Goal: Task Accomplishment & Management: Complete application form

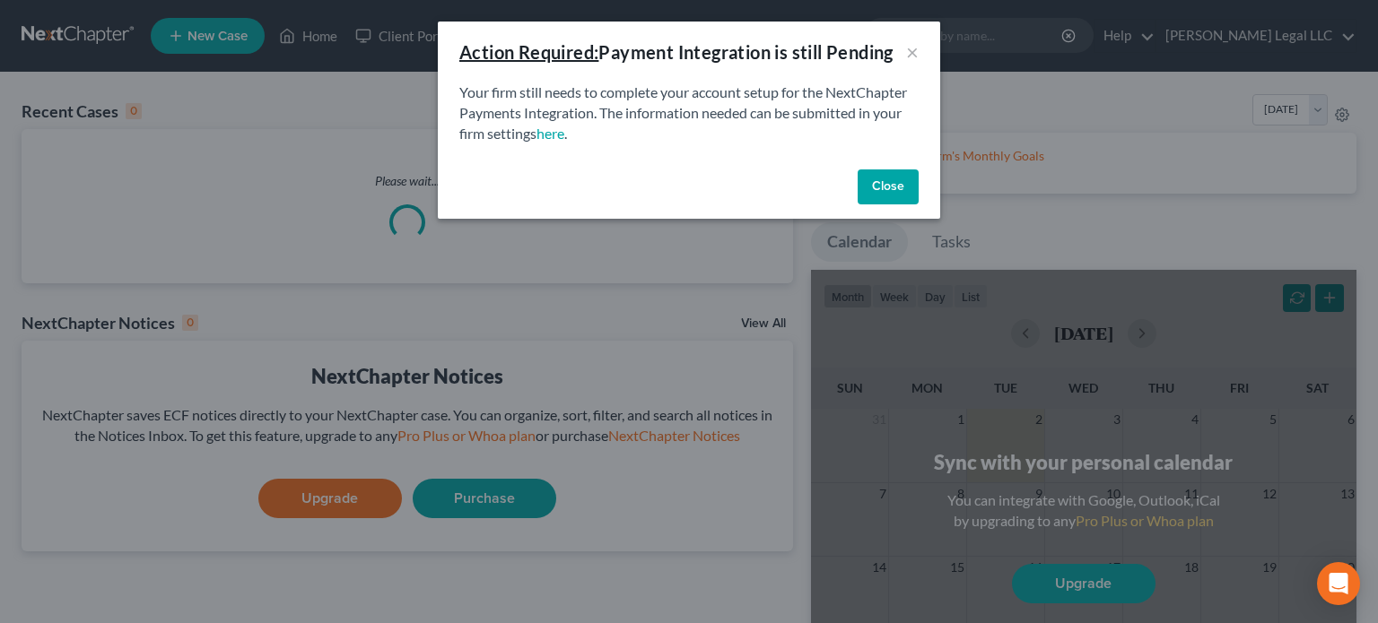
click at [879, 201] on button "Close" at bounding box center [887, 188] width 61 height 36
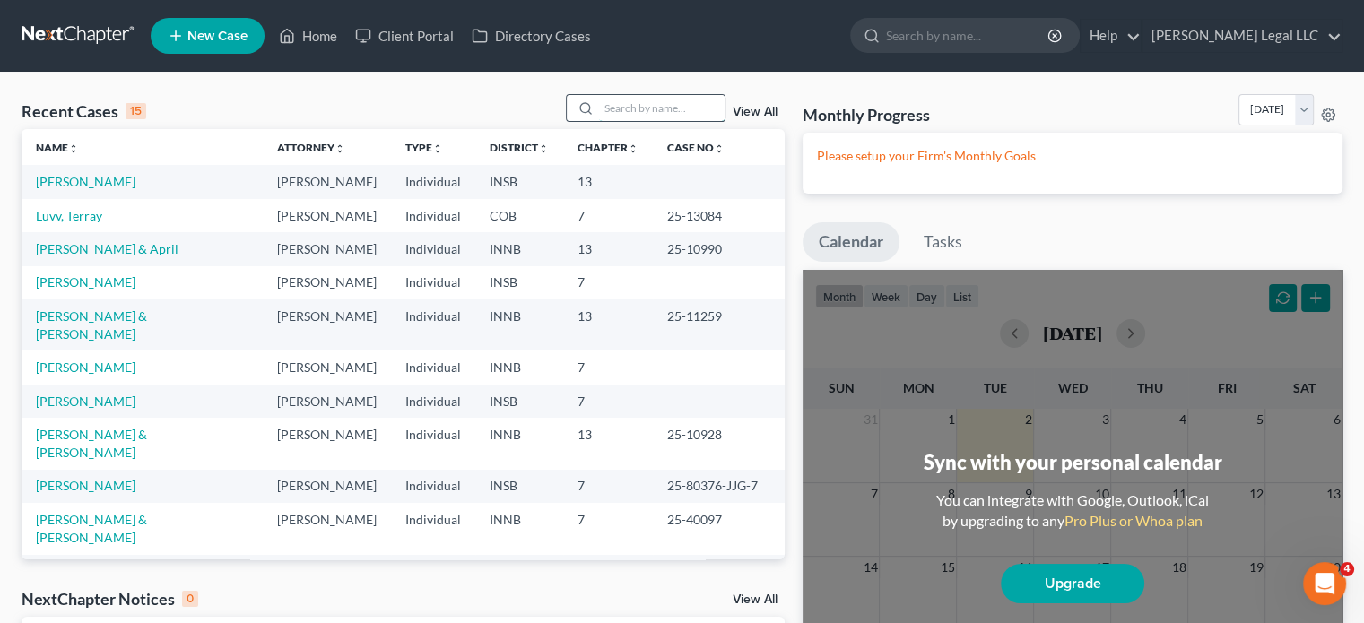
click at [624, 110] on input "search" at bounding box center [662, 108] width 126 height 26
type input "d"
type input "porter"
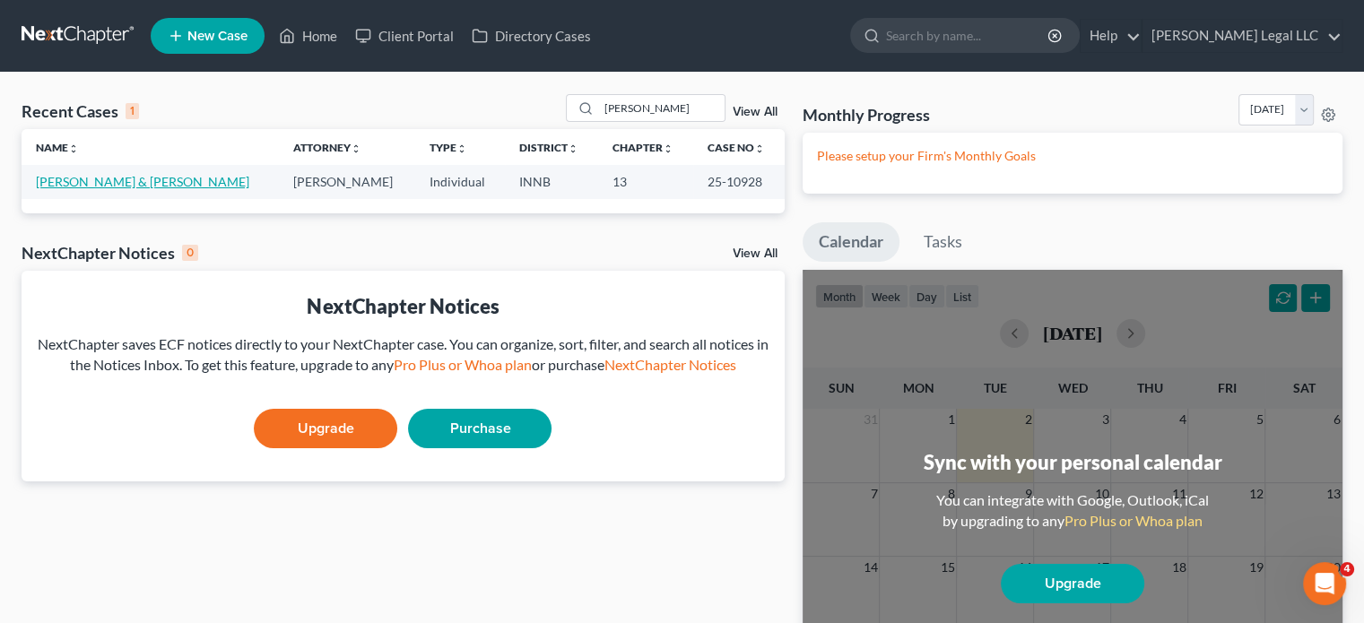
click at [172, 187] on link "[PERSON_NAME] & [PERSON_NAME]" at bounding box center [142, 181] width 213 height 15
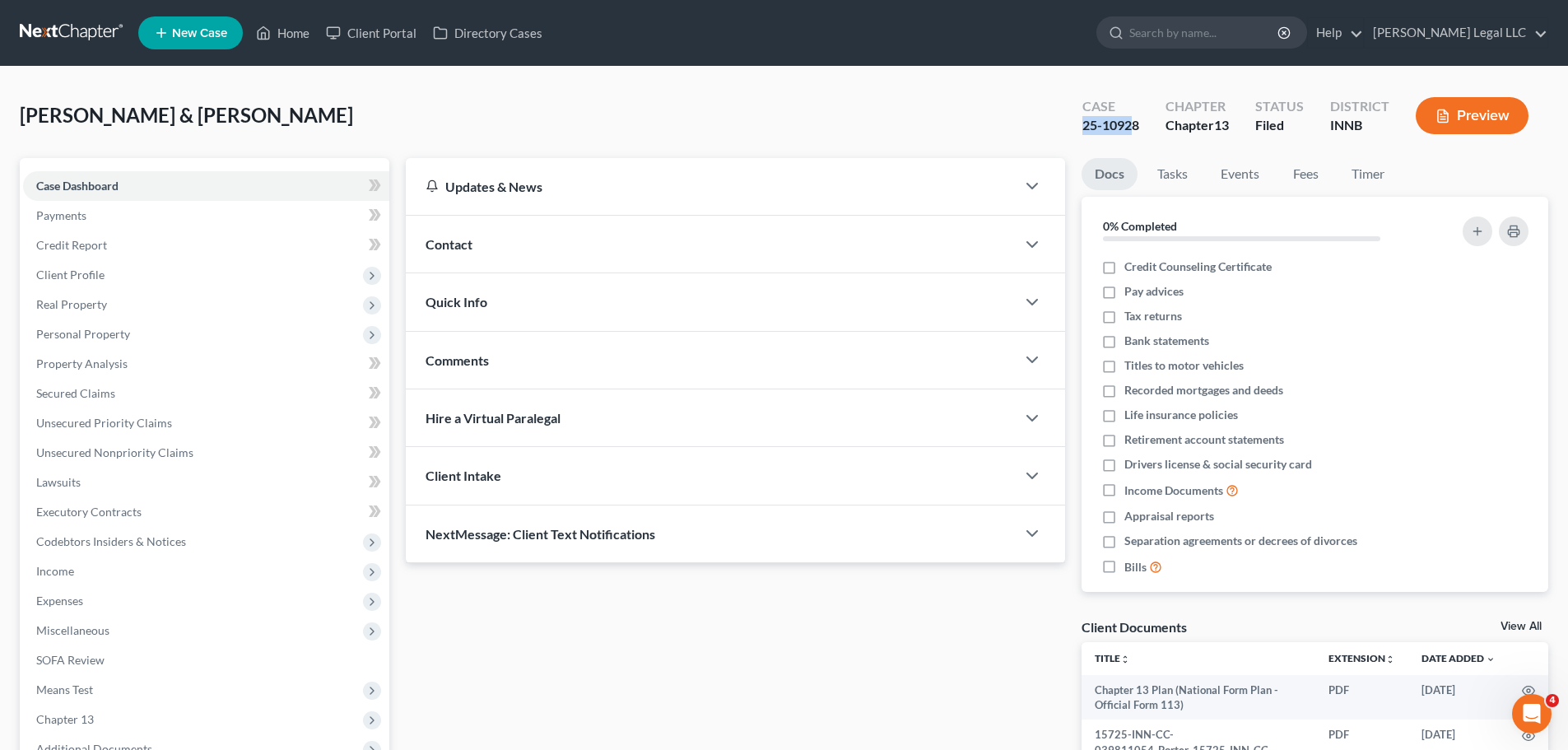
drag, startPoint x: 1076, startPoint y: 121, endPoint x: 1131, endPoint y: 122, distance: 55.0
click at [1131, 122] on div "Case 25-10928" at bounding box center [1110, 117] width 83 height 49
click at [1097, 129] on div "Case 25-10928" at bounding box center [1110, 117] width 83 height 49
click at [1130, 129] on div "25-10928" at bounding box center [1110, 125] width 57 height 19
click at [1140, 128] on div "Case 25-10928" at bounding box center [1110, 117] width 83 height 49
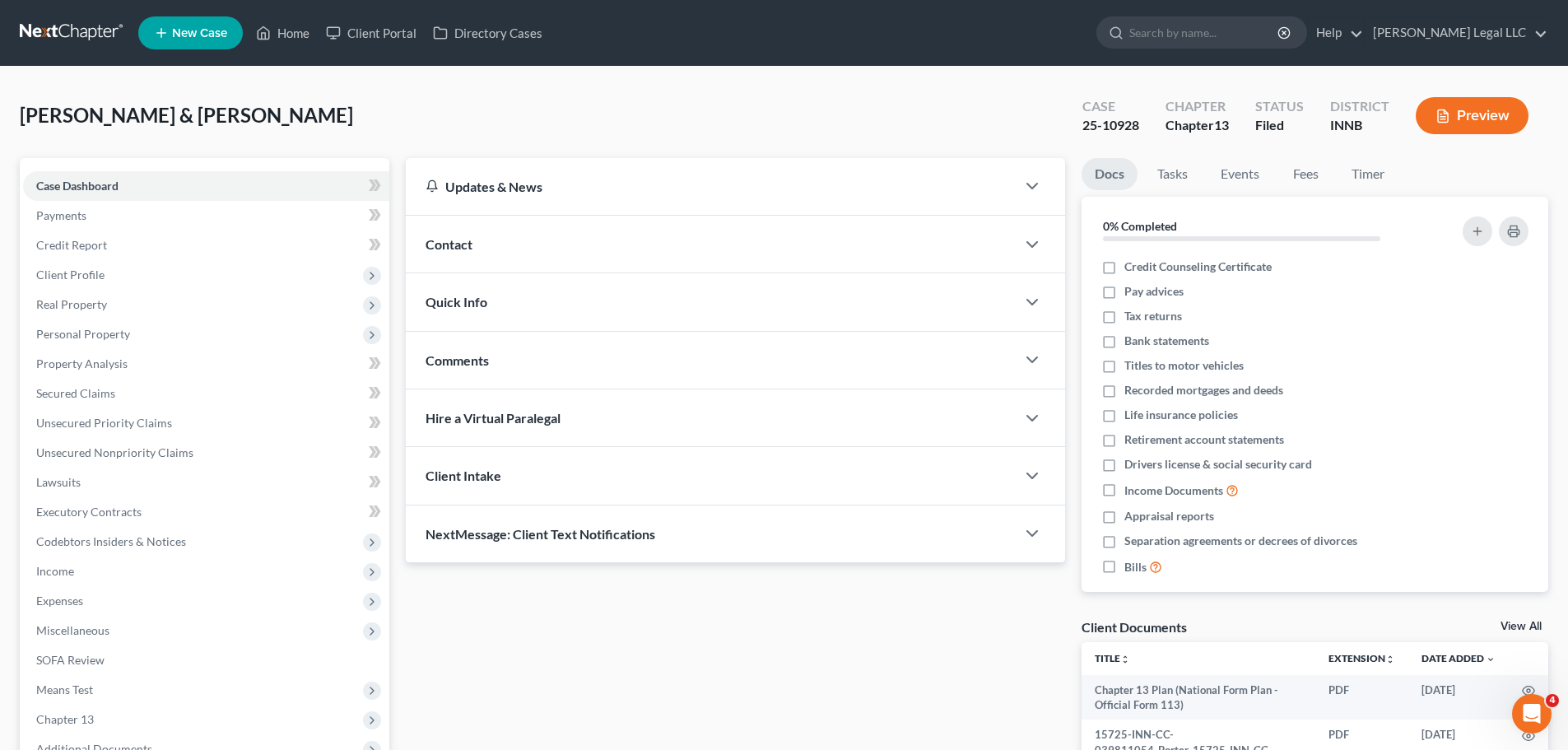
click at [582, 571] on div "Updates & News × Indiana Northern District Notes: Take a look at NextChapter's …" at bounding box center [735, 533] width 675 height 751
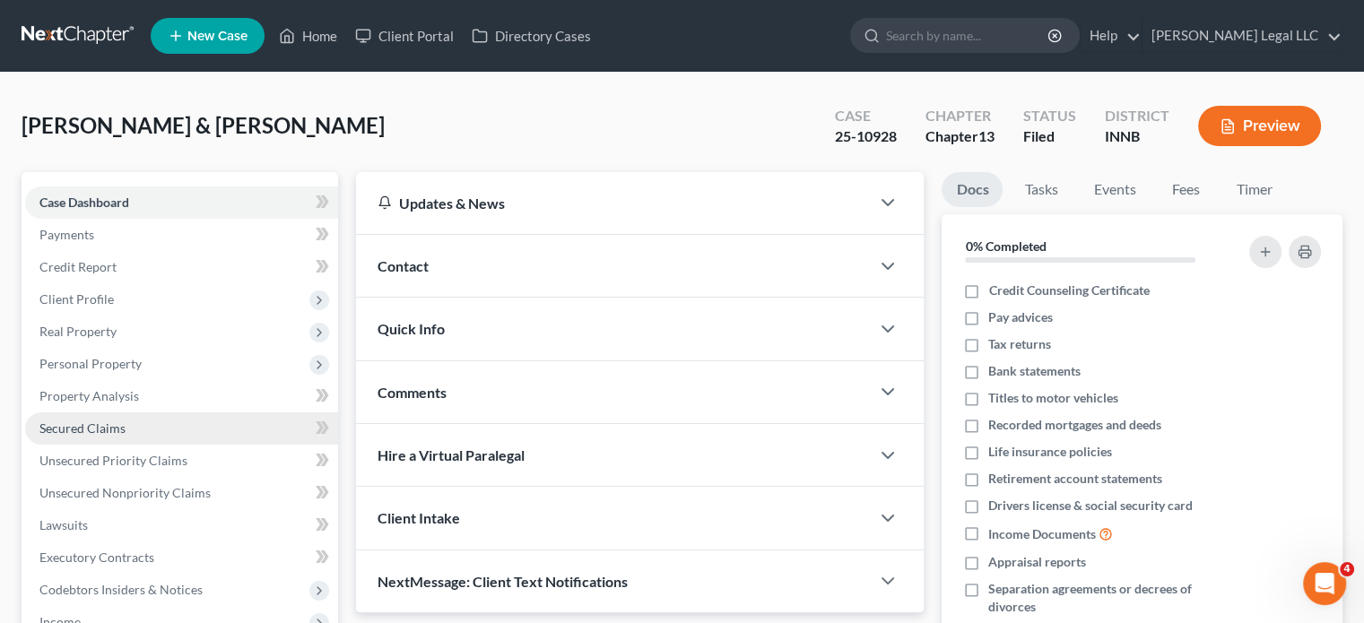
click at [87, 431] on span "Secured Claims" at bounding box center [82, 428] width 86 height 15
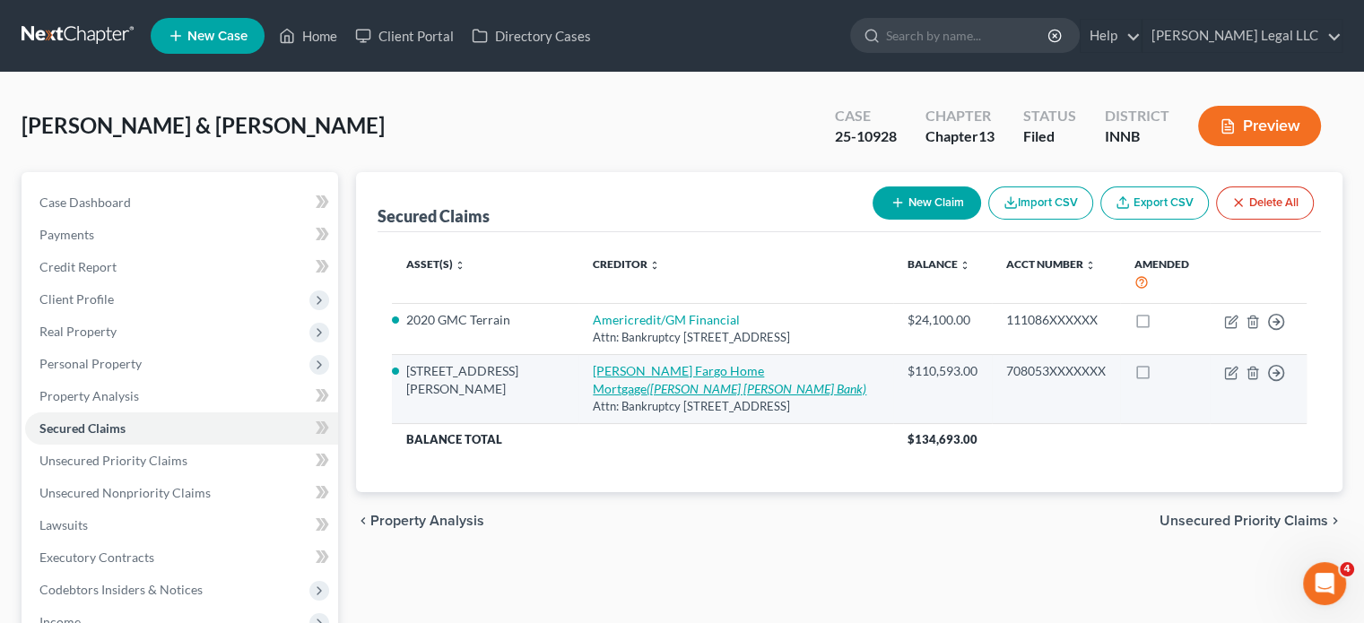
click at [626, 363] on link "Wells Fargo Home Mortgage (JP Morgan Chase Bank)" at bounding box center [730, 379] width 274 height 33
select select "16"
select select "2"
select select "0"
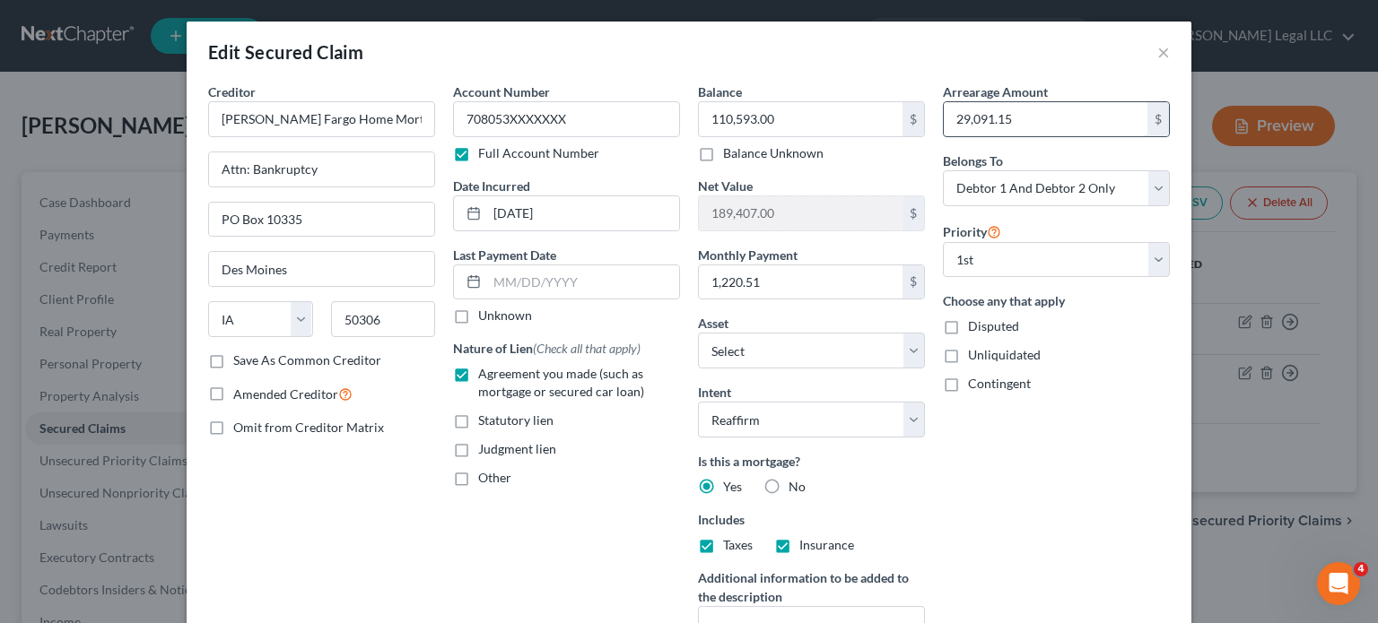
click at [1046, 125] on input "29,091.15" at bounding box center [1046, 119] width 204 height 34
type input "34,629.10"
click at [834, 291] on input "1,220.51" at bounding box center [801, 282] width 204 height 34
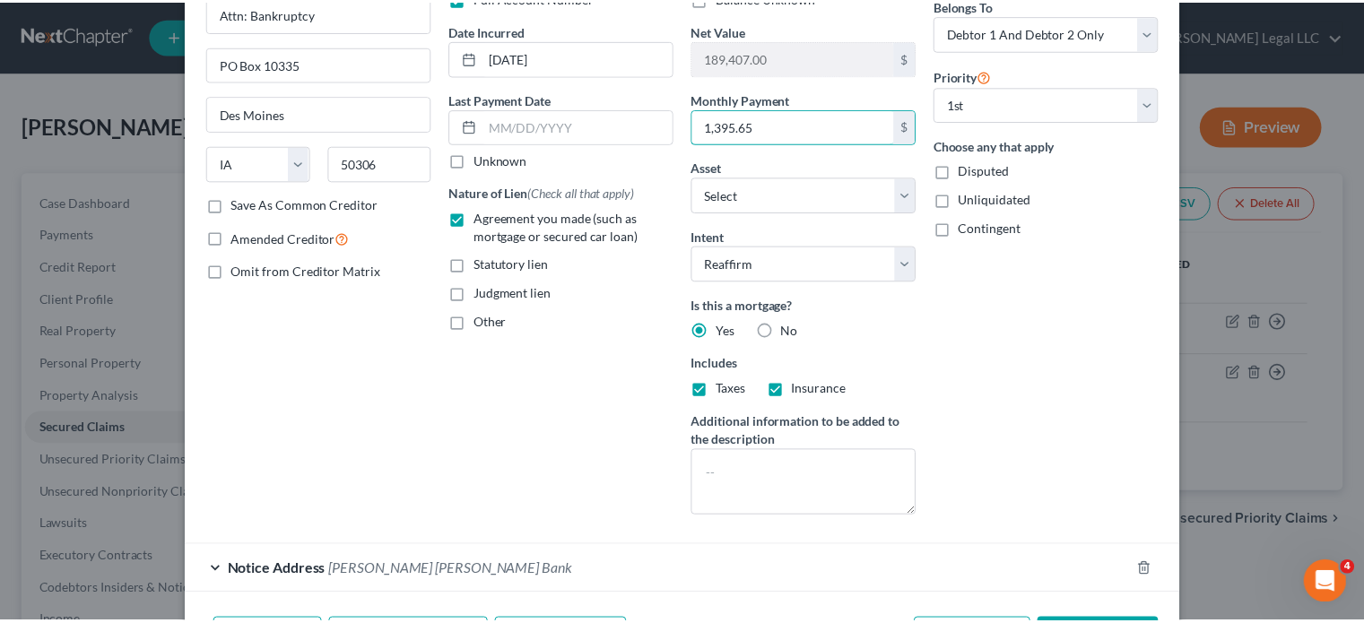
scroll to position [269, 0]
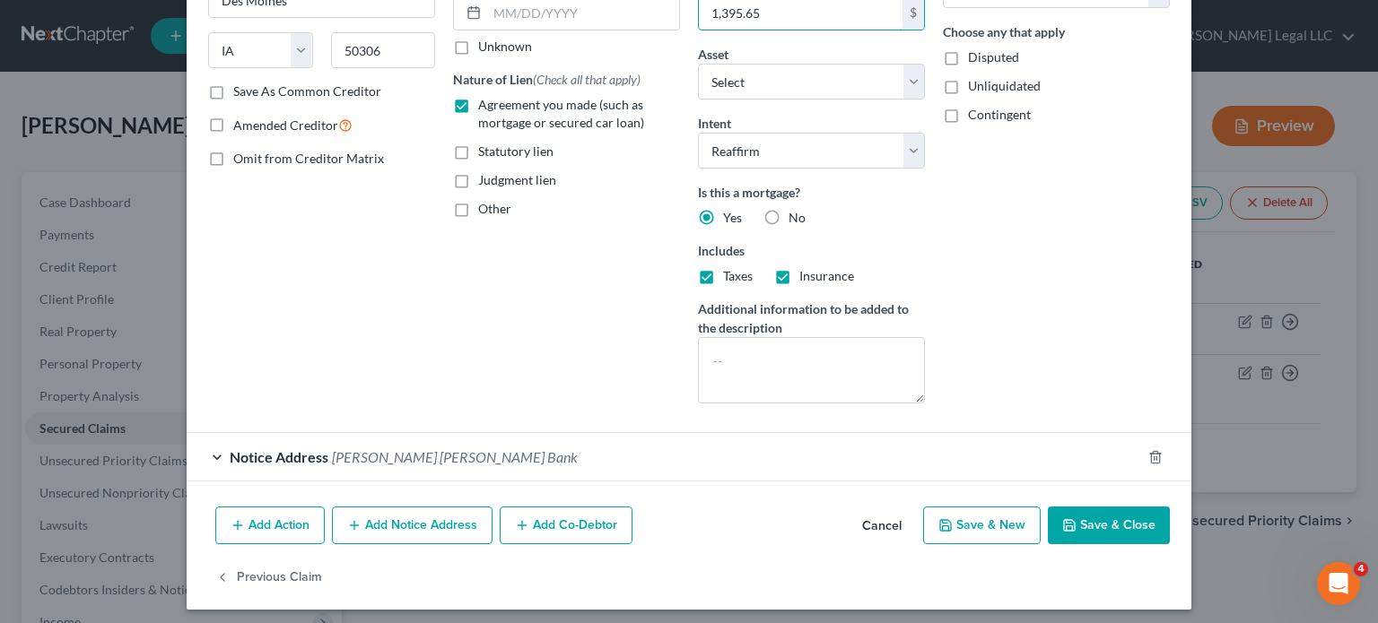
type input "1,395.65"
click at [1102, 525] on button "Save & Close" at bounding box center [1109, 526] width 122 height 38
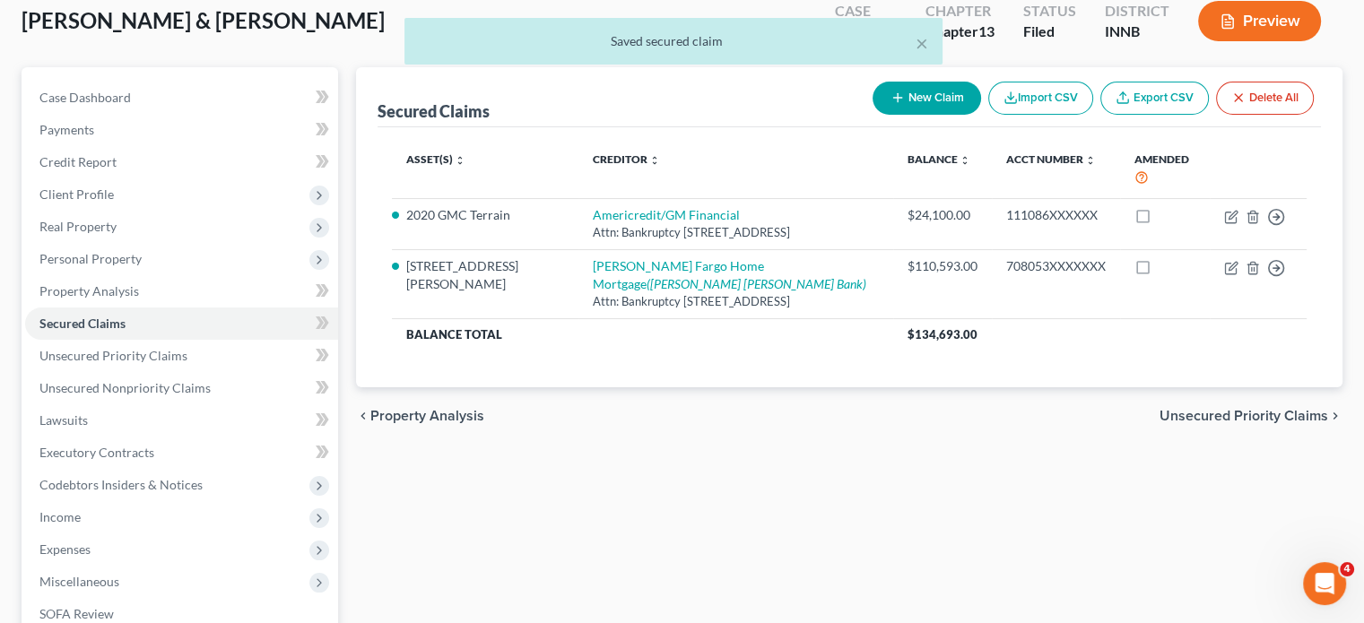
scroll to position [0, 0]
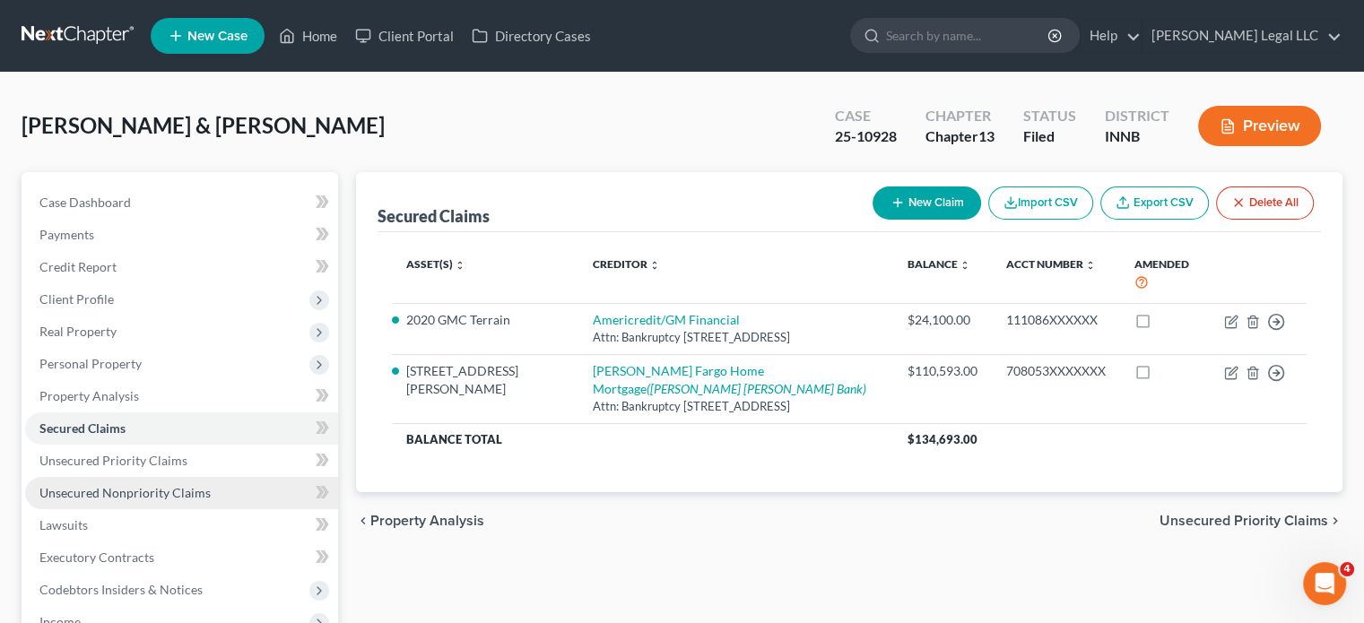
click at [90, 490] on span "Unsecured Nonpriority Claims" at bounding box center [124, 492] width 171 height 15
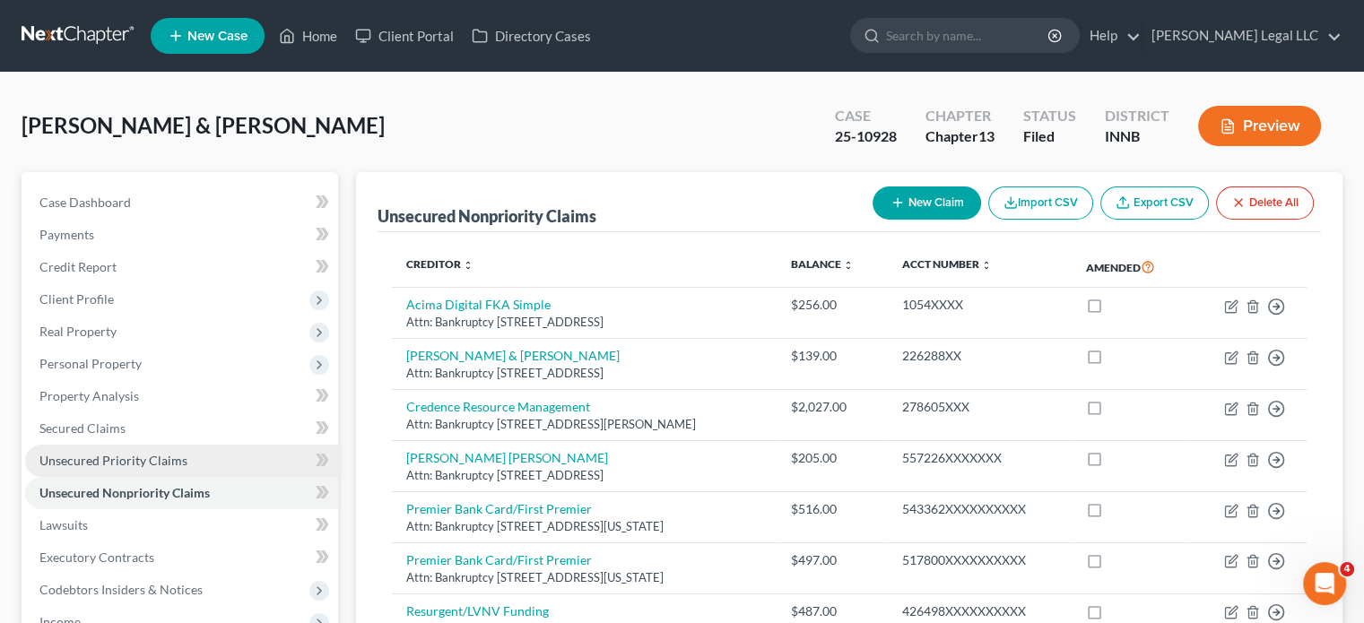
click at [111, 474] on link "Unsecured Priority Claims" at bounding box center [181, 461] width 313 height 32
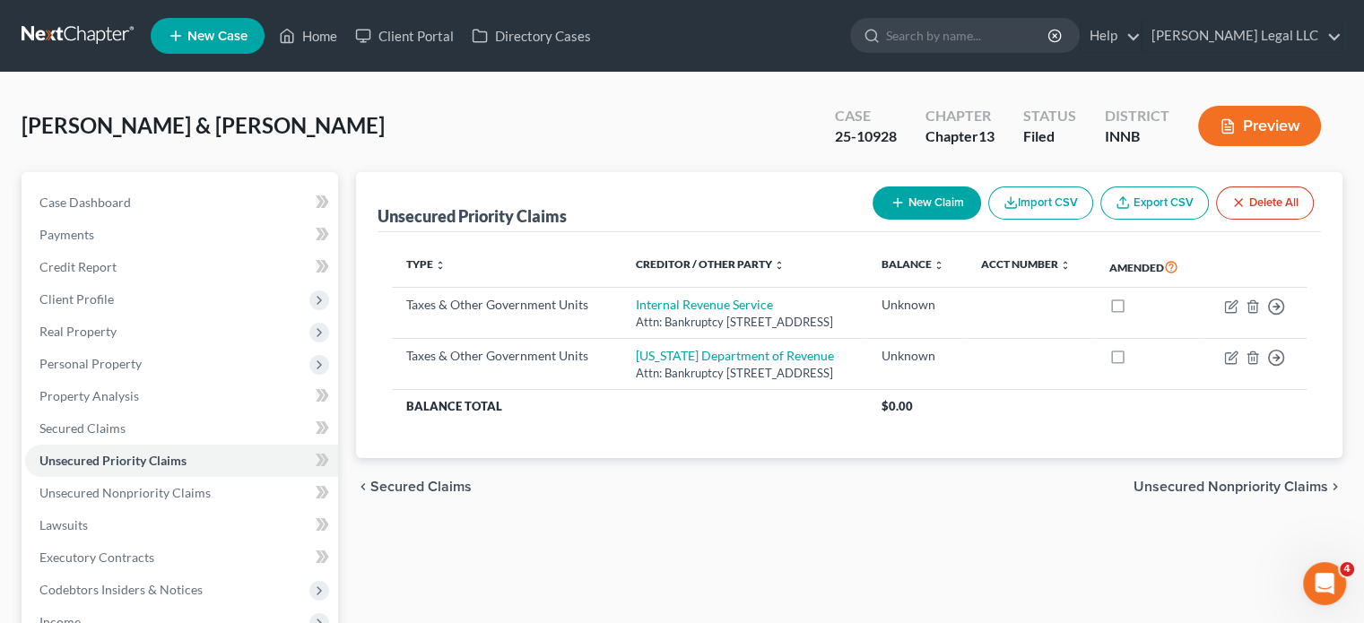
scroll to position [359, 0]
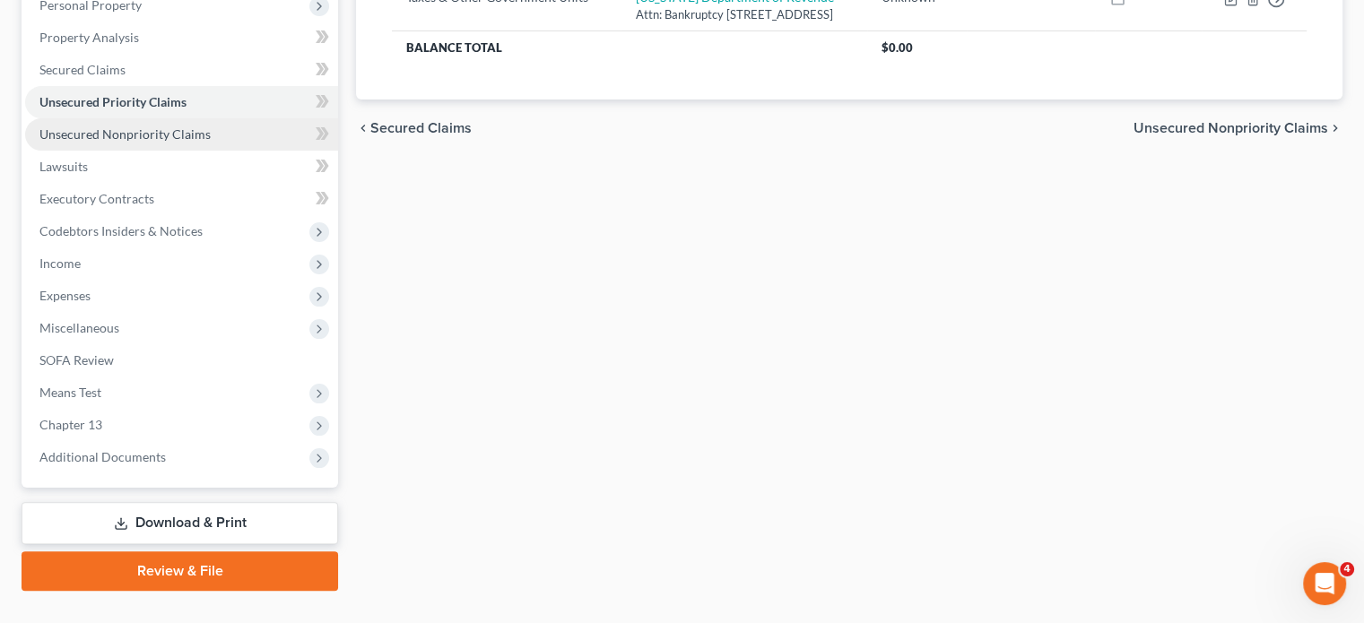
click at [109, 143] on link "Unsecured Nonpriority Claims" at bounding box center [181, 134] width 313 height 32
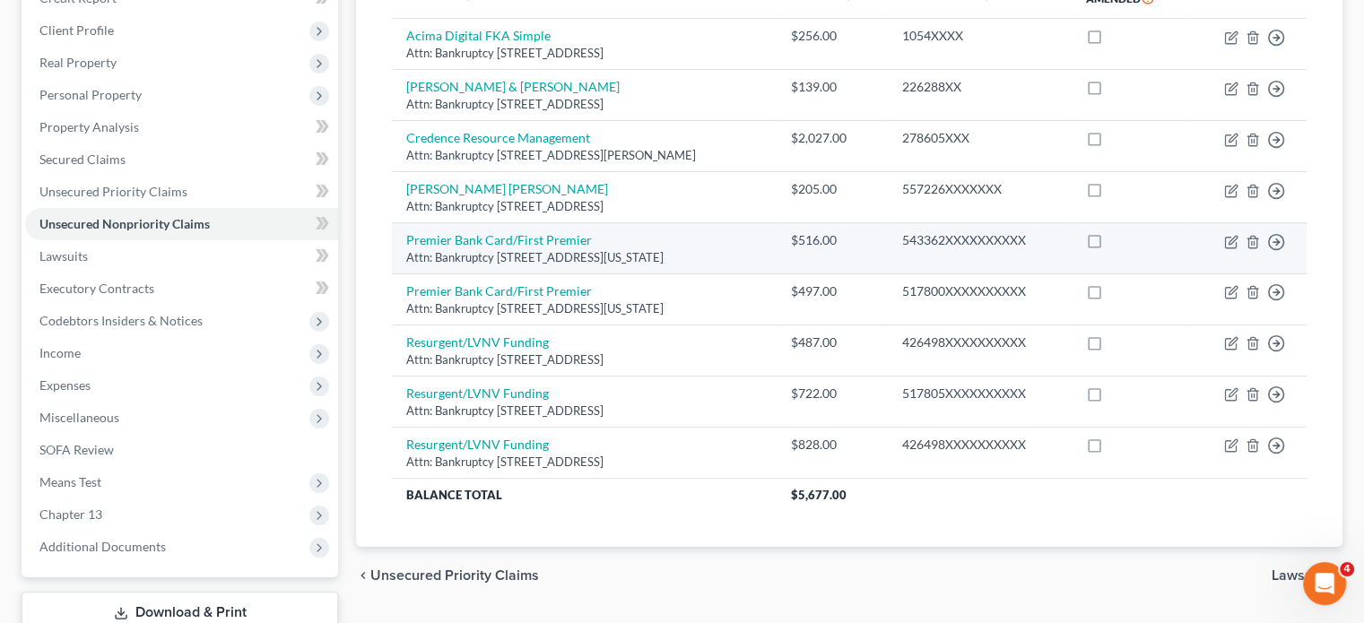
scroll to position [179, 0]
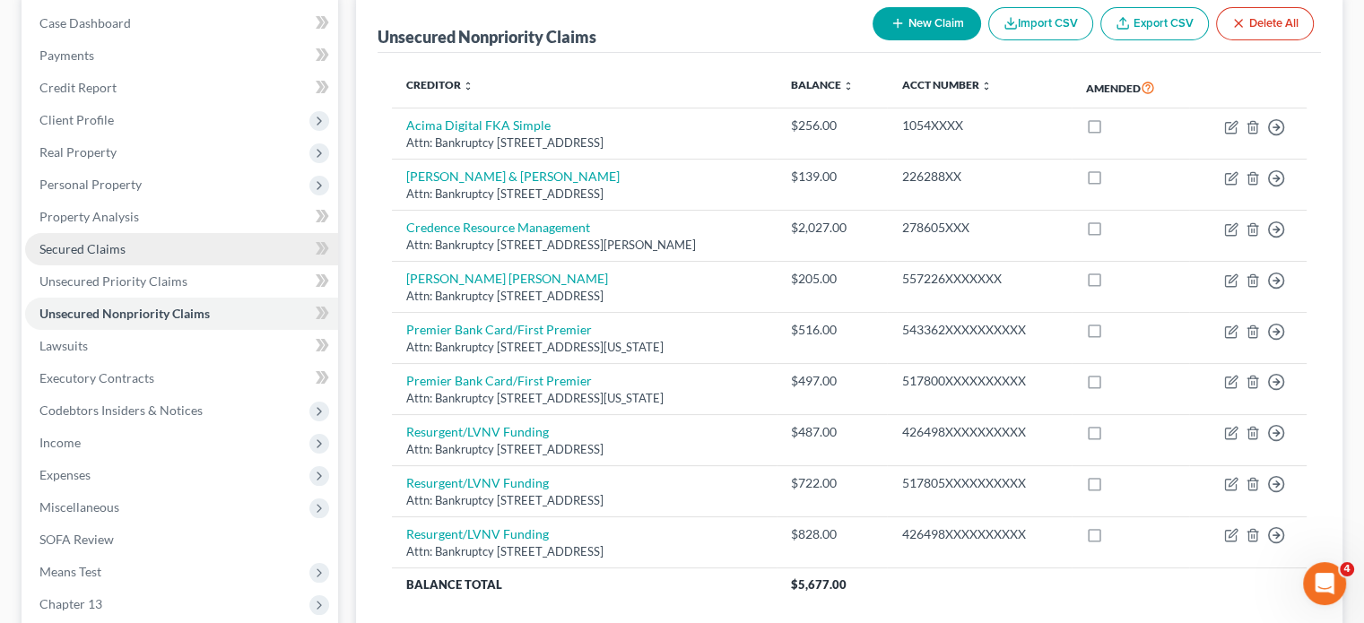
click at [89, 254] on span "Secured Claims" at bounding box center [82, 248] width 86 height 15
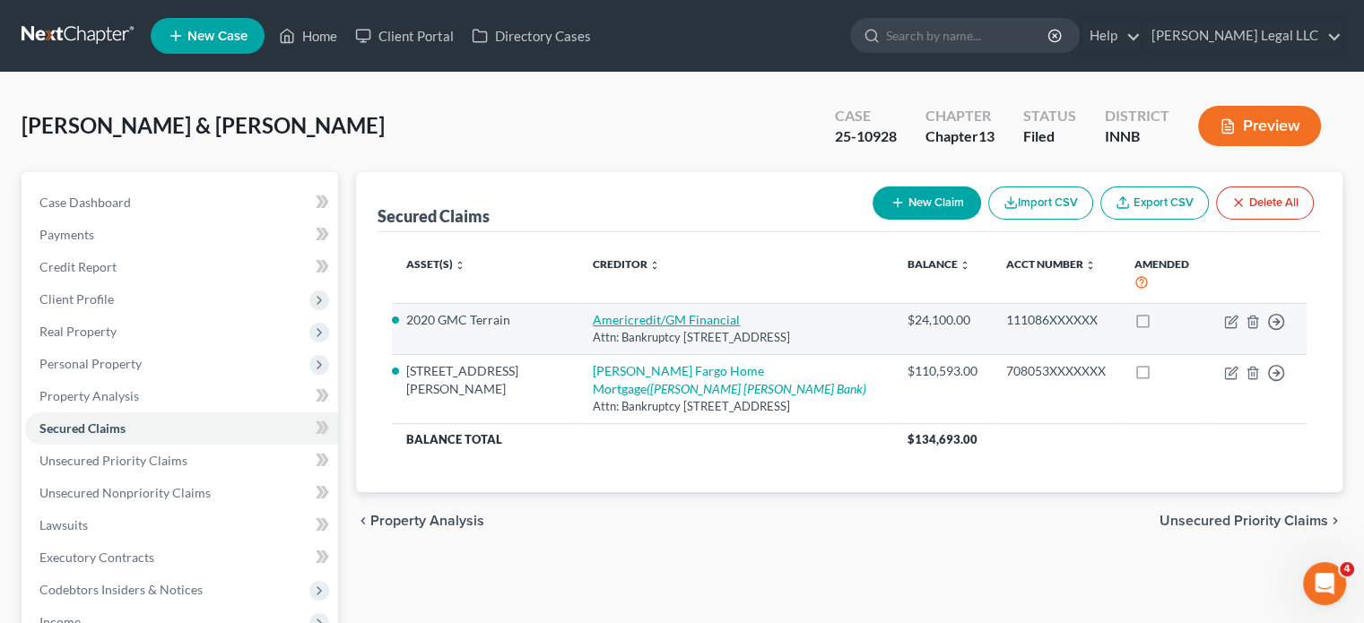
click at [623, 312] on link "Americredit/GM Financial" at bounding box center [666, 319] width 147 height 15
select select "45"
select select "3"
select select "2"
select select "1"
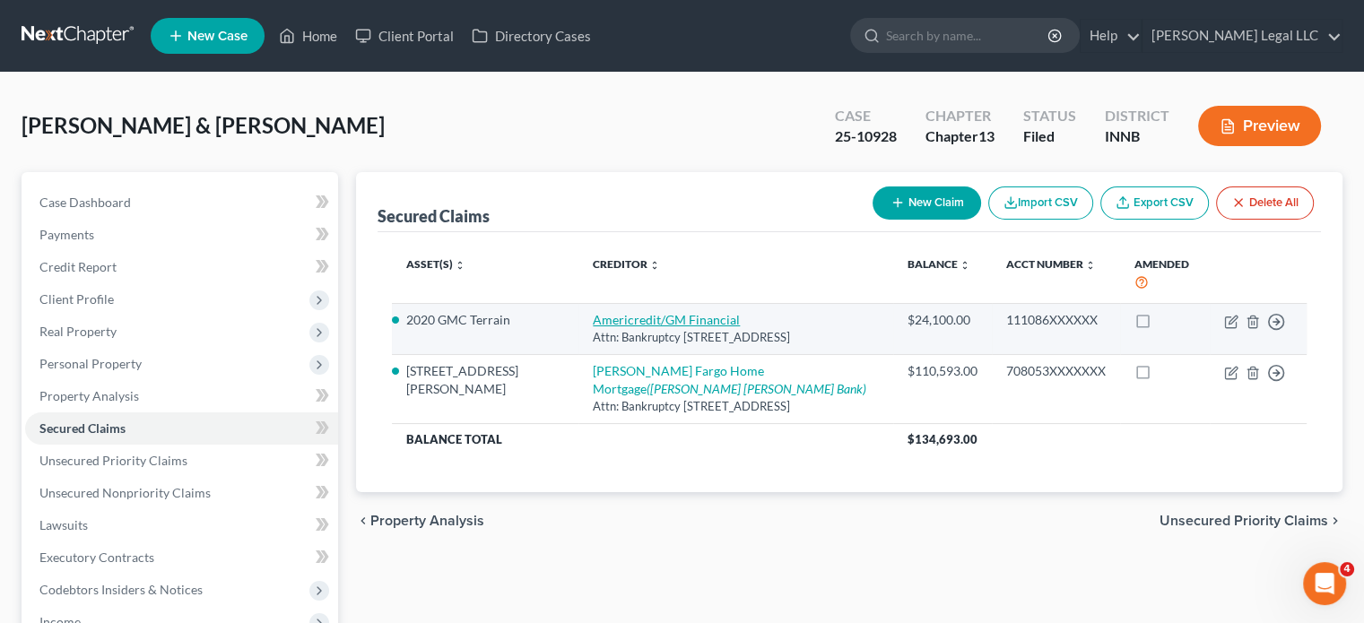
select select "0"
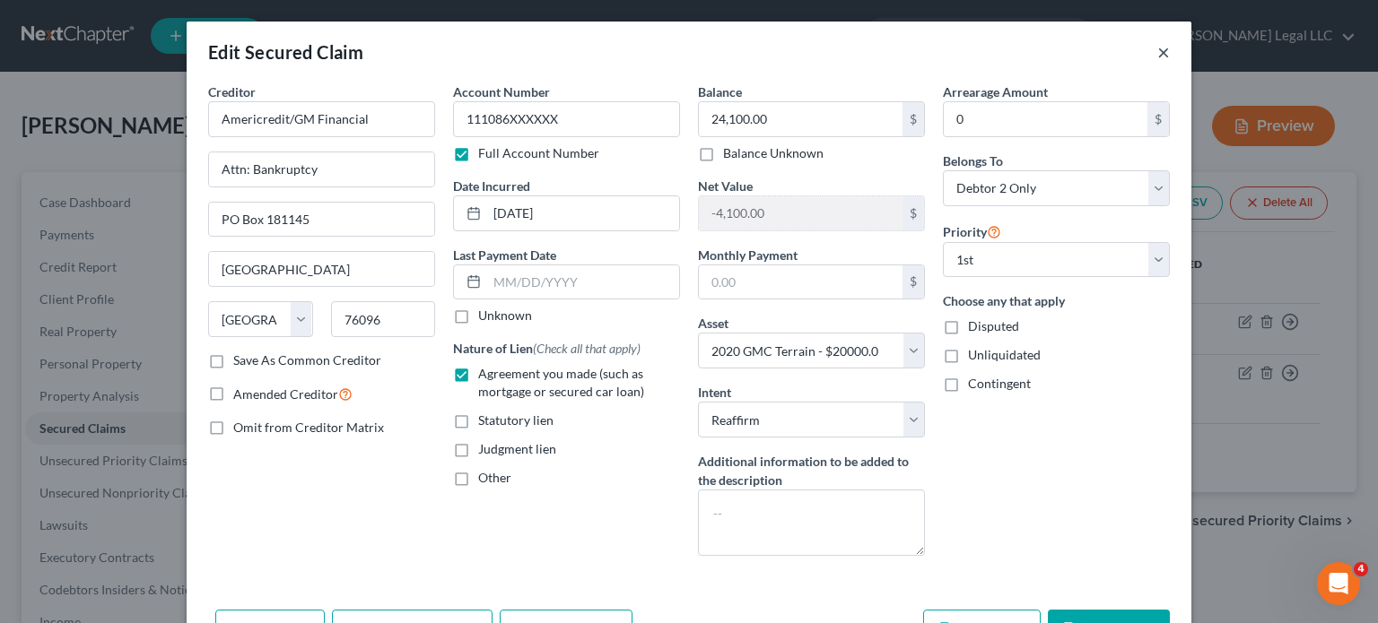
drag, startPoint x: 1157, startPoint y: 49, endPoint x: 1137, endPoint y: 58, distance: 21.7
click at [1157, 49] on button "×" at bounding box center [1163, 52] width 13 height 22
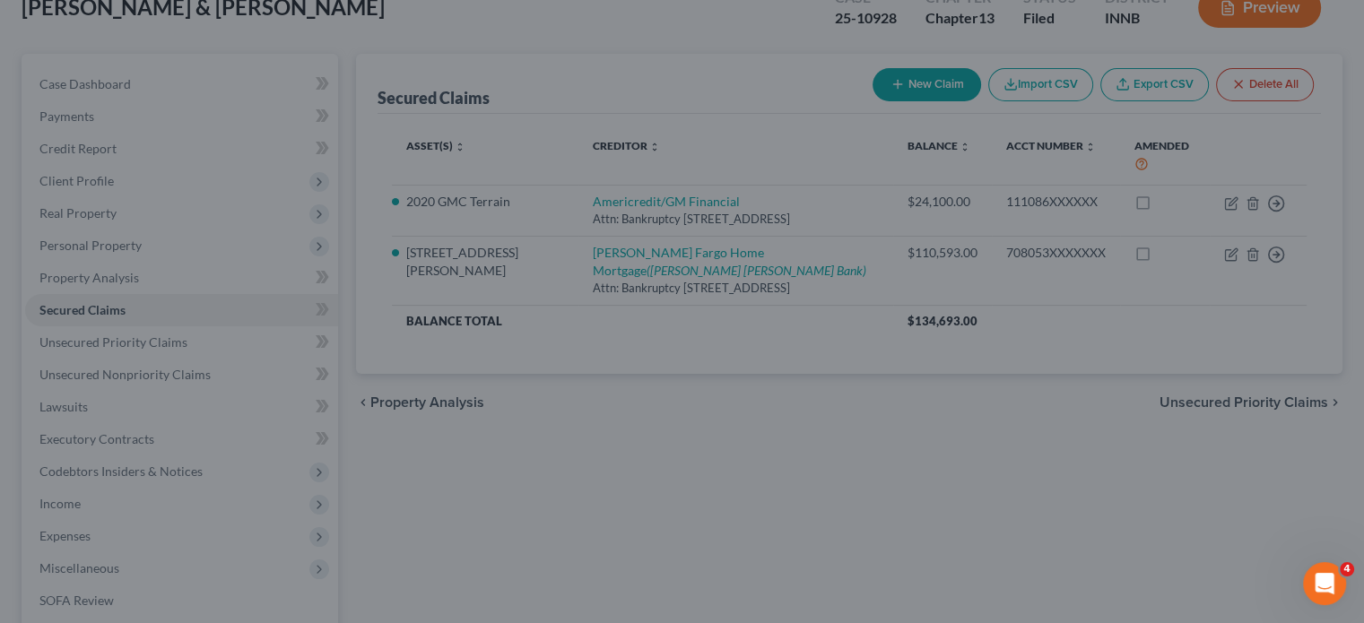
scroll to position [393, 0]
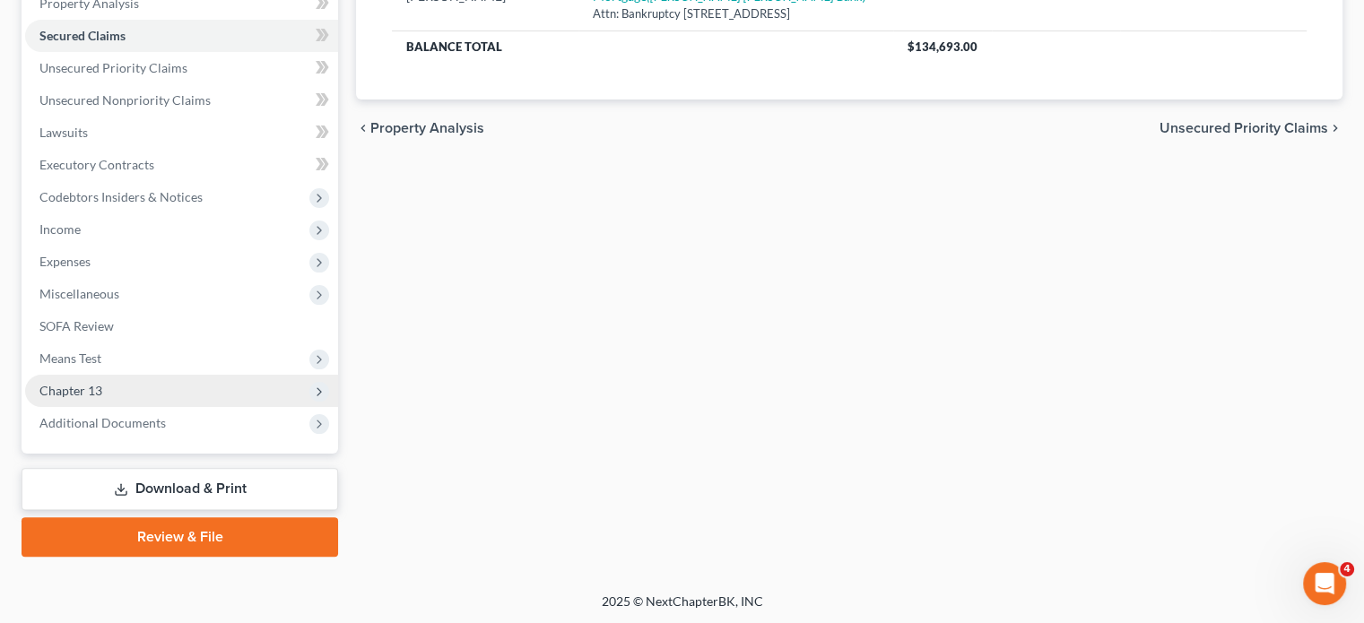
click at [92, 387] on span "Chapter 13" at bounding box center [70, 390] width 63 height 15
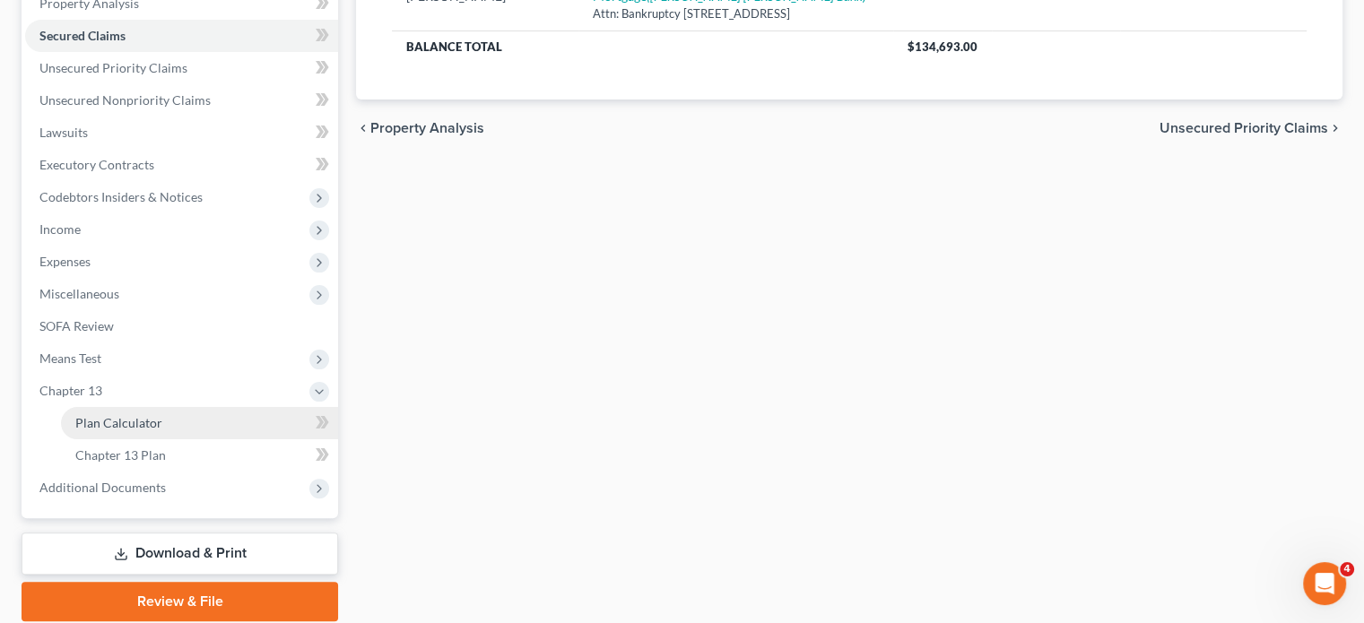
click at [100, 423] on span "Plan Calculator" at bounding box center [118, 422] width 87 height 15
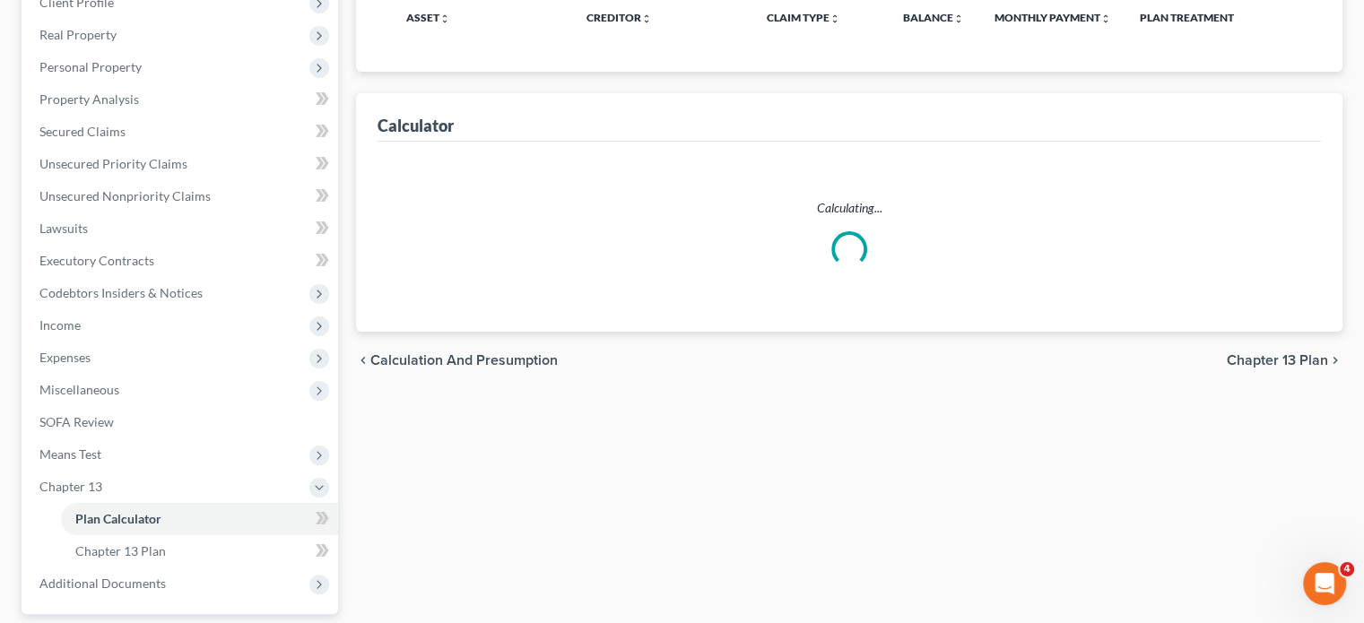
scroll to position [7, 0]
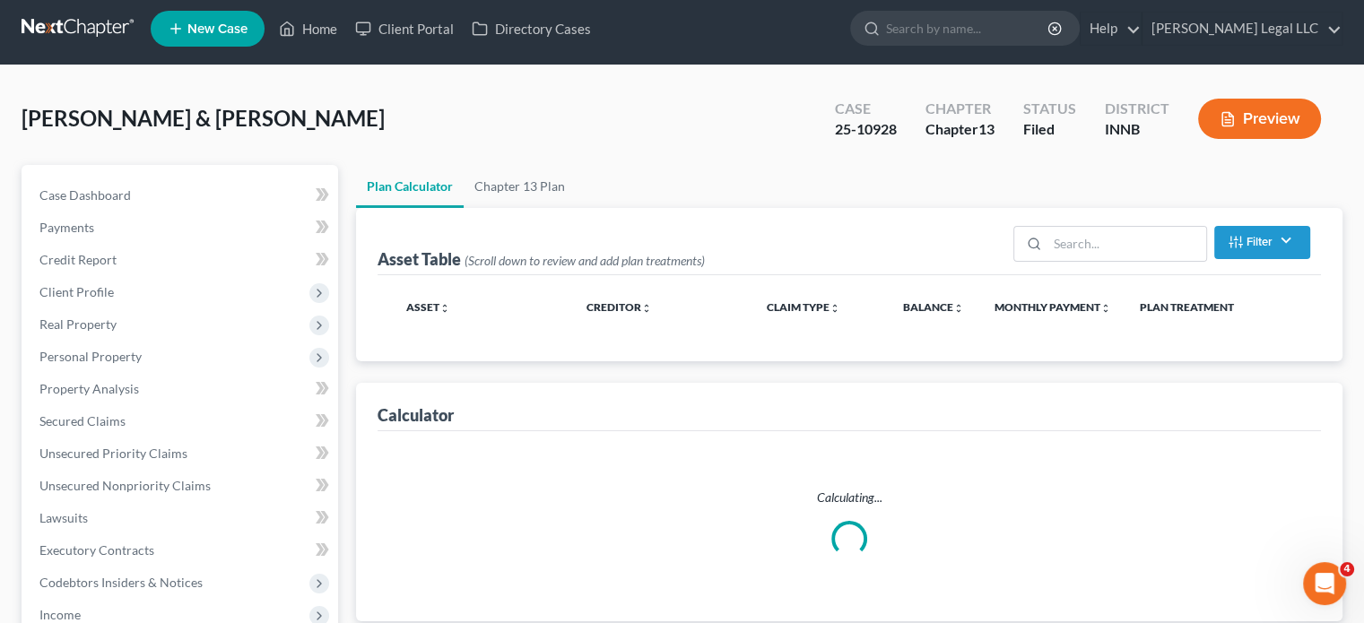
select select "59"
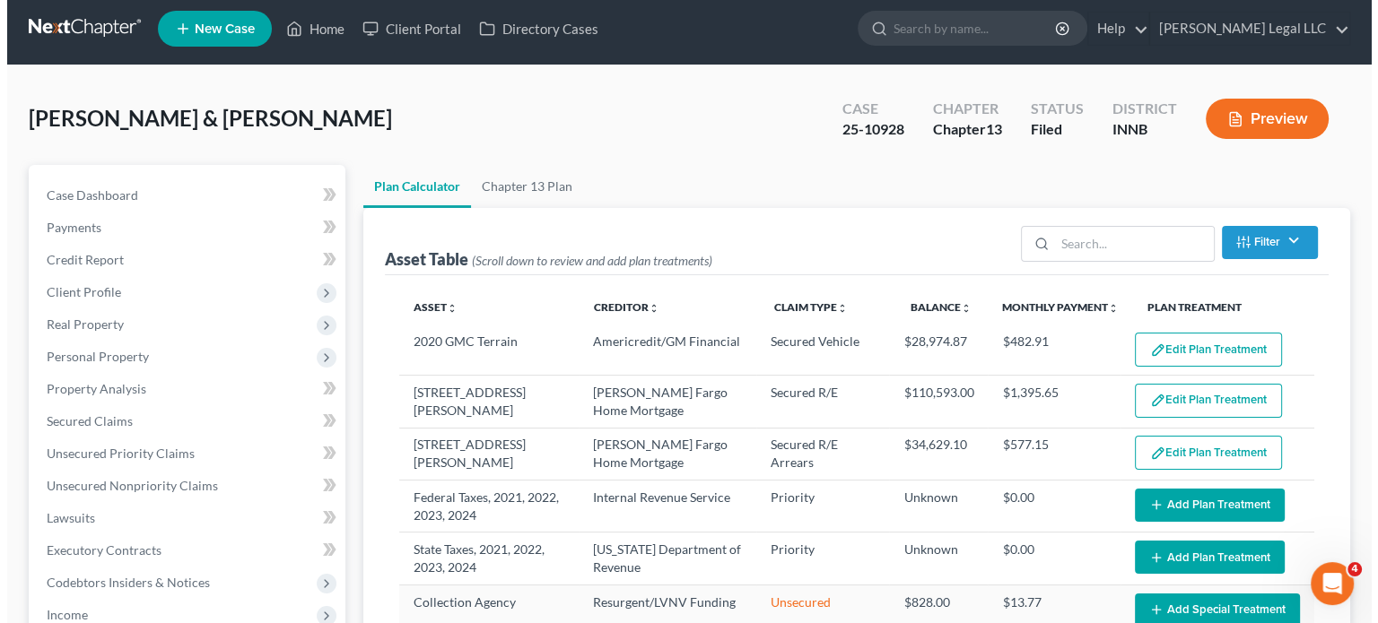
scroll to position [0, 0]
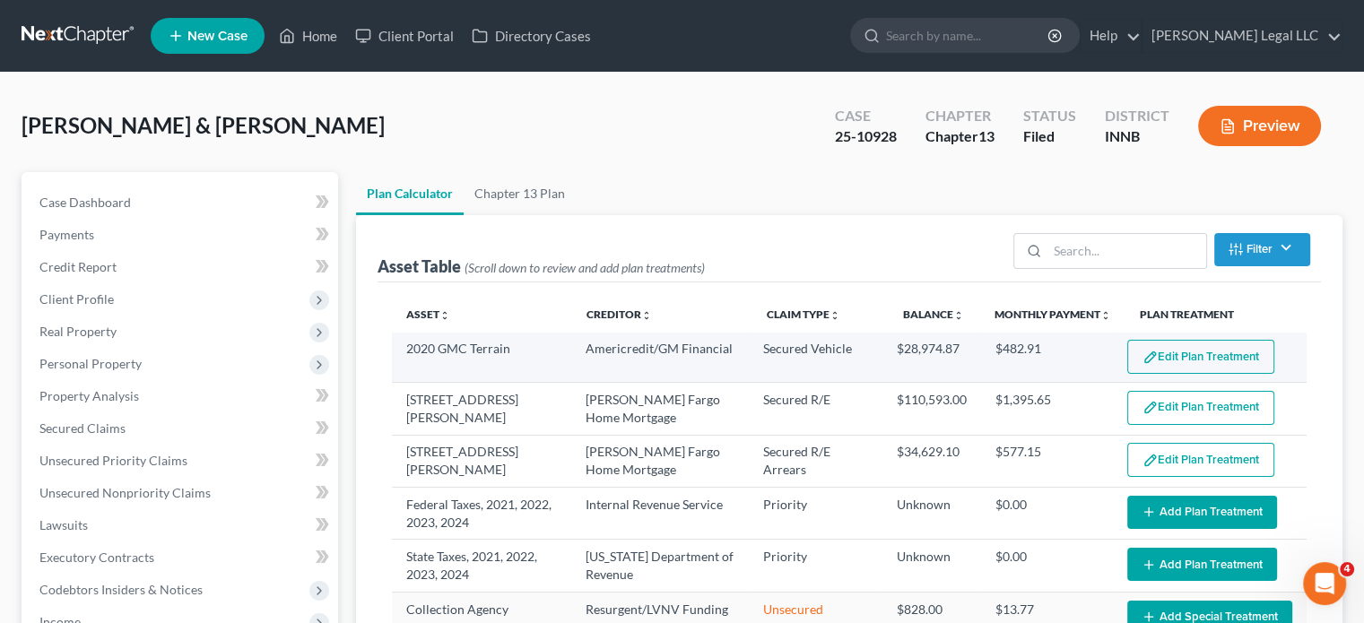
click at [1161, 352] on button "Edit Plan Treatment" at bounding box center [1200, 357] width 147 height 34
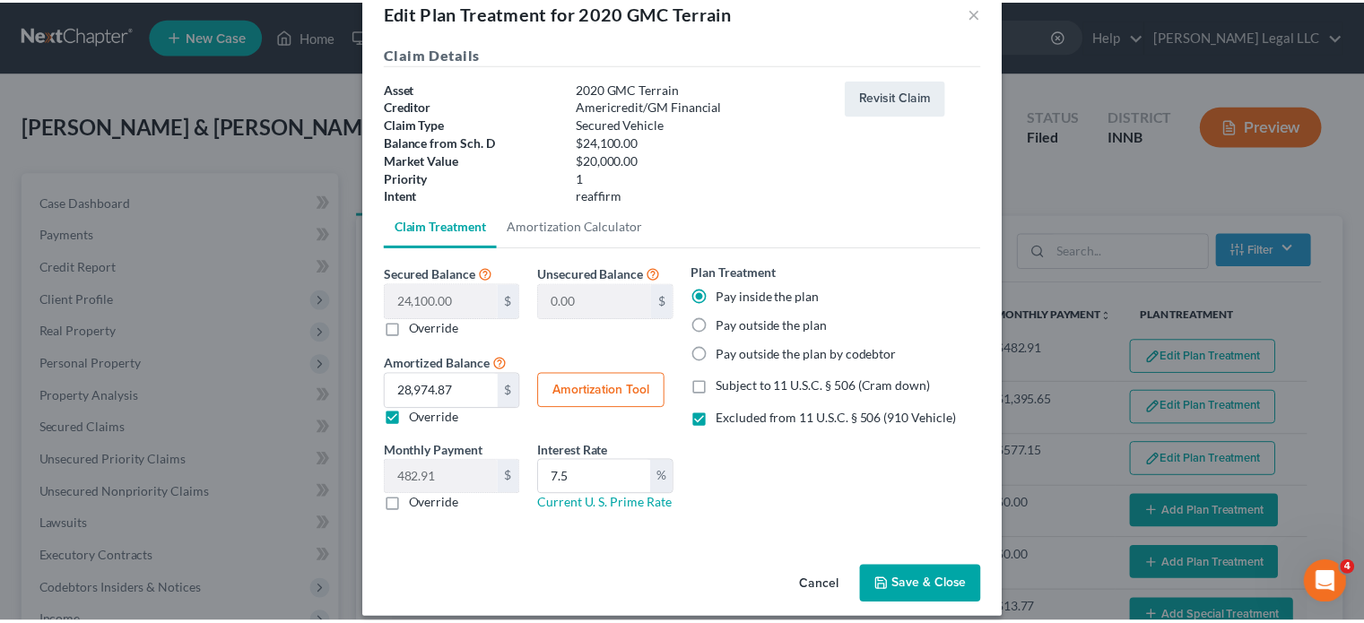
scroll to position [57, 0]
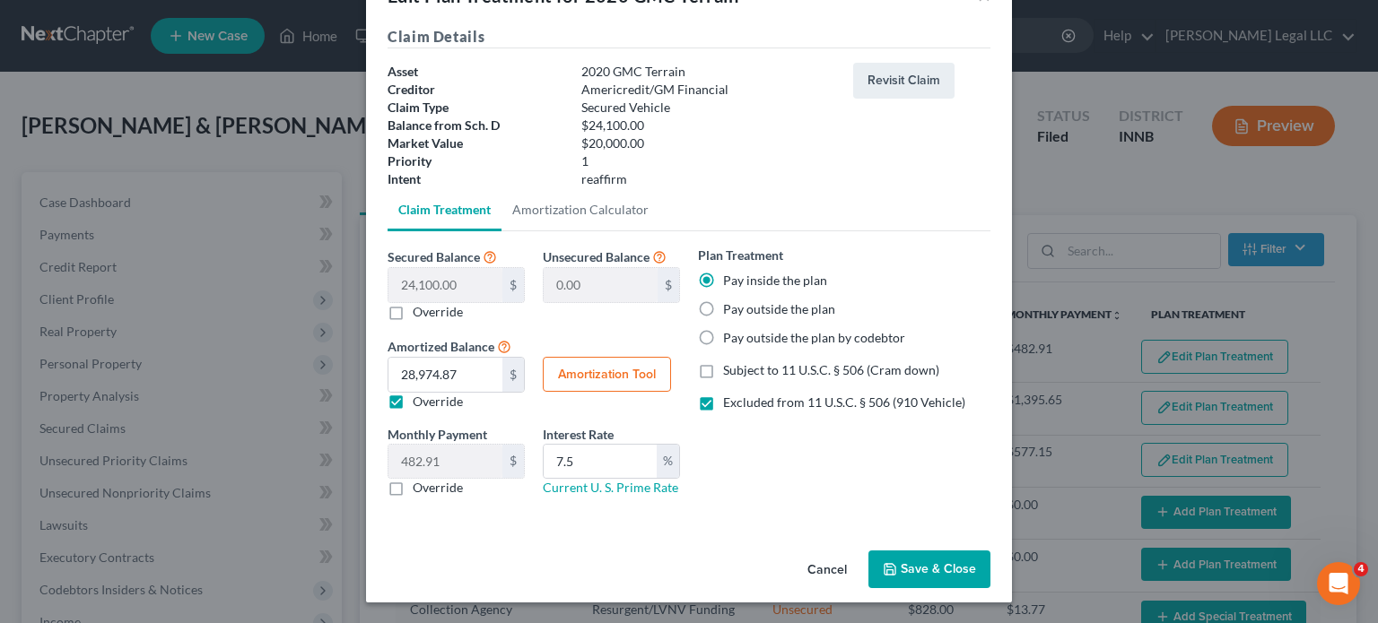
click at [908, 578] on button "Save & Close" at bounding box center [929, 570] width 122 height 38
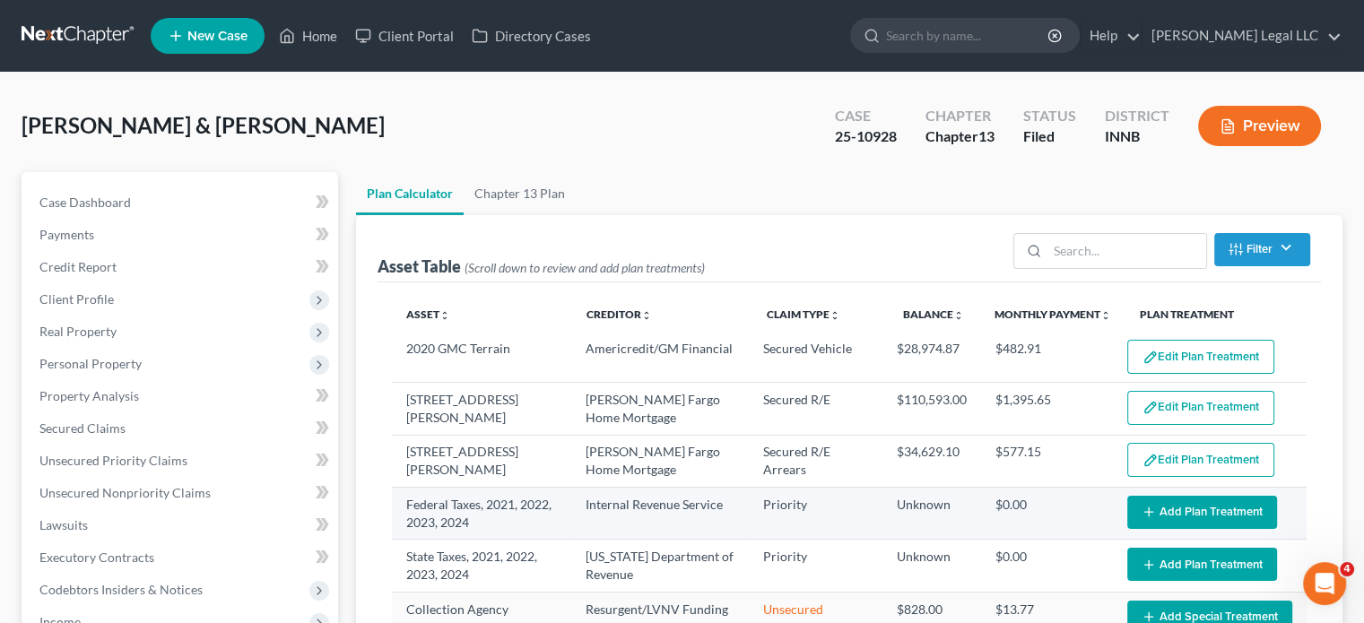
select select "59"
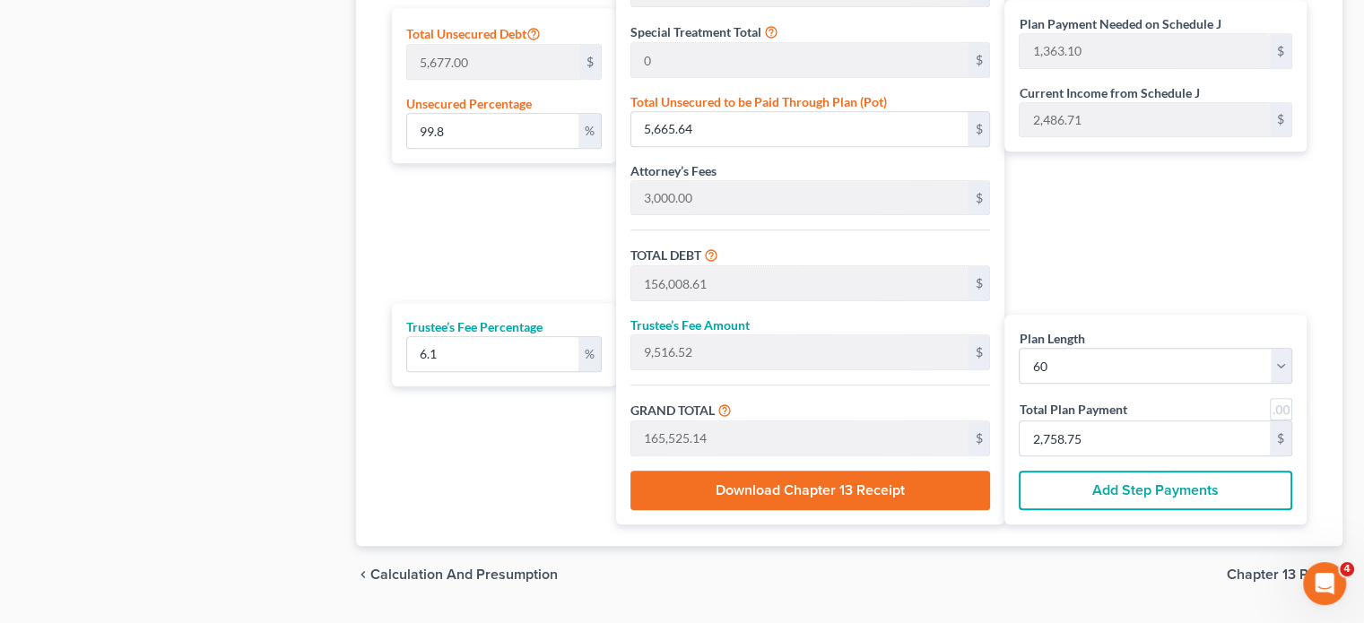
scroll to position [1166, 0]
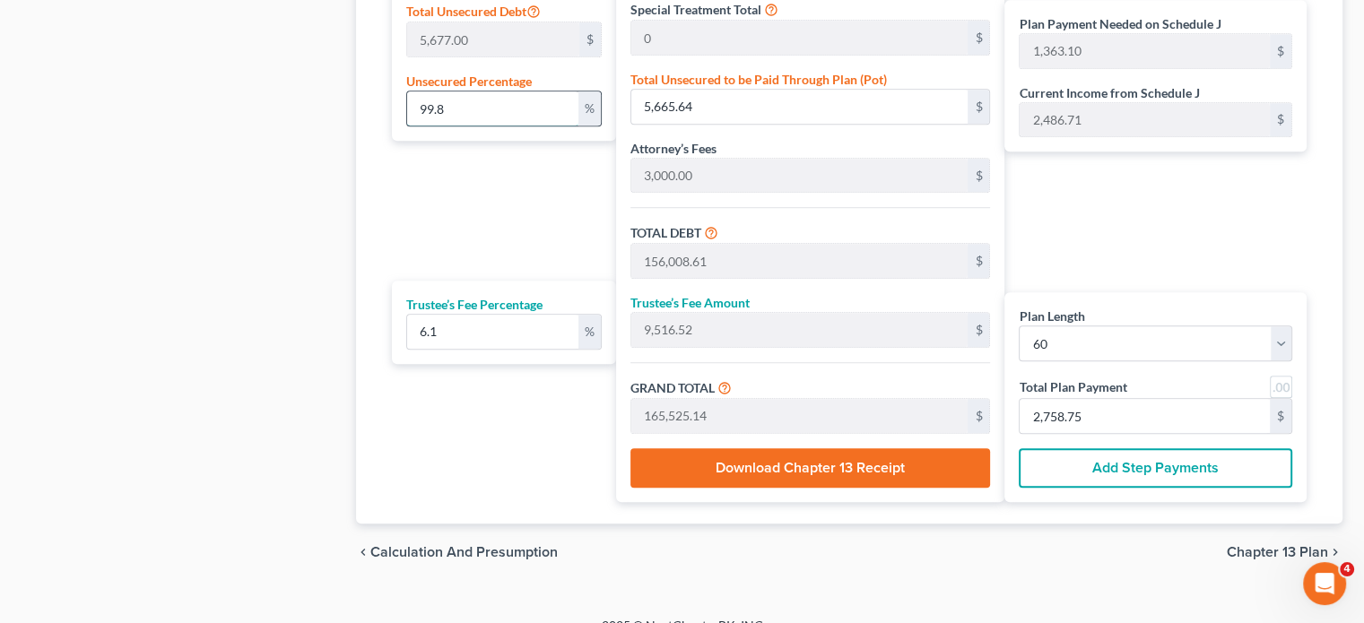
click at [456, 109] on input "99.8" at bounding box center [492, 108] width 171 height 34
type input "1"
type input "56.77"
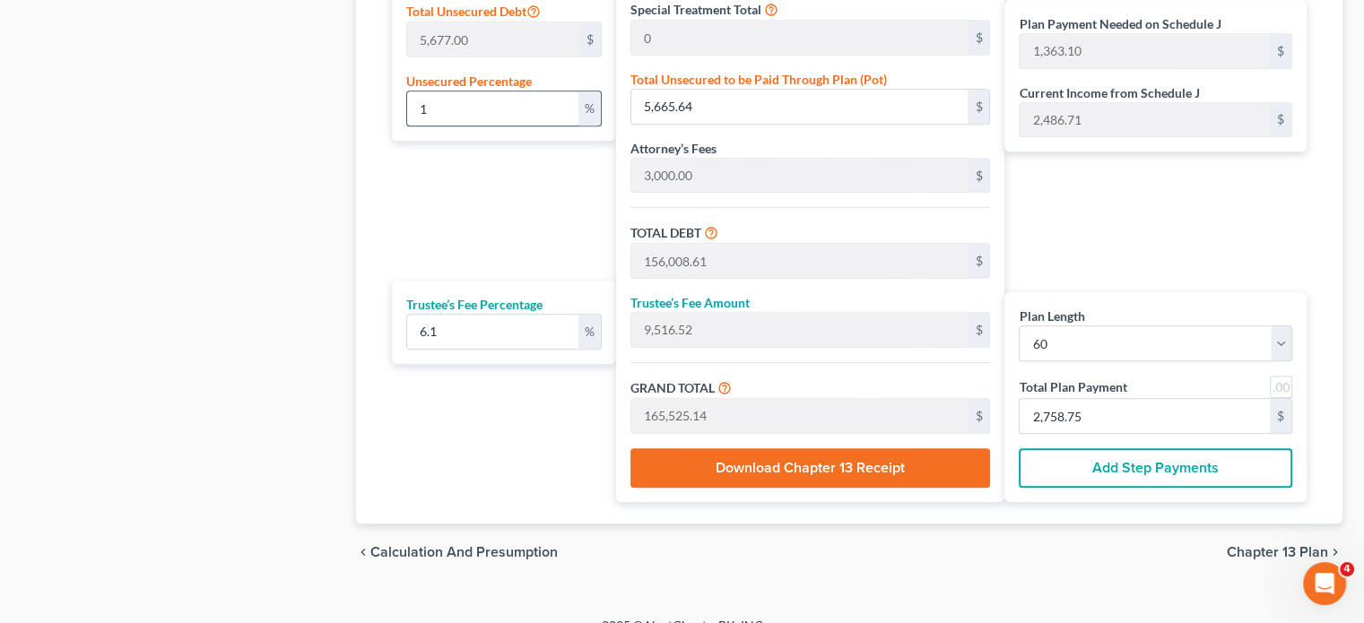
type input "150,399.74"
type input "9,174.38"
type input "159,574.12"
type input "1,263.91"
type input "2,659.56"
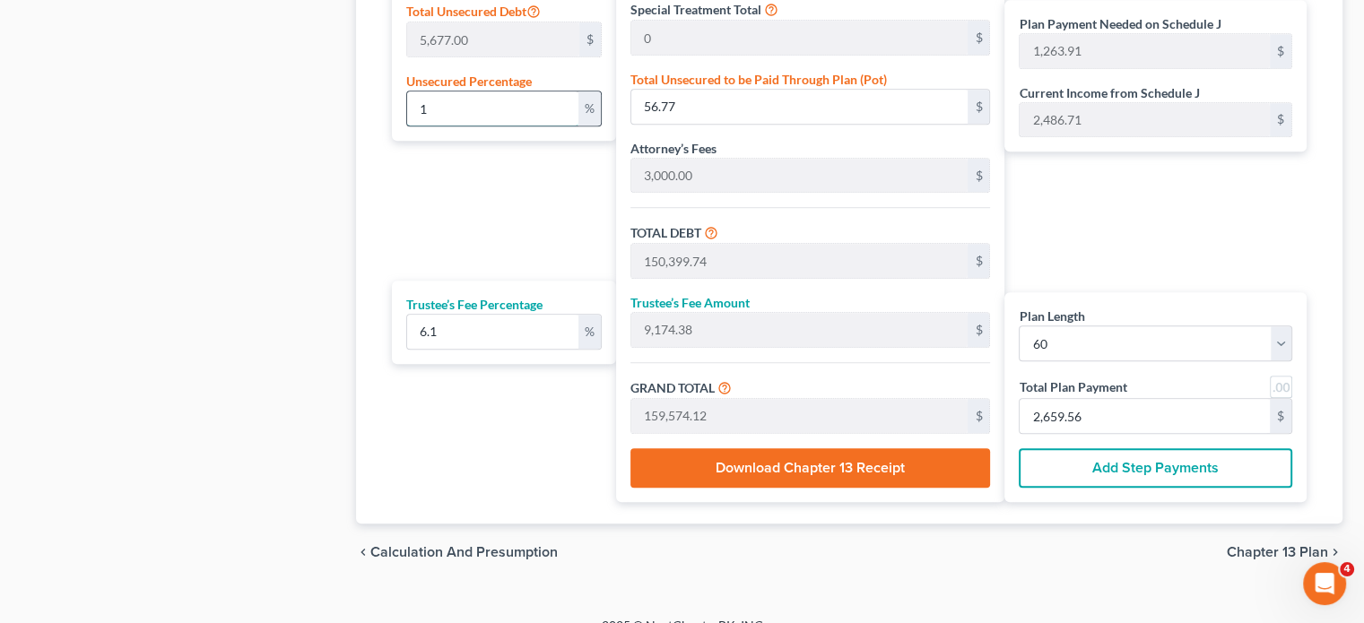
type input "10"
type input "567.70"
type input "150,910.66"
type input "9,205.55"
type input "160,116.22"
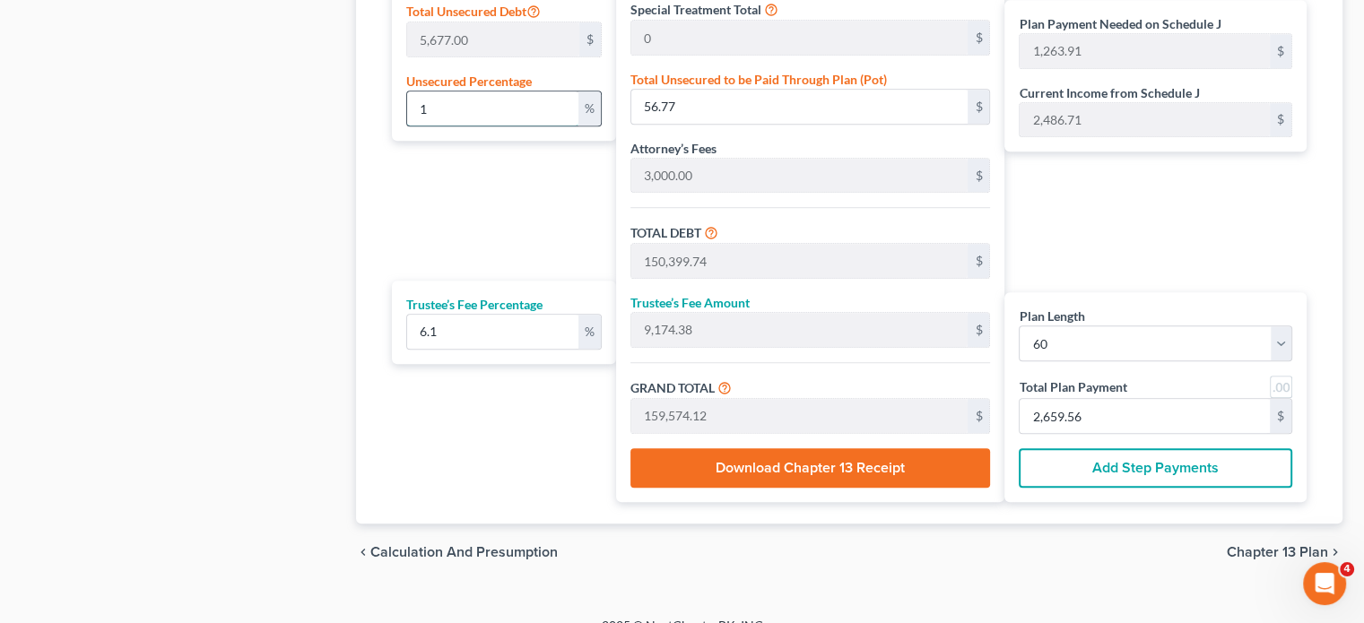
type input "1,272.95"
type input "2,668.60"
type input "100"
type input "5,677.00"
type input "156,019.97"
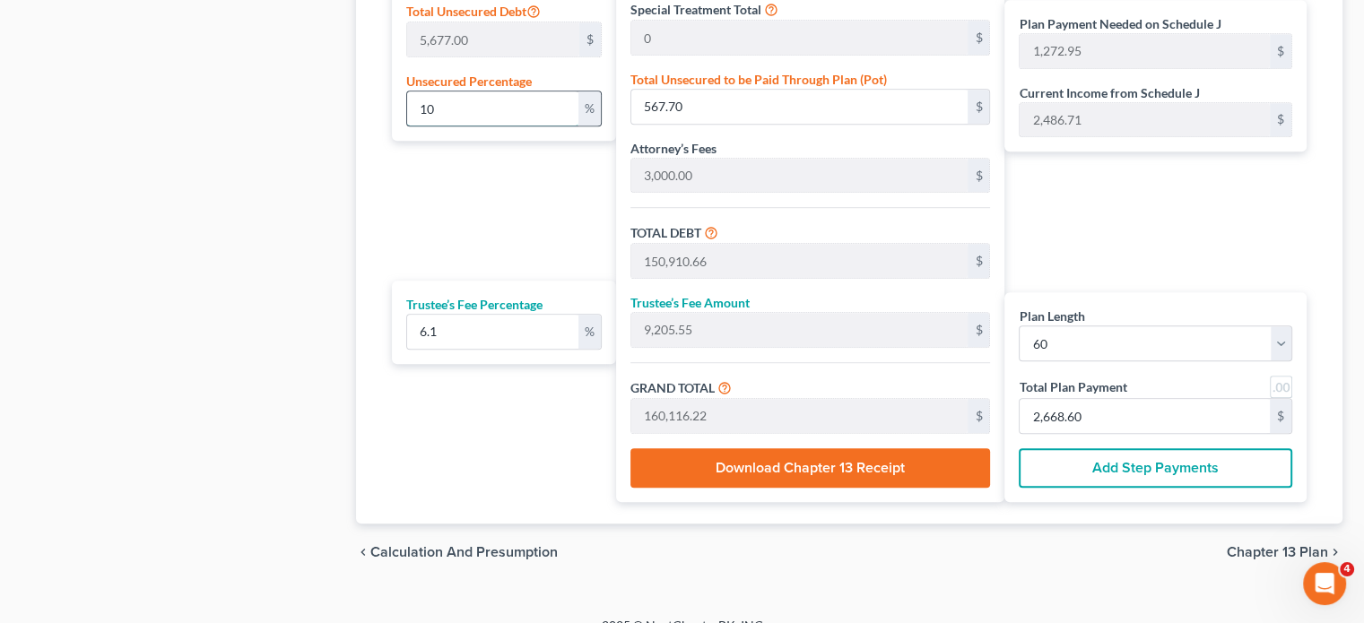
type input "9,517.21"
type input "165,537.18"
type input "1,363.30"
type input "2,758.95"
type input "100"
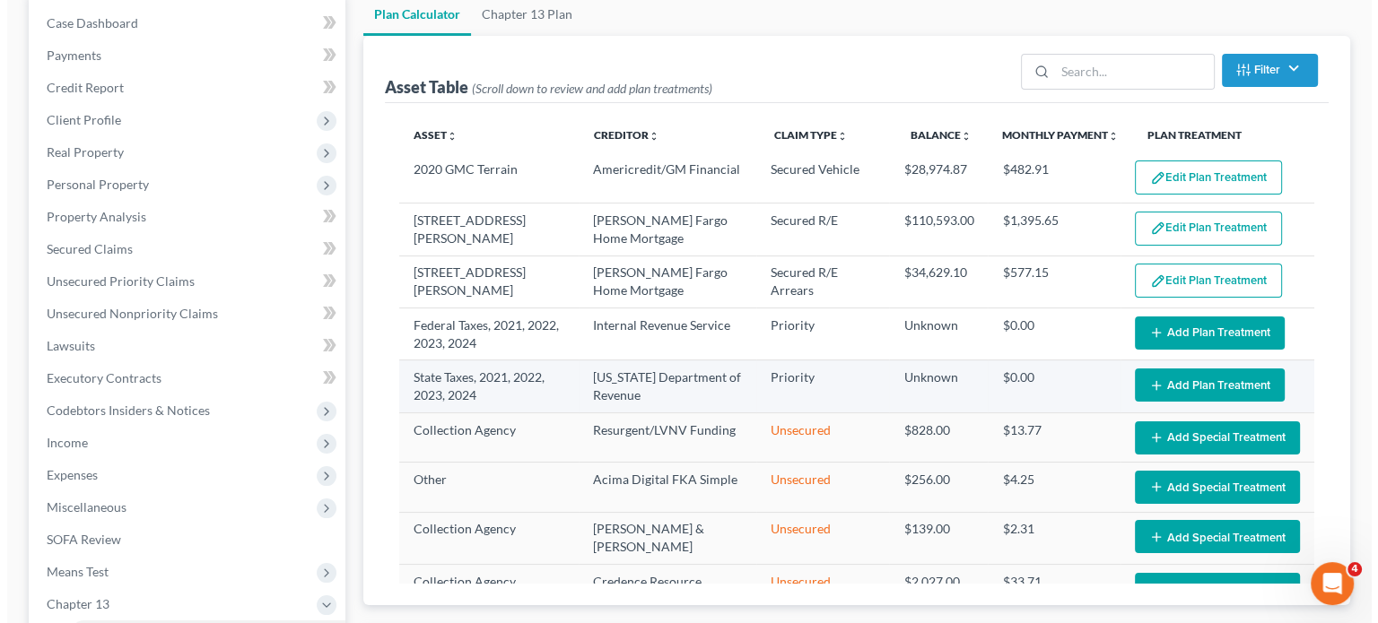
scroll to position [0, 0]
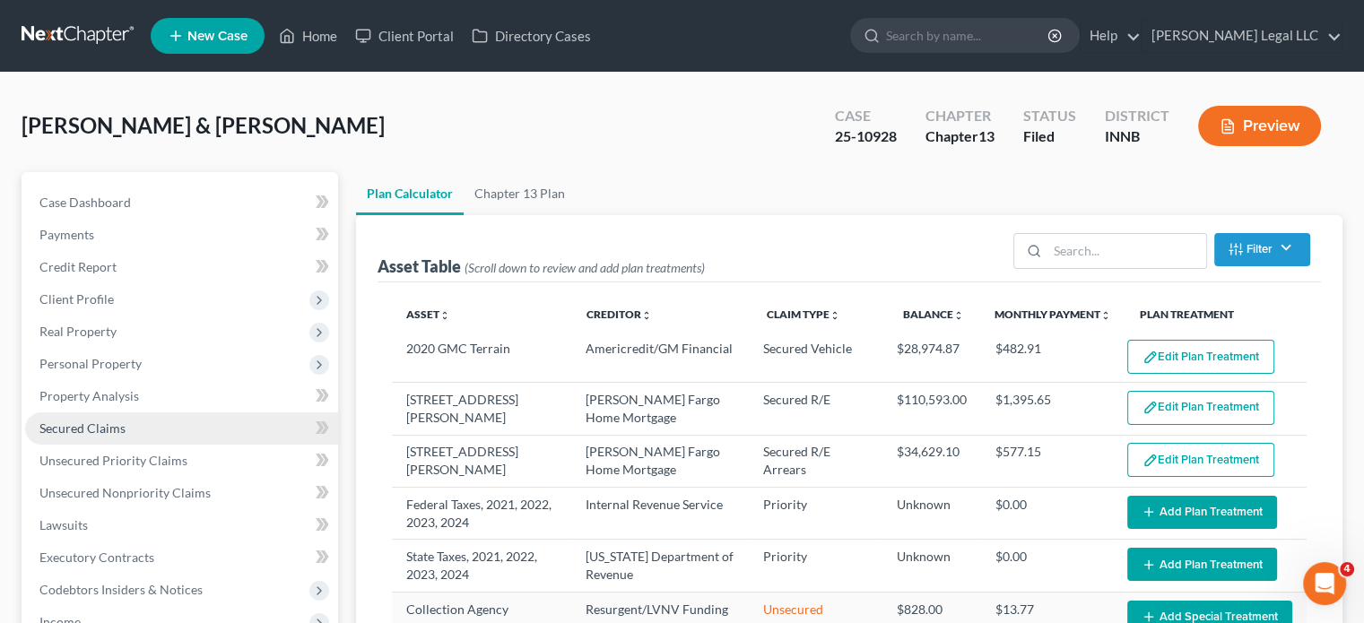
click at [97, 424] on span "Secured Claims" at bounding box center [82, 428] width 86 height 15
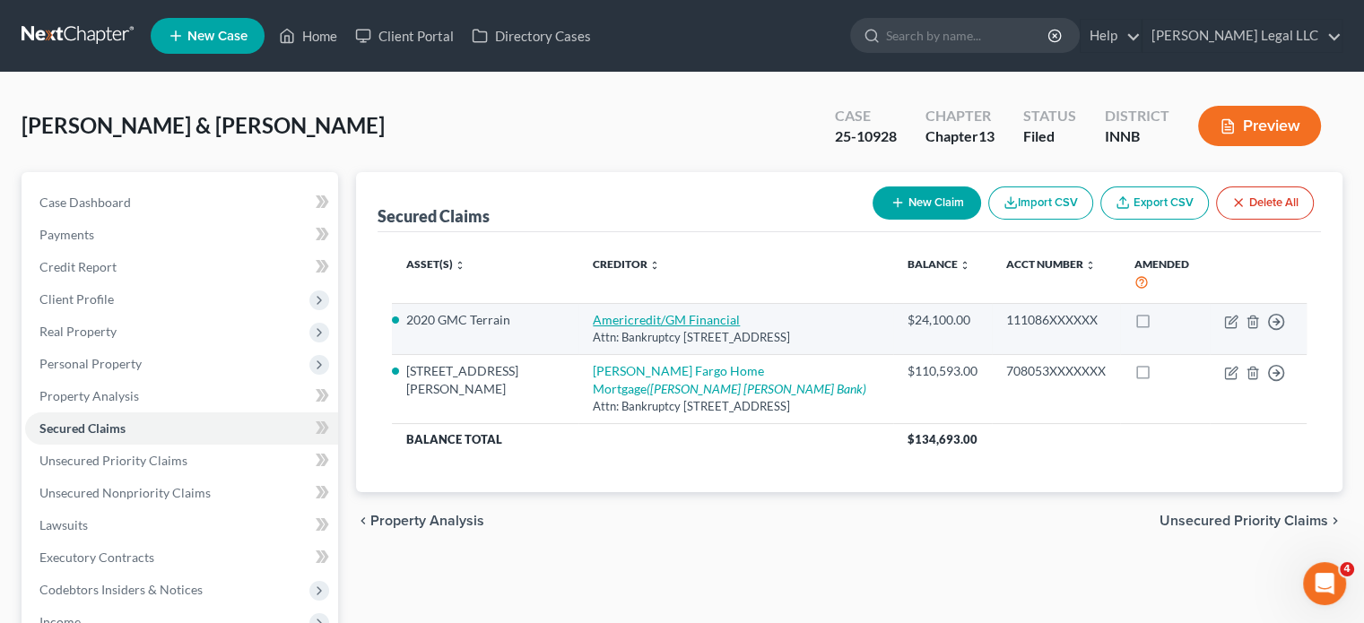
click at [665, 312] on link "Americredit/GM Financial" at bounding box center [666, 319] width 147 height 15
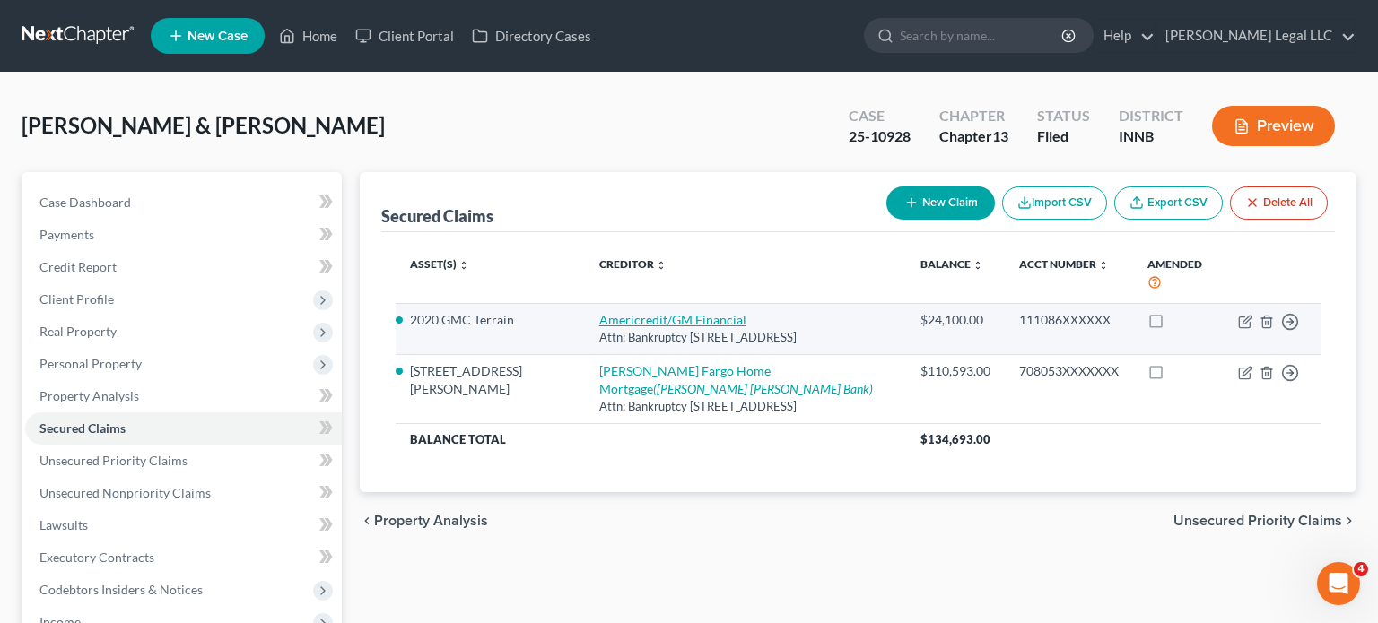
select select "45"
select select "3"
select select "2"
select select "1"
select select "0"
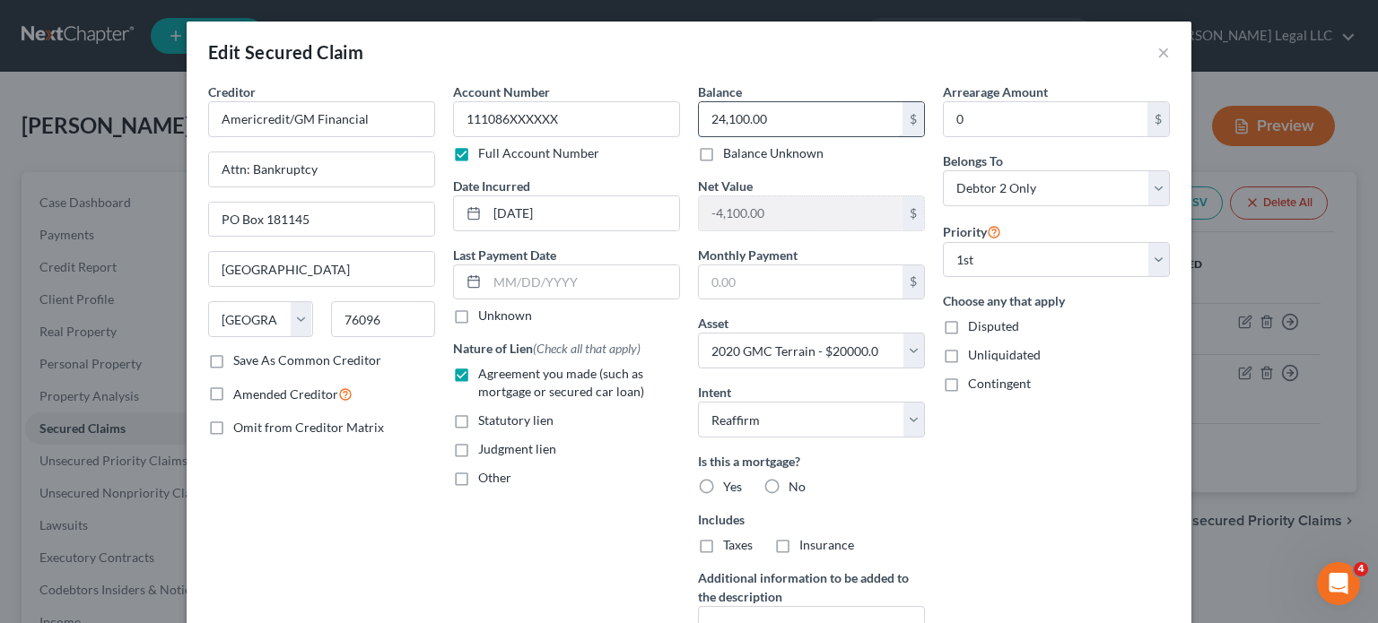
click at [771, 109] on input "24,100.00" at bounding box center [801, 119] width 204 height 34
type input "24,806.21"
click at [775, 45] on div "Edit Secured Claim ×" at bounding box center [689, 52] width 1005 height 61
click at [1158, 50] on button "×" at bounding box center [1163, 52] width 13 height 22
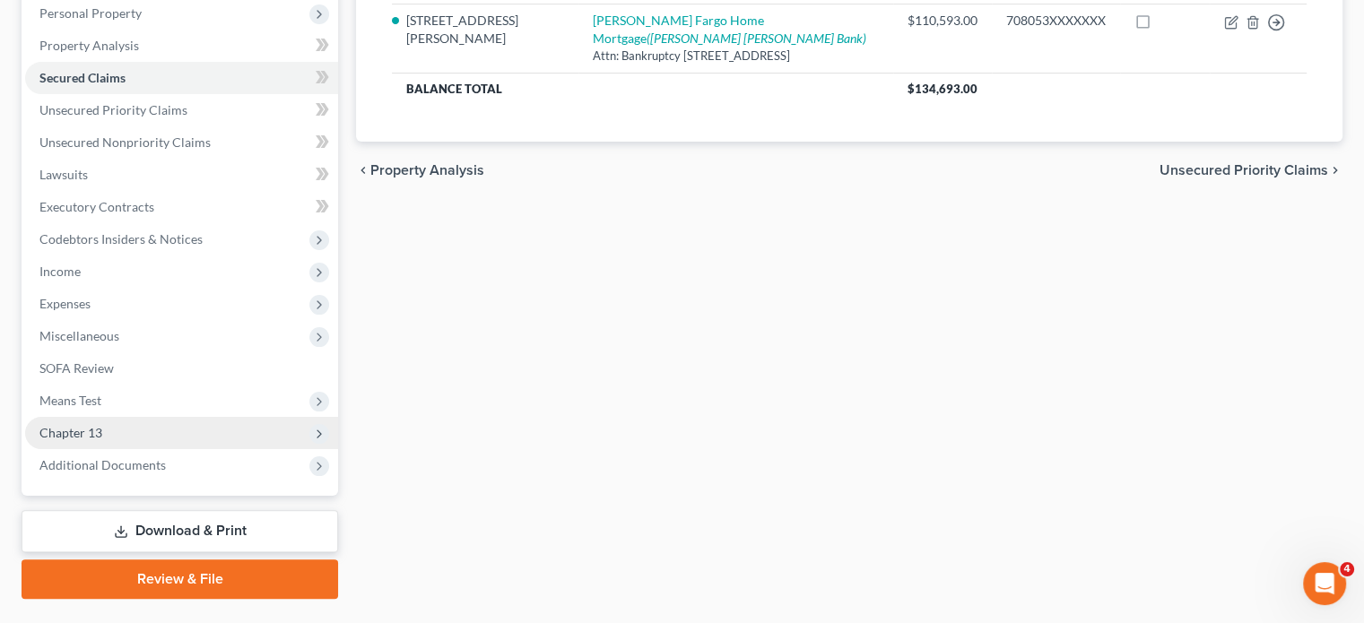
scroll to position [359, 0]
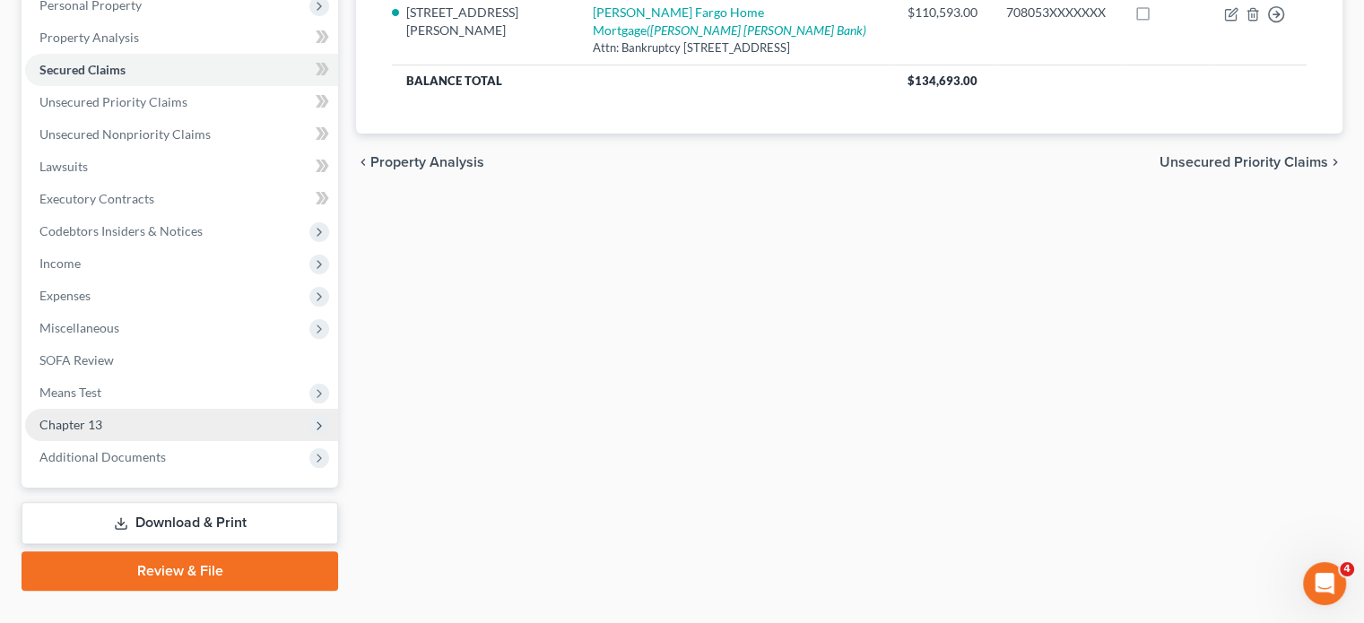
click at [139, 433] on span "Chapter 13" at bounding box center [181, 425] width 313 height 32
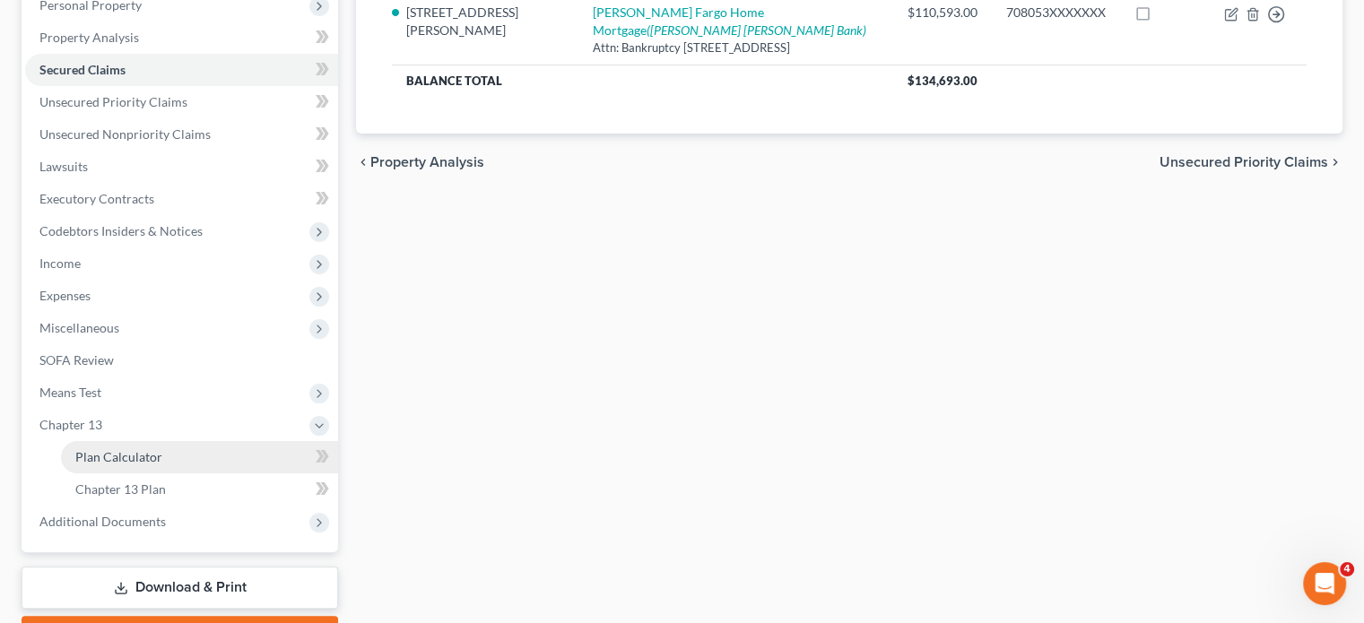
click at [134, 463] on span "Plan Calculator" at bounding box center [118, 456] width 87 height 15
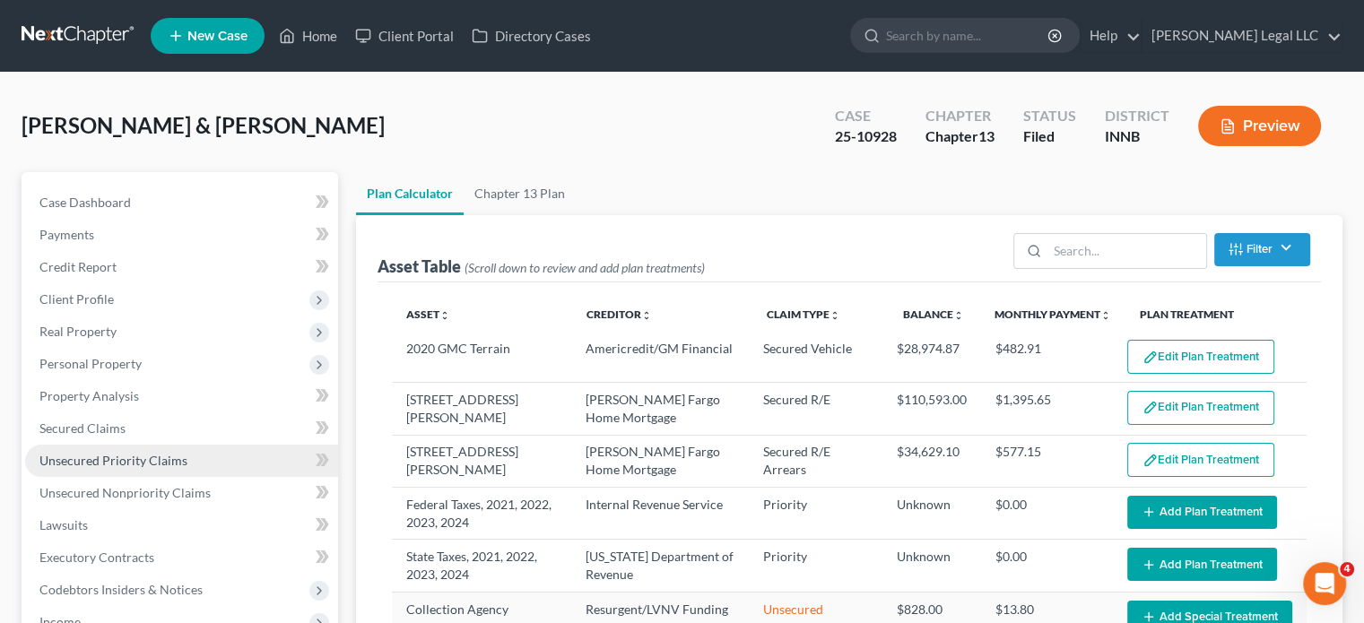
select select "59"
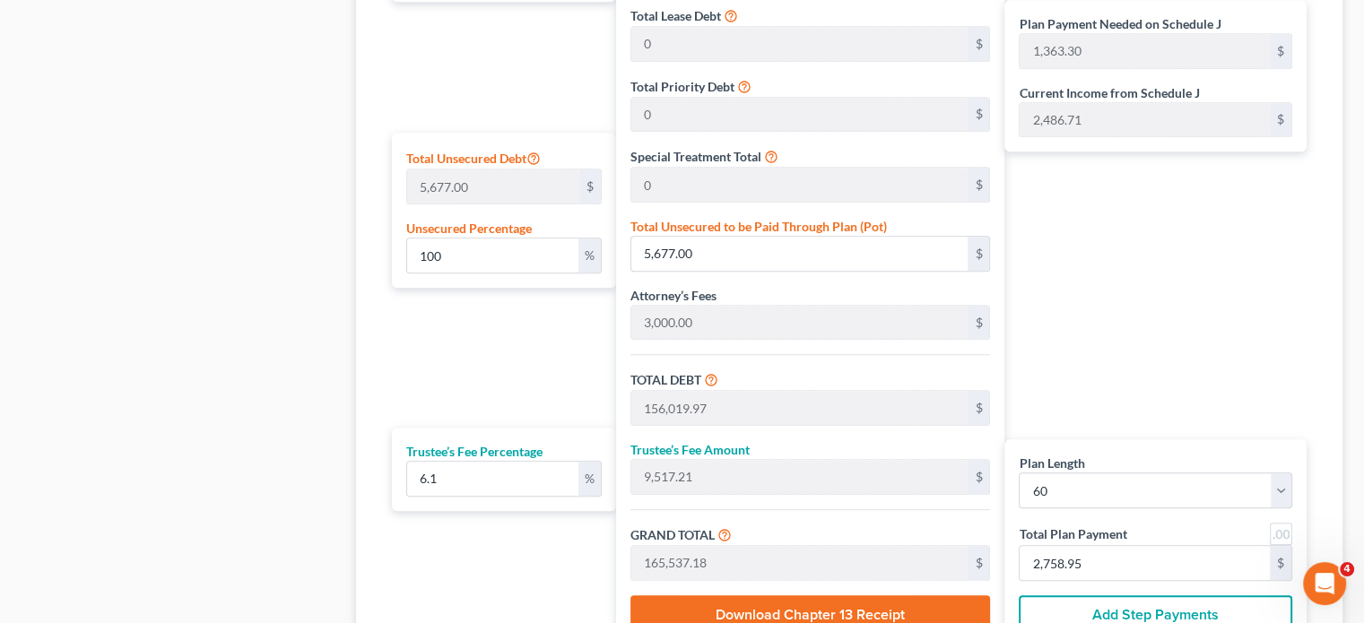
scroll to position [1166, 0]
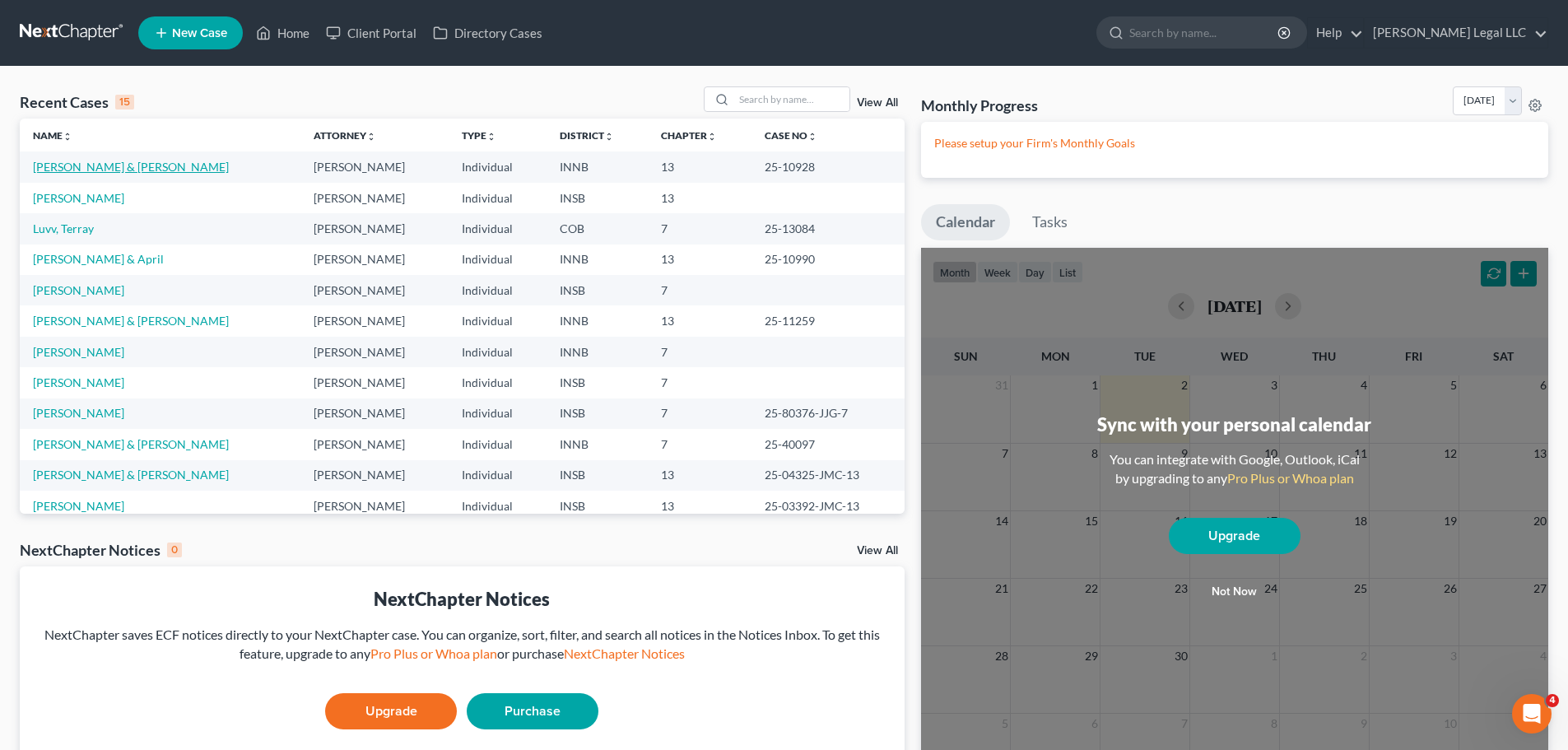
click at [85, 168] on link "[PERSON_NAME] & [PERSON_NAME]" at bounding box center [130, 166] width 195 height 14
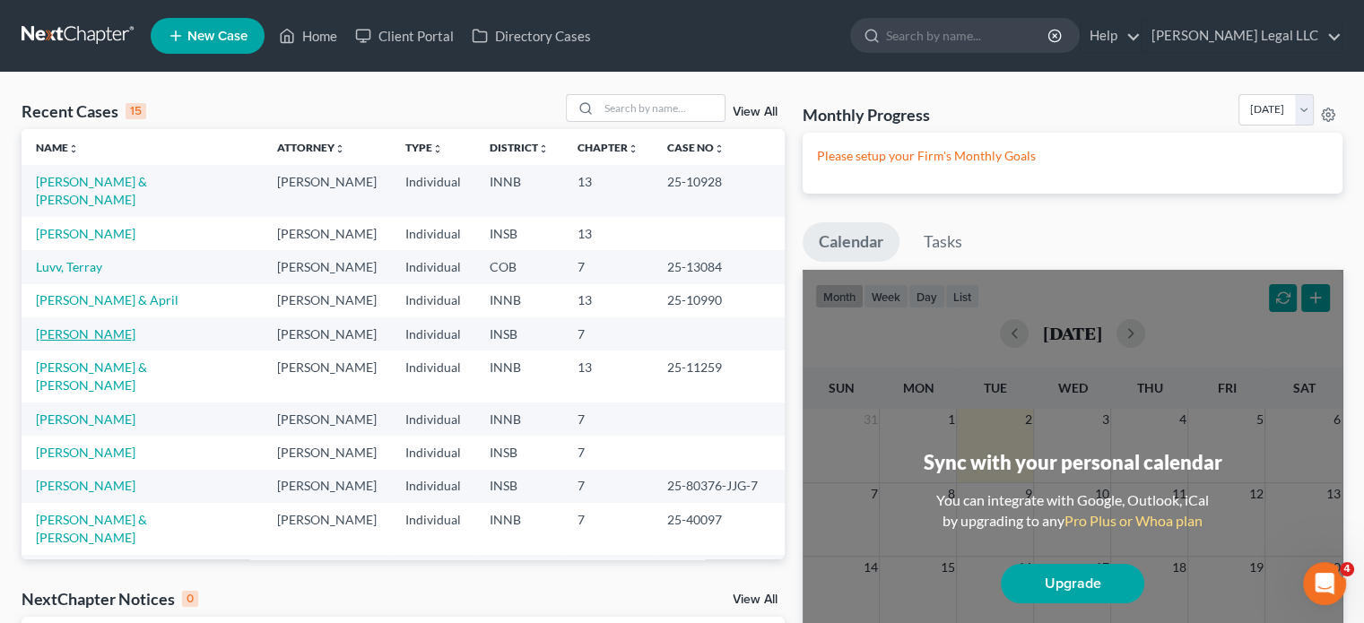
click at [86, 326] on link "[PERSON_NAME]" at bounding box center [86, 333] width 100 height 15
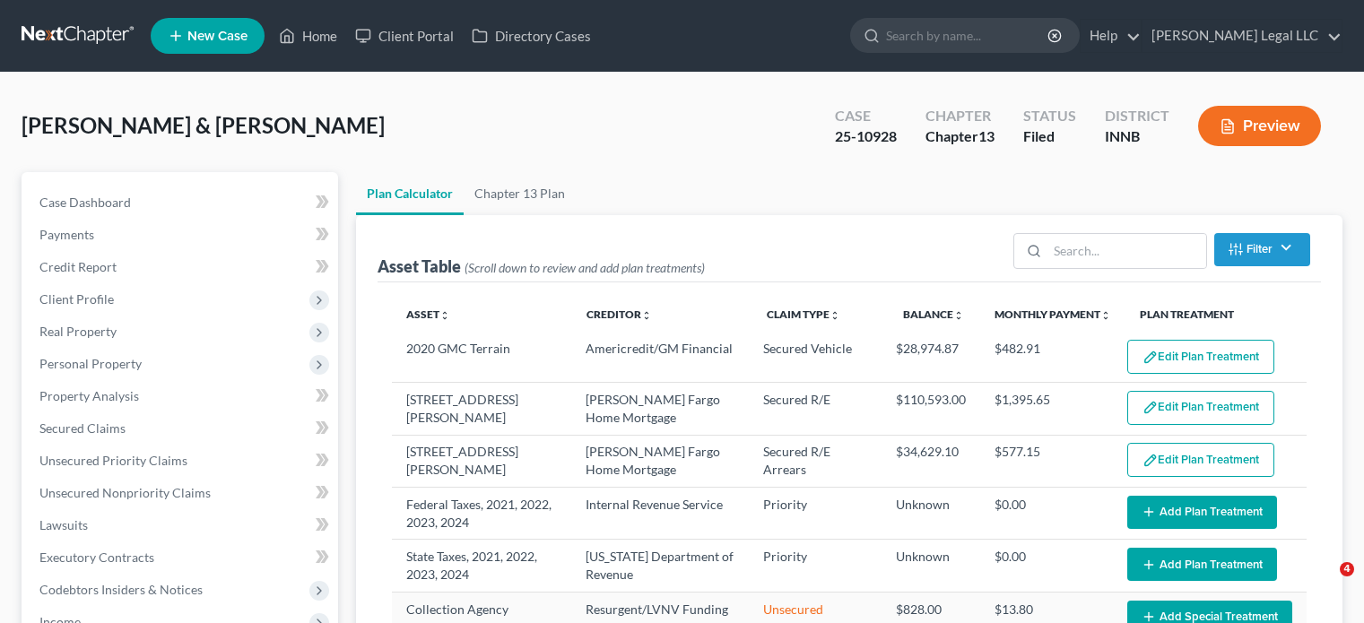
select select "59"
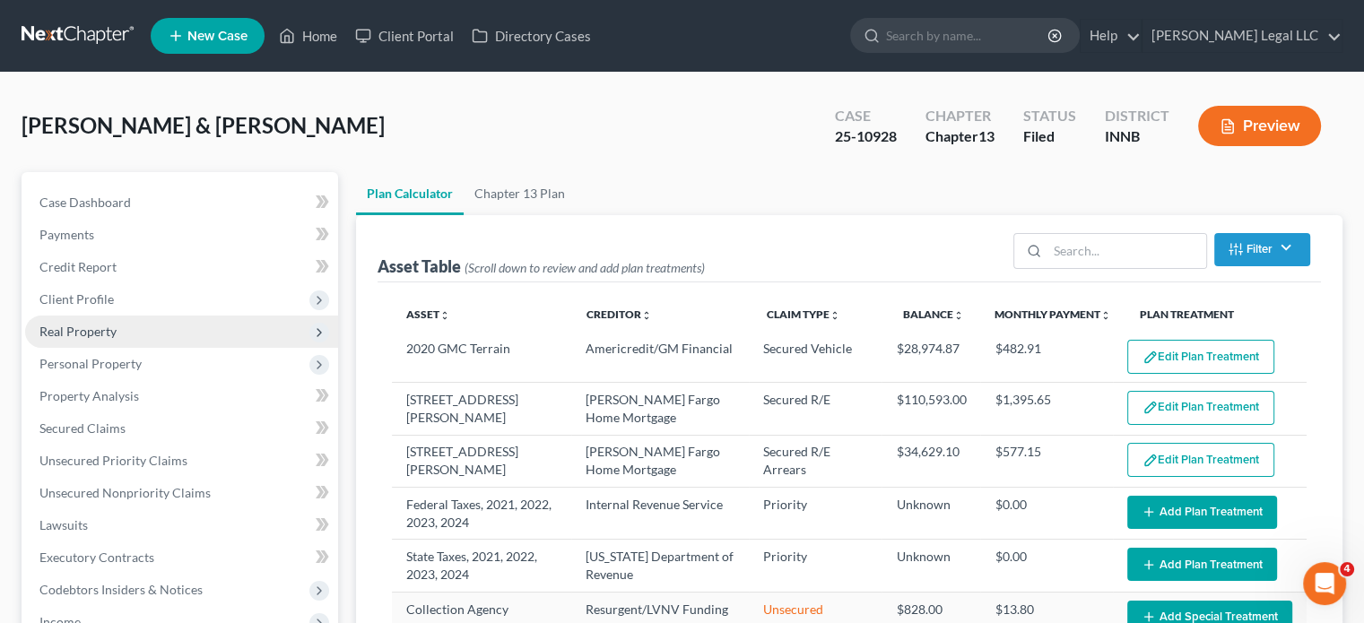
scroll to position [295, 0]
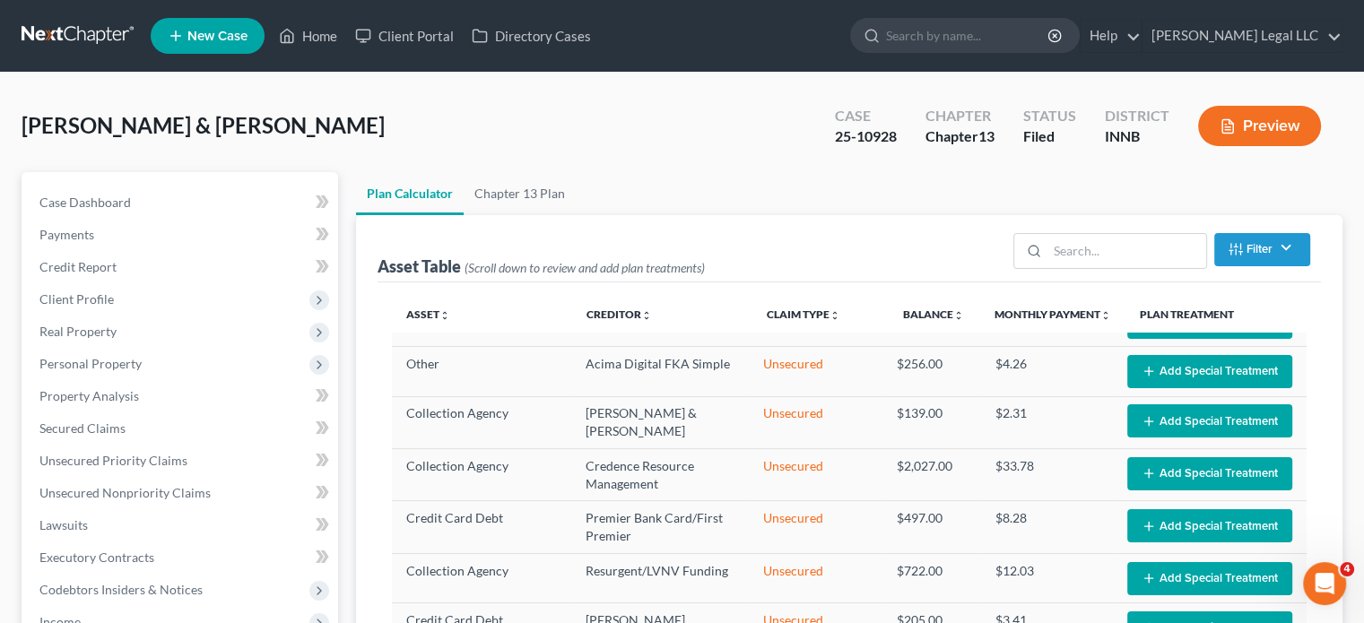
click at [307, 16] on ul "New Case Home Client Portal Directory Cases - No Result - See all results Or Pr…" at bounding box center [747, 36] width 1192 height 47
click at [301, 35] on link "Home" at bounding box center [308, 36] width 76 height 32
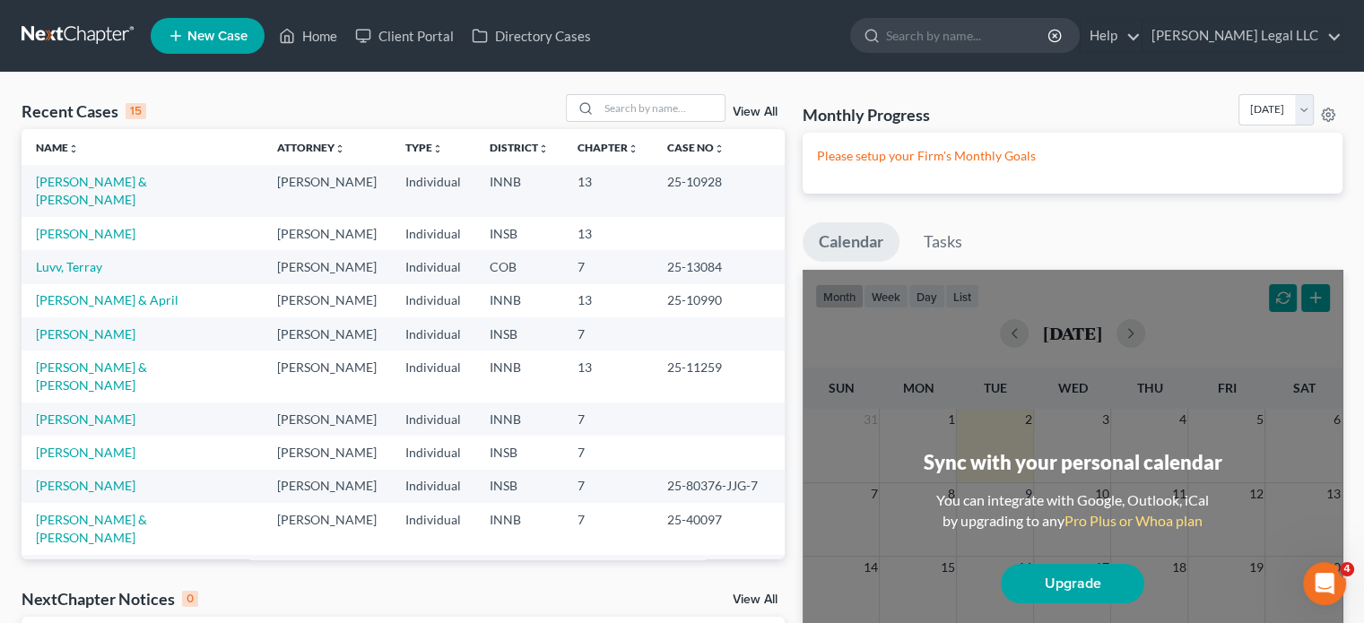
click at [227, 116] on div "Recent Cases 15 View All" at bounding box center [403, 111] width 763 height 35
click at [54, 141] on link "Name unfold_more expand_more expand_less" at bounding box center [57, 147] width 43 height 13
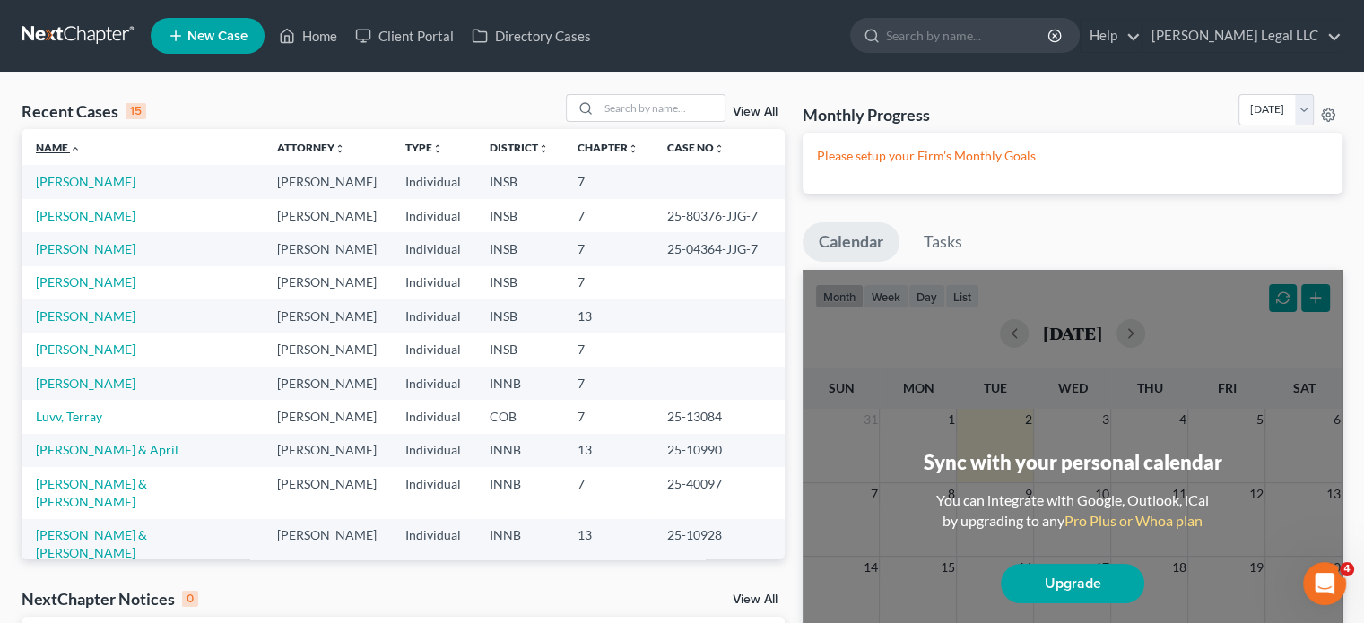
click at [54, 141] on link "Name unfold_more expand_more expand_less" at bounding box center [58, 147] width 45 height 13
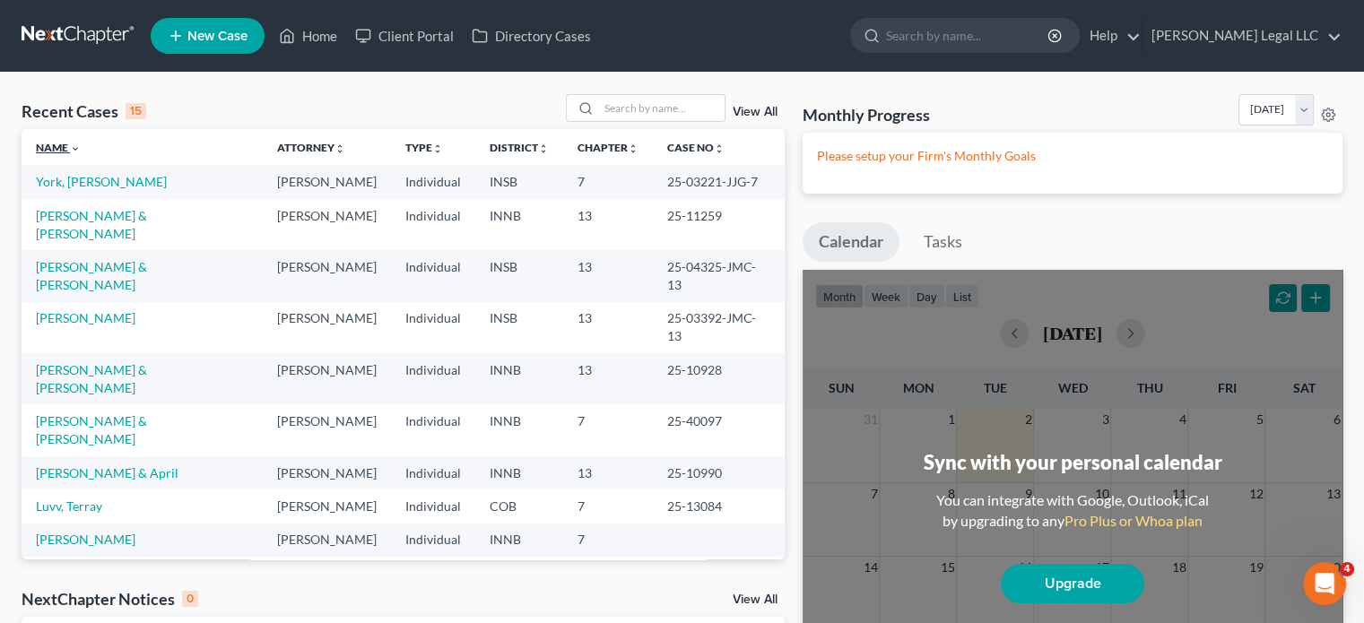
click at [54, 141] on link "Name unfold_more expand_more expand_less" at bounding box center [58, 147] width 45 height 13
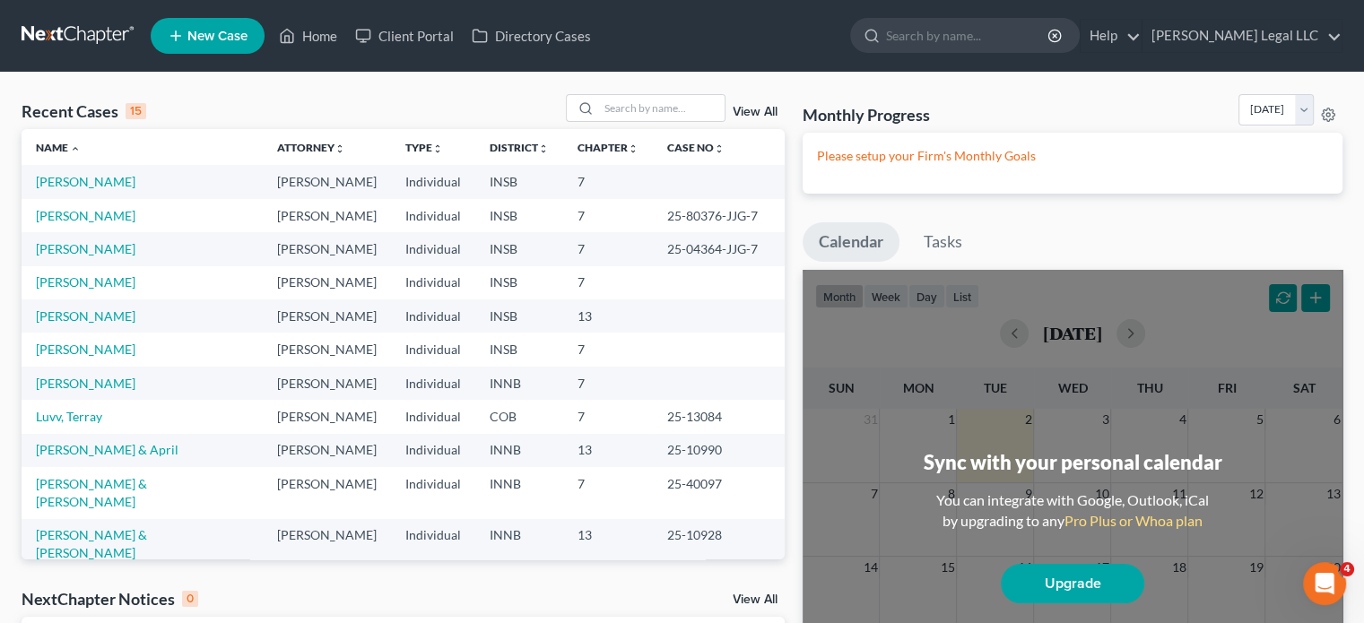
click at [493, 110] on div "Recent Cases 15 View All" at bounding box center [403, 111] width 763 height 35
click at [75, 349] on link "[PERSON_NAME]" at bounding box center [86, 349] width 100 height 15
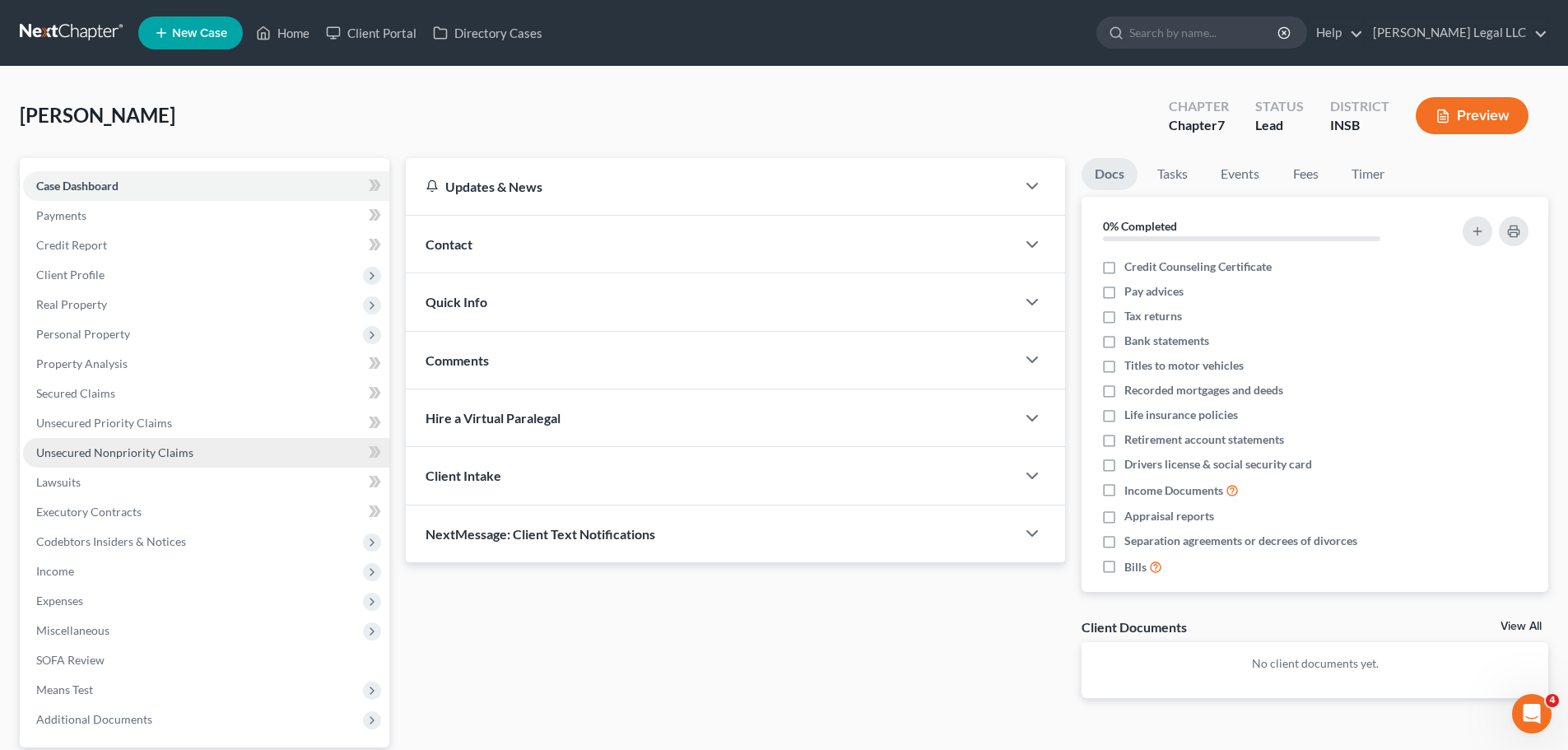
click at [99, 448] on span "Unsecured Nonpriority Claims" at bounding box center [114, 452] width 157 height 14
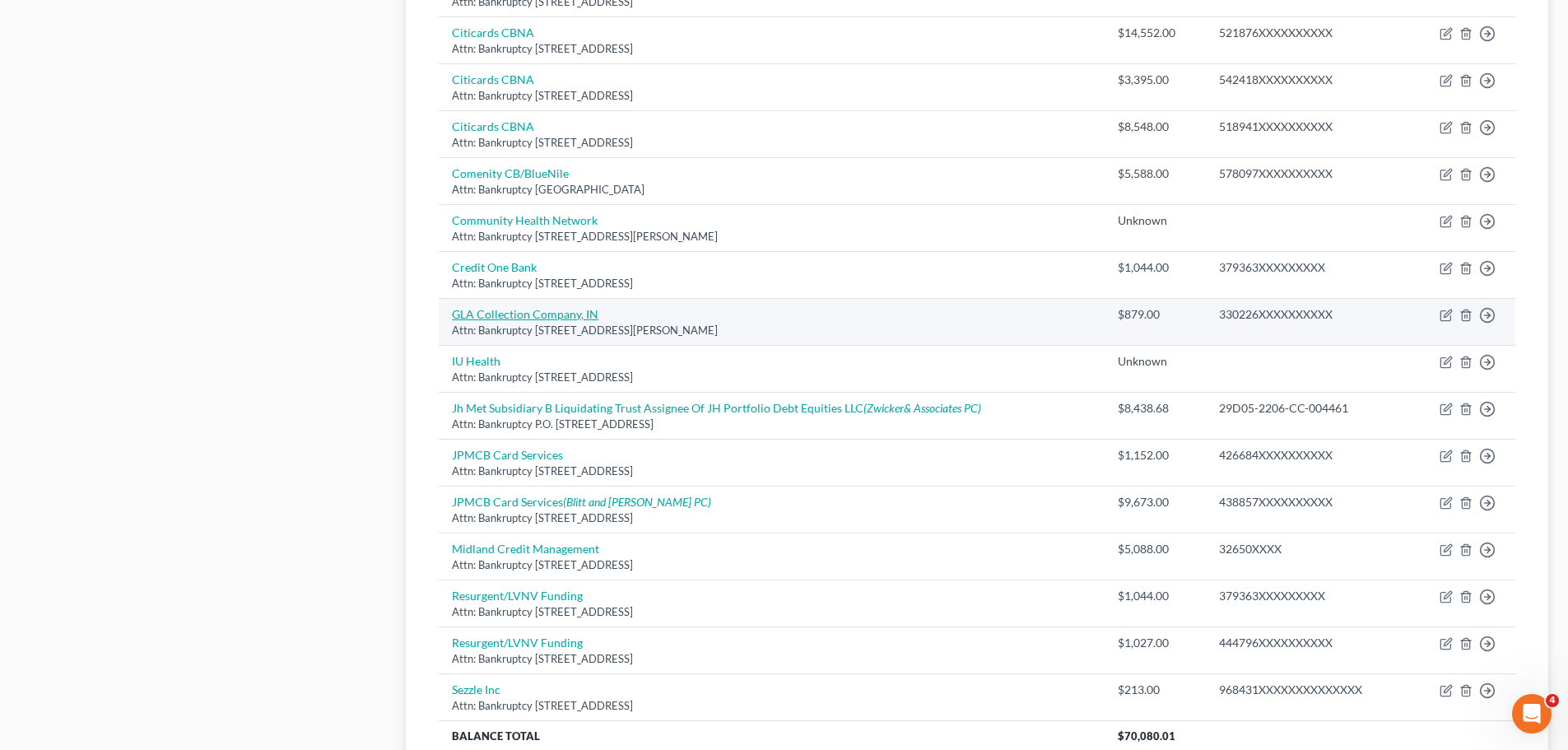
scroll to position [1151, 0]
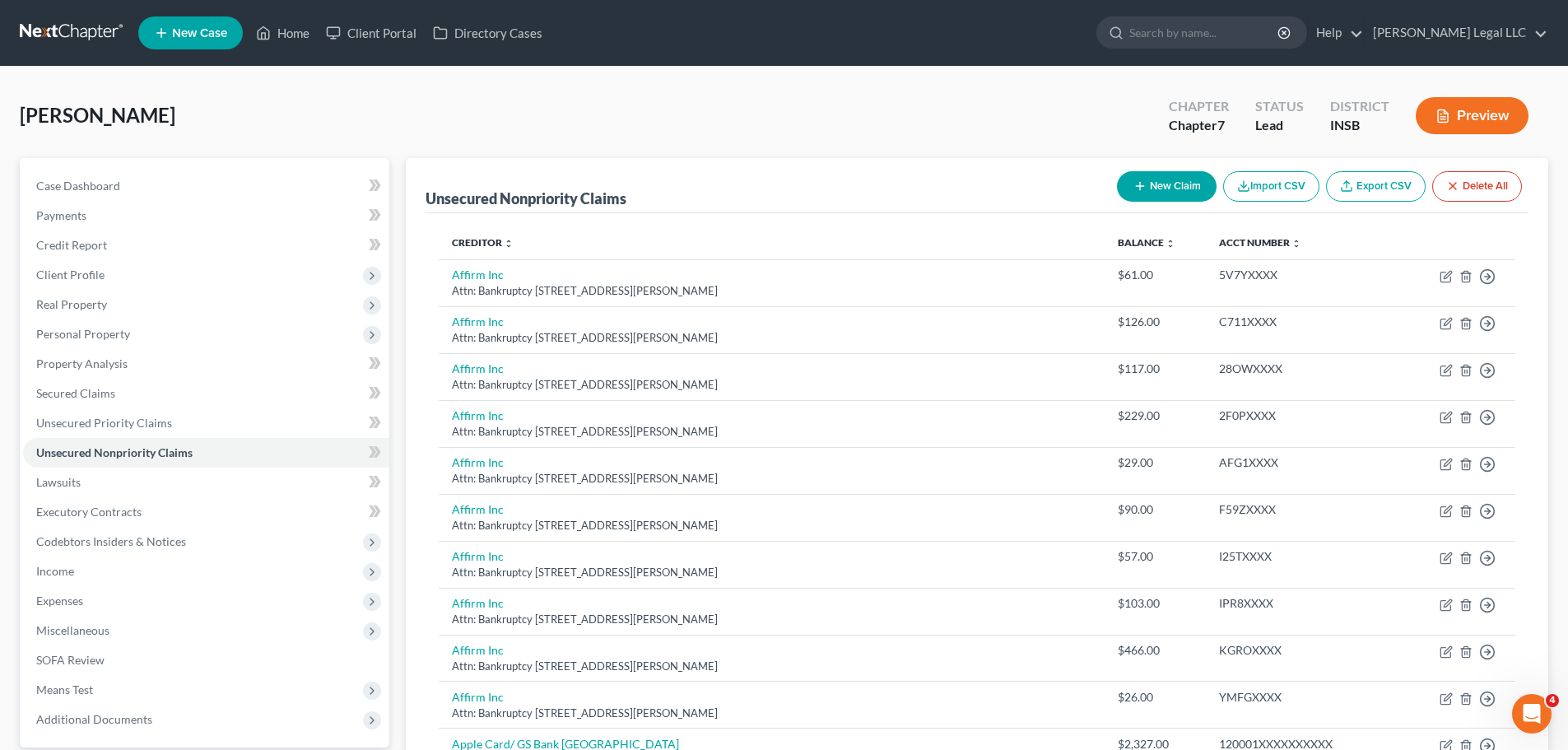
click at [510, 129] on div "[PERSON_NAME] Upgraded Chapter Chapter 7 Status Lead District INSB Preview" at bounding box center [784, 122] width 1529 height 72
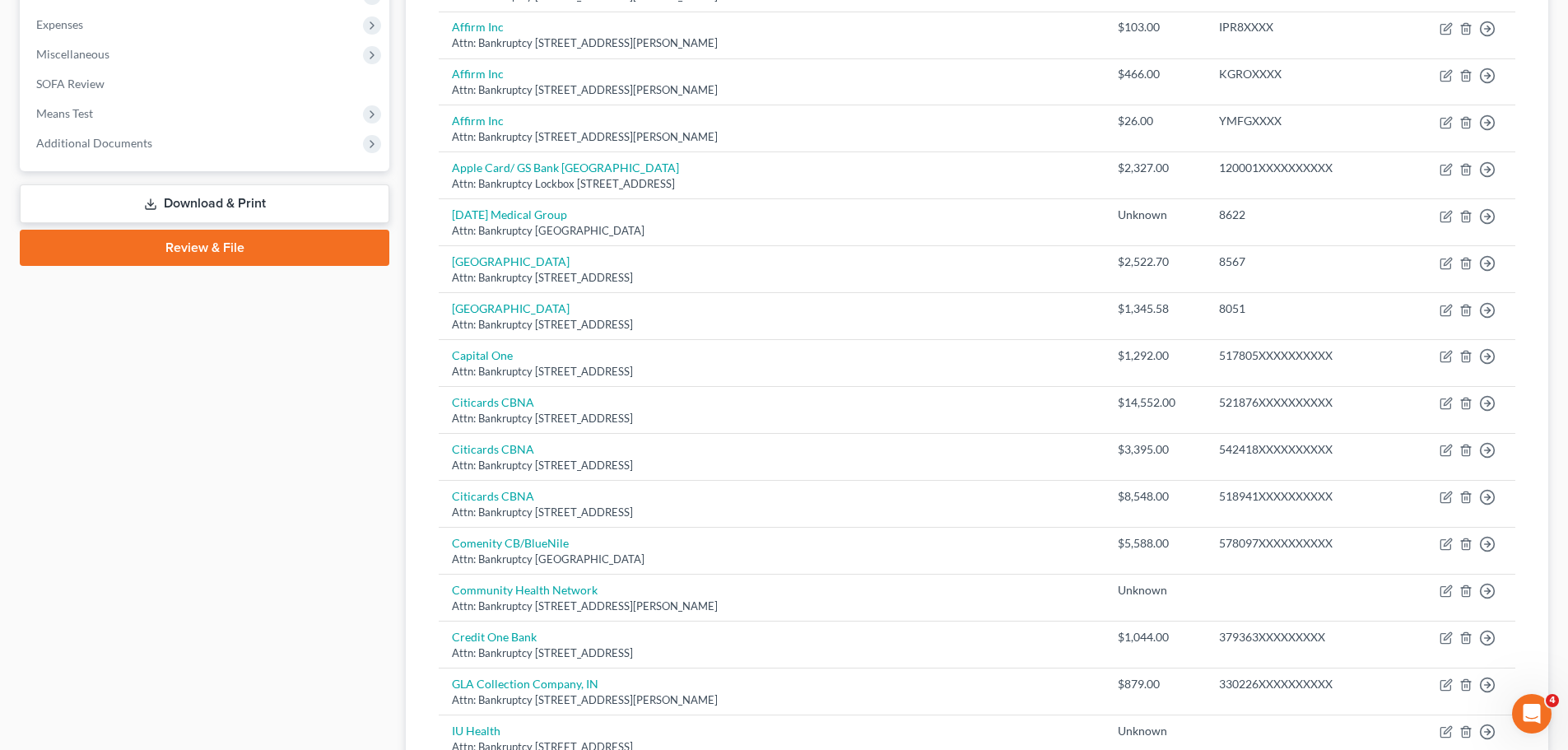
scroll to position [247, 0]
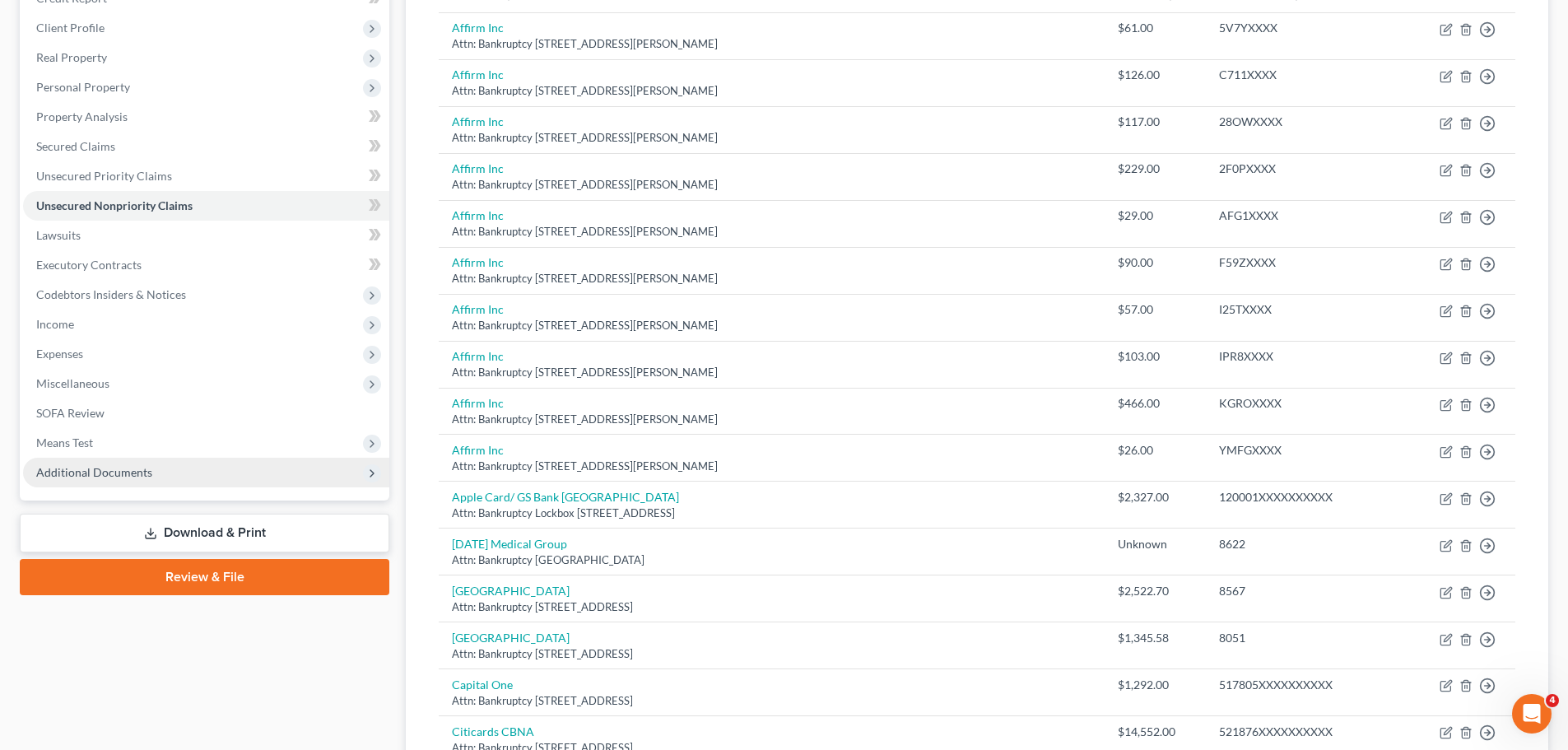
click at [93, 483] on span "Additional Documents" at bounding box center [206, 473] width 366 height 29
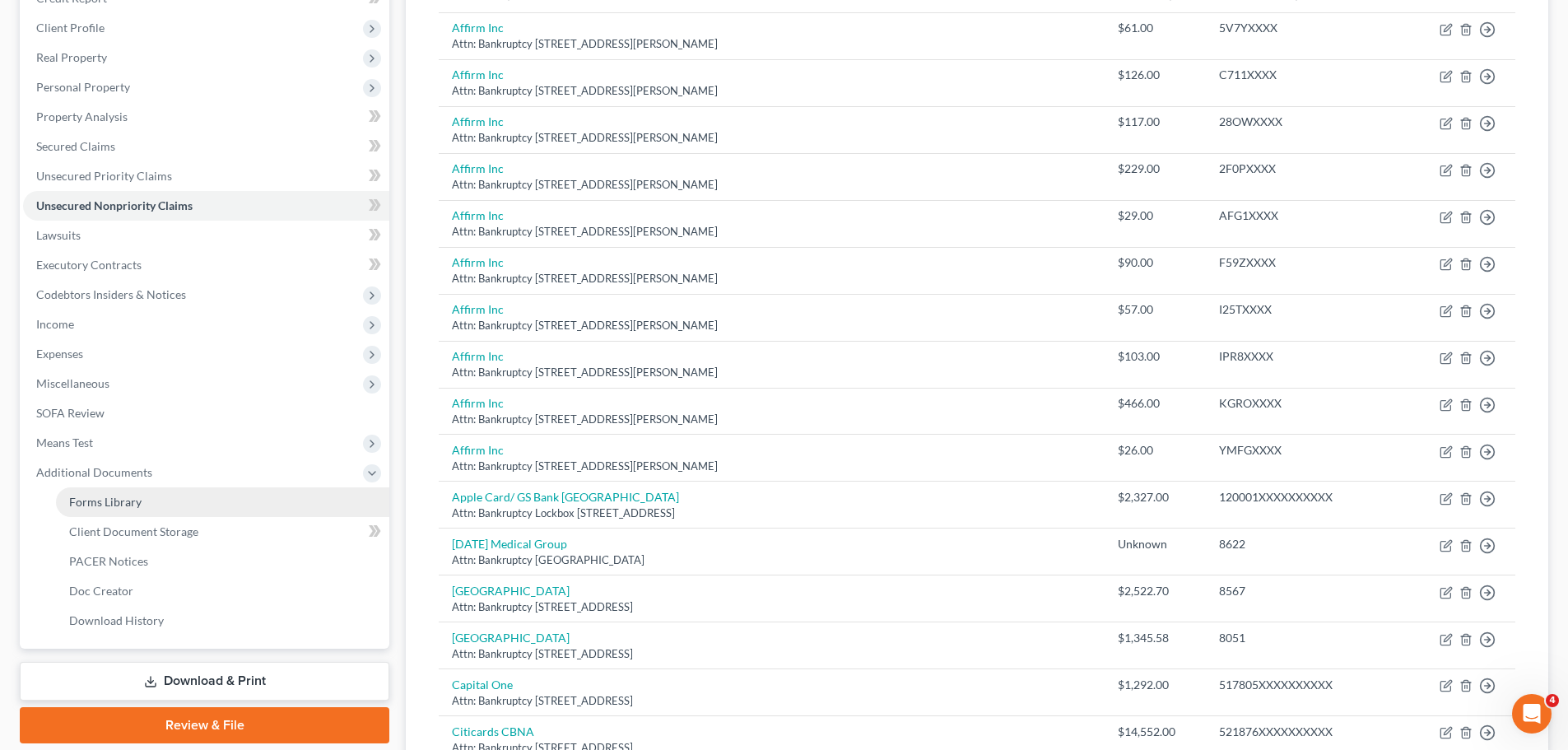
click at [134, 505] on span "Forms Library" at bounding box center [105, 501] width 72 height 14
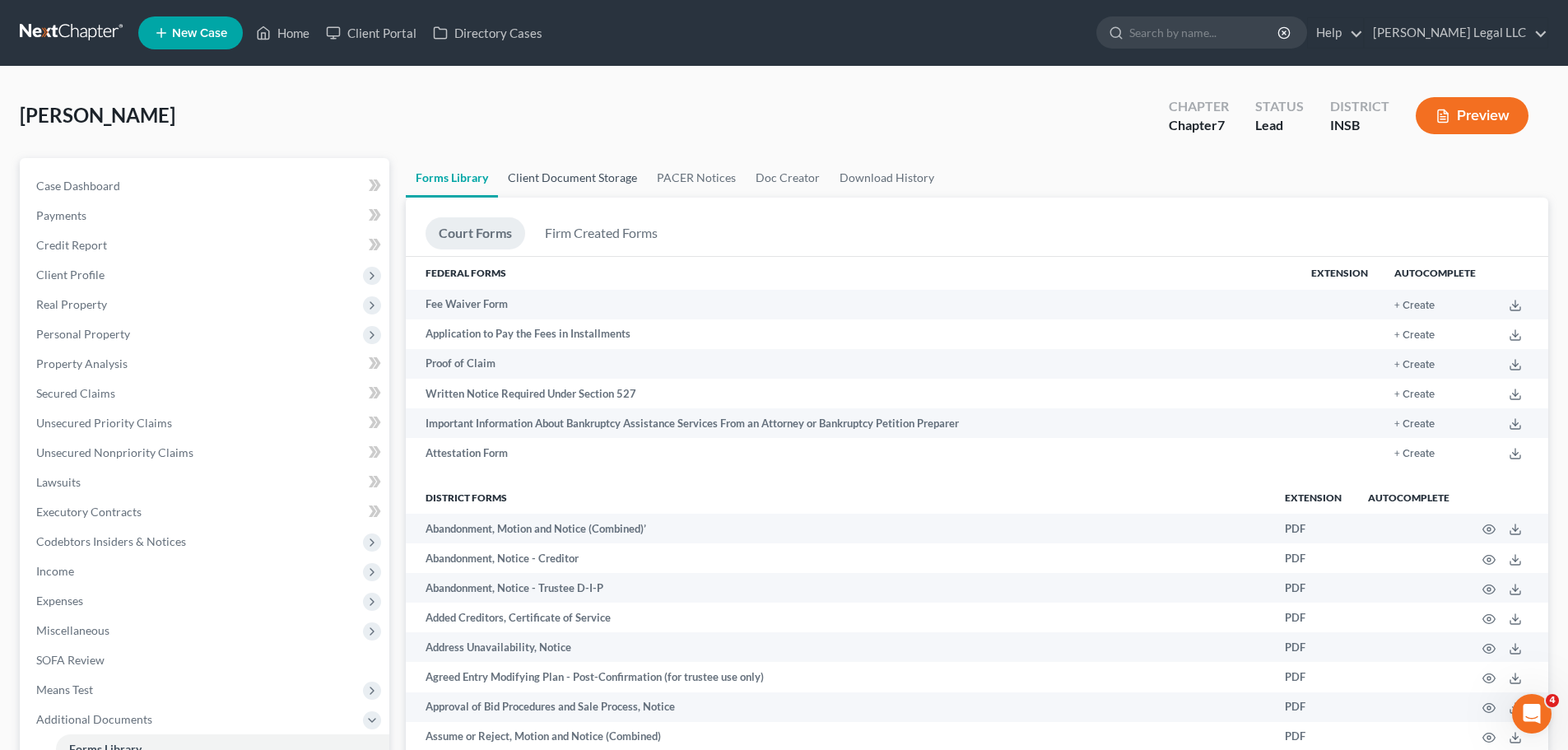
click at [509, 166] on link "Client Document Storage" at bounding box center [573, 177] width 149 height 39
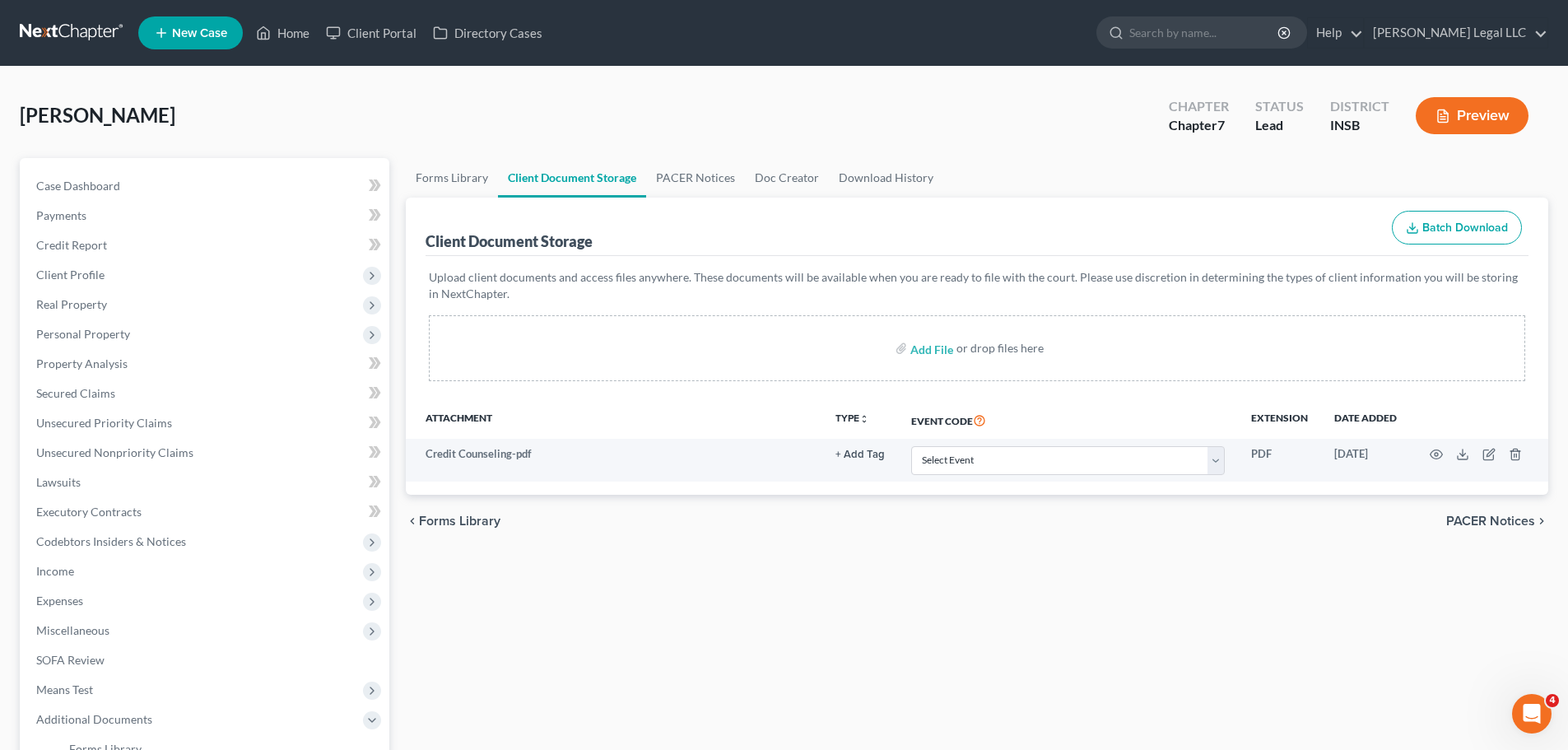
click at [618, 571] on div "Forms Library Client Document Storage PACER Notices Doc Creator Download Histor…" at bounding box center [976, 574] width 1159 height 833
click at [932, 519] on div "chevron_left Forms Library PACER Notices chevron_right" at bounding box center [976, 521] width 1142 height 52
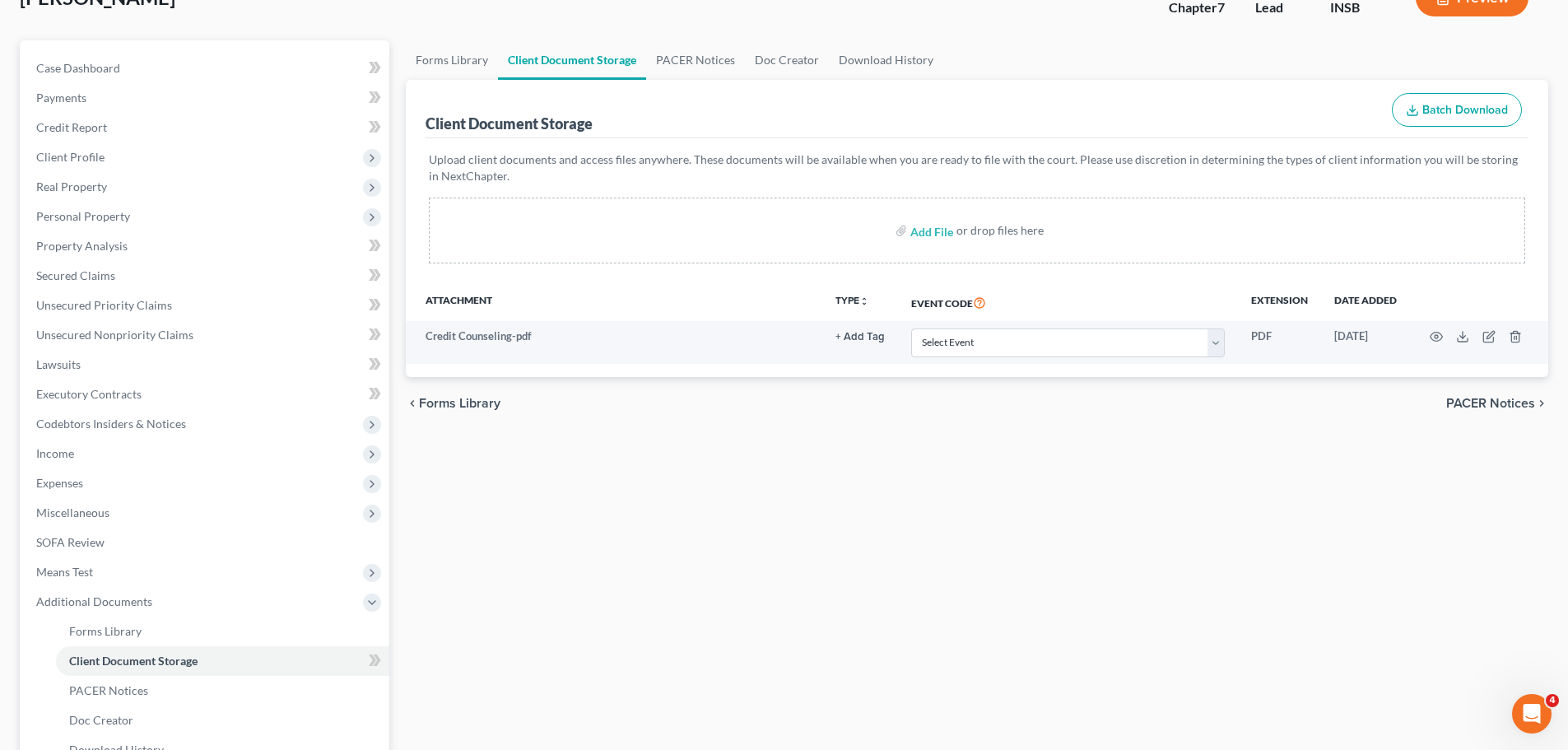
scroll to position [303, 0]
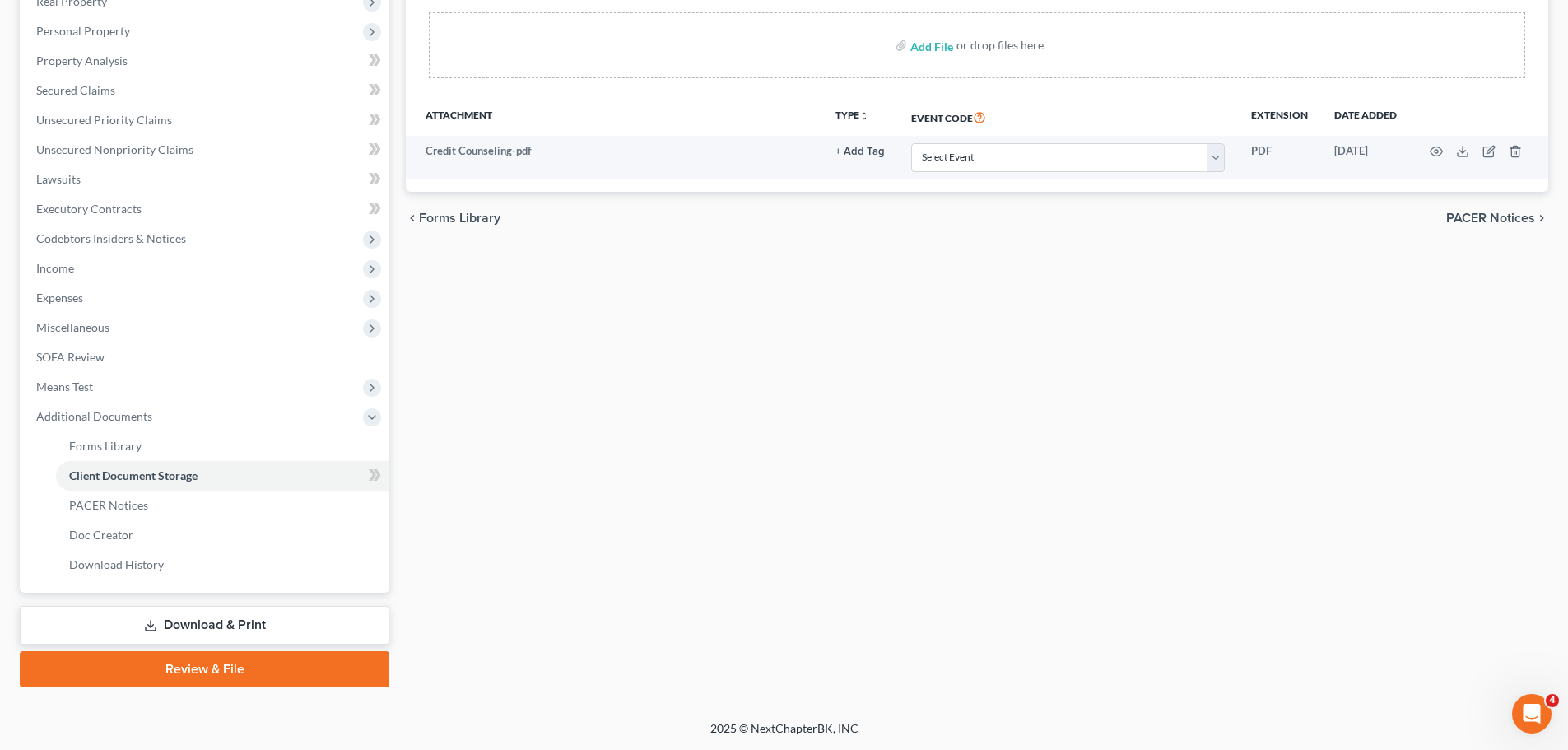
click at [97, 571] on link "Download & Print" at bounding box center [205, 625] width 370 height 39
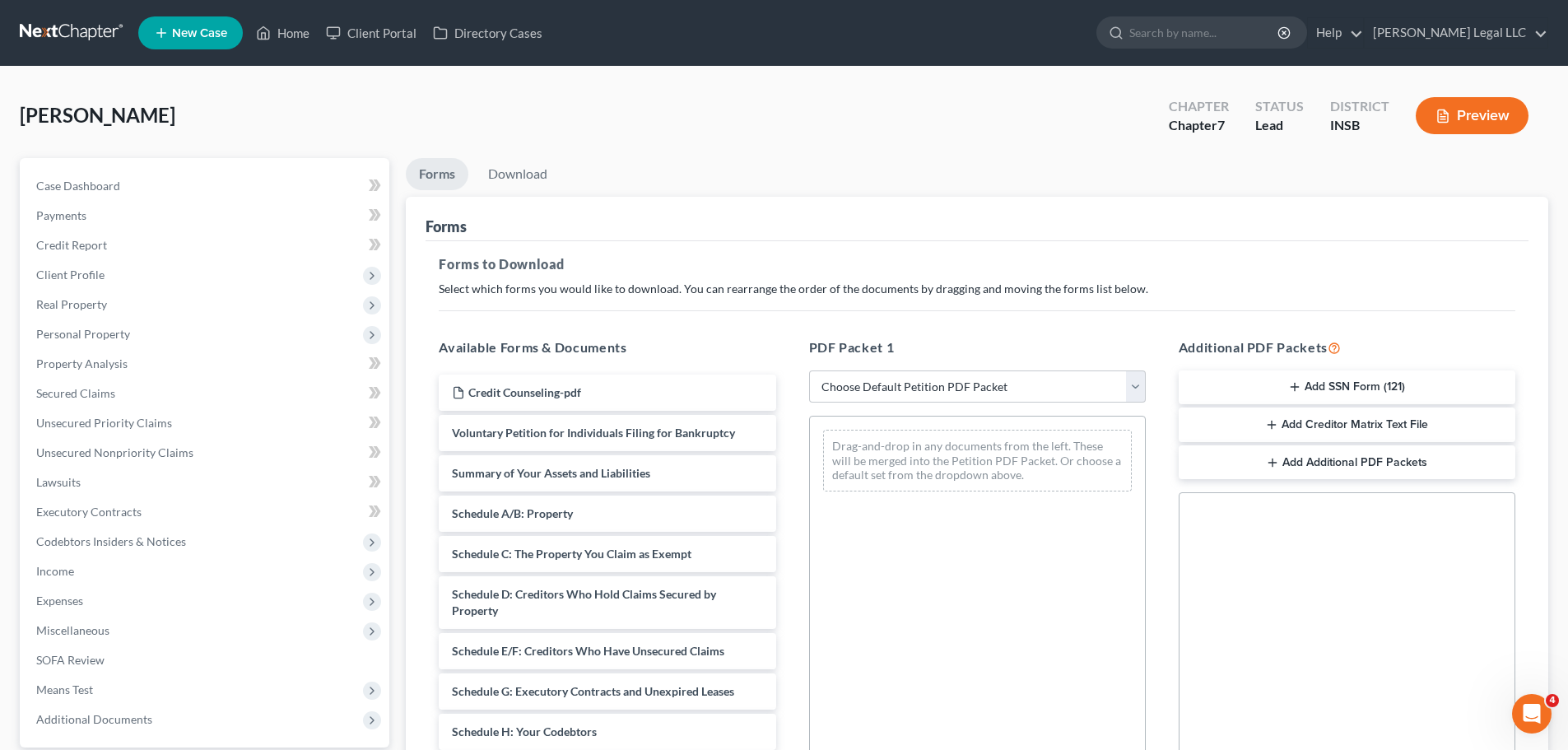
click at [1251, 395] on button "Add SSN Form (121)" at bounding box center [1346, 388] width 337 height 35
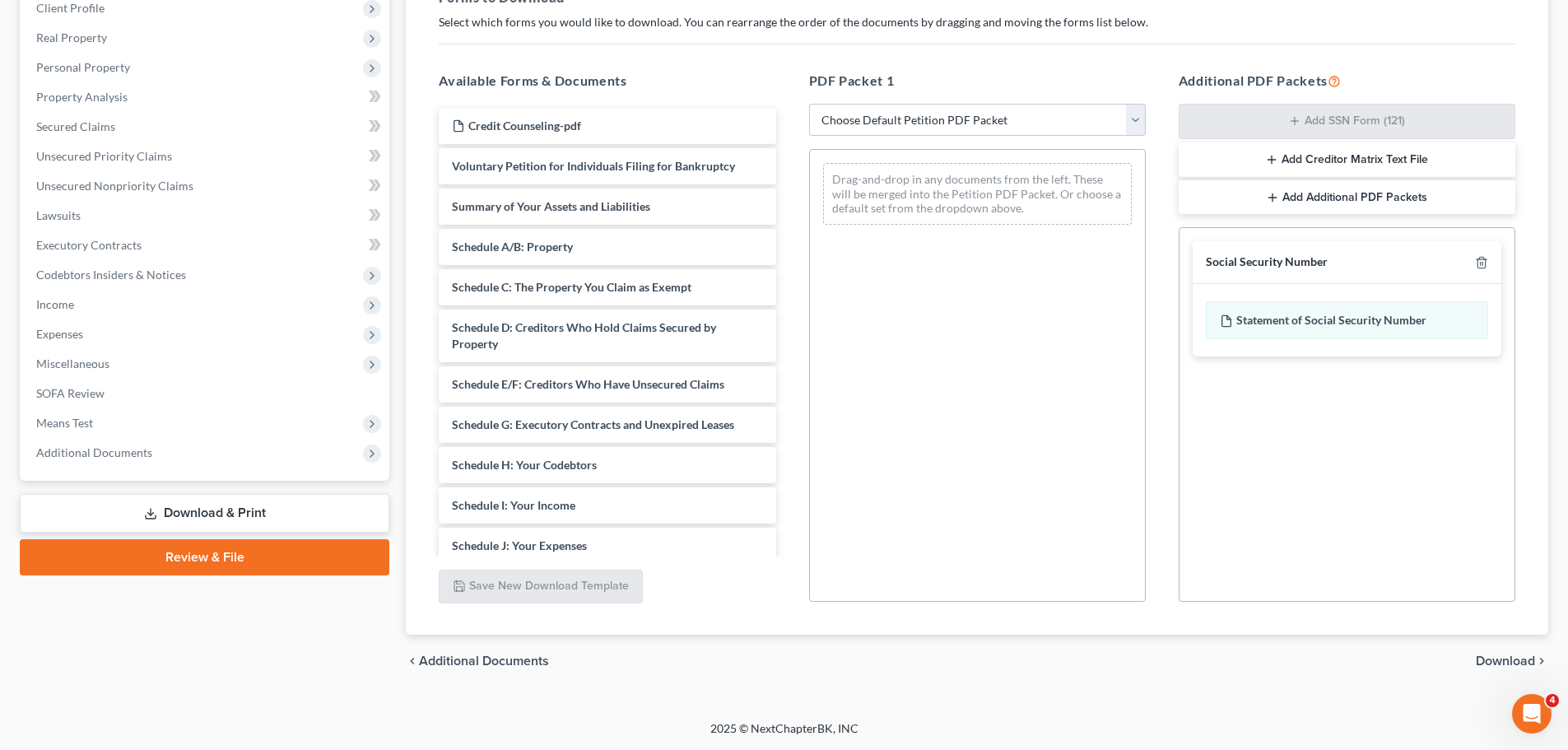
click at [1251, 571] on span "Download" at bounding box center [1505, 661] width 60 height 13
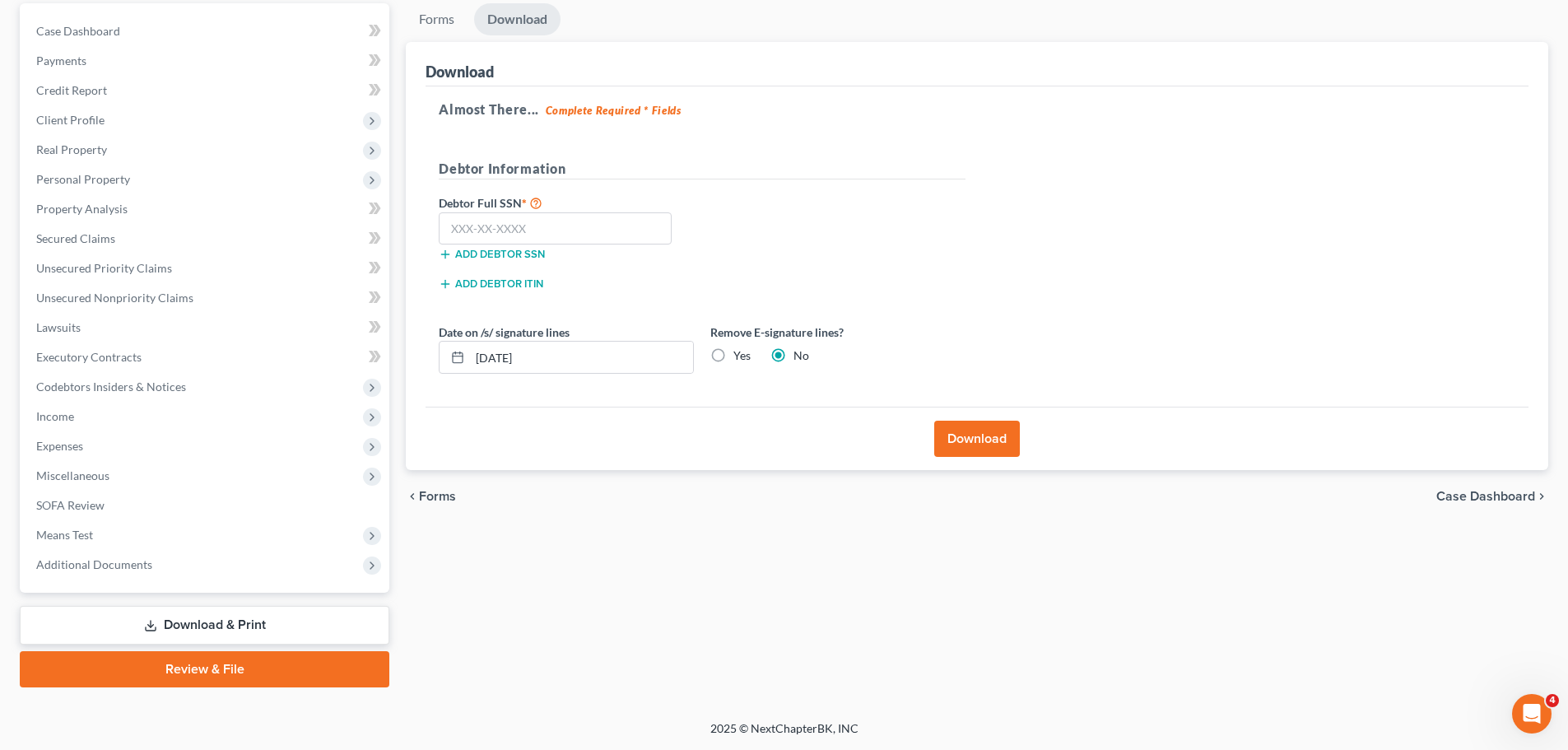
scroll to position [155, 0]
click at [524, 220] on input "text" at bounding box center [555, 229] width 233 height 33
type input "309-04-6276"
click at [983, 437] on button "Download" at bounding box center [976, 438] width 85 height 36
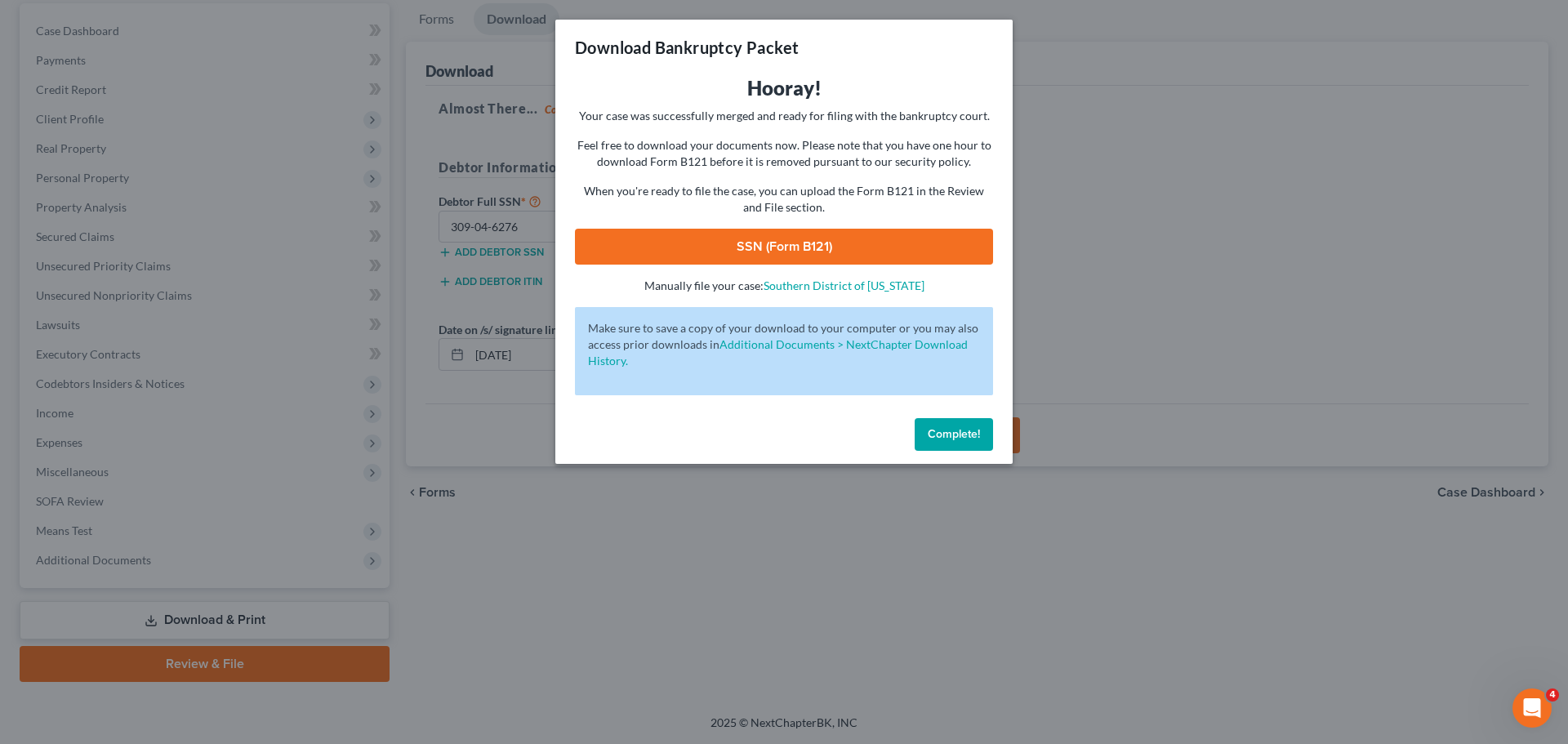
click at [810, 251] on link "SSN (Form B121)" at bounding box center [783, 246] width 418 height 36
click at [947, 438] on span "Complete!" at bounding box center [953, 433] width 52 height 14
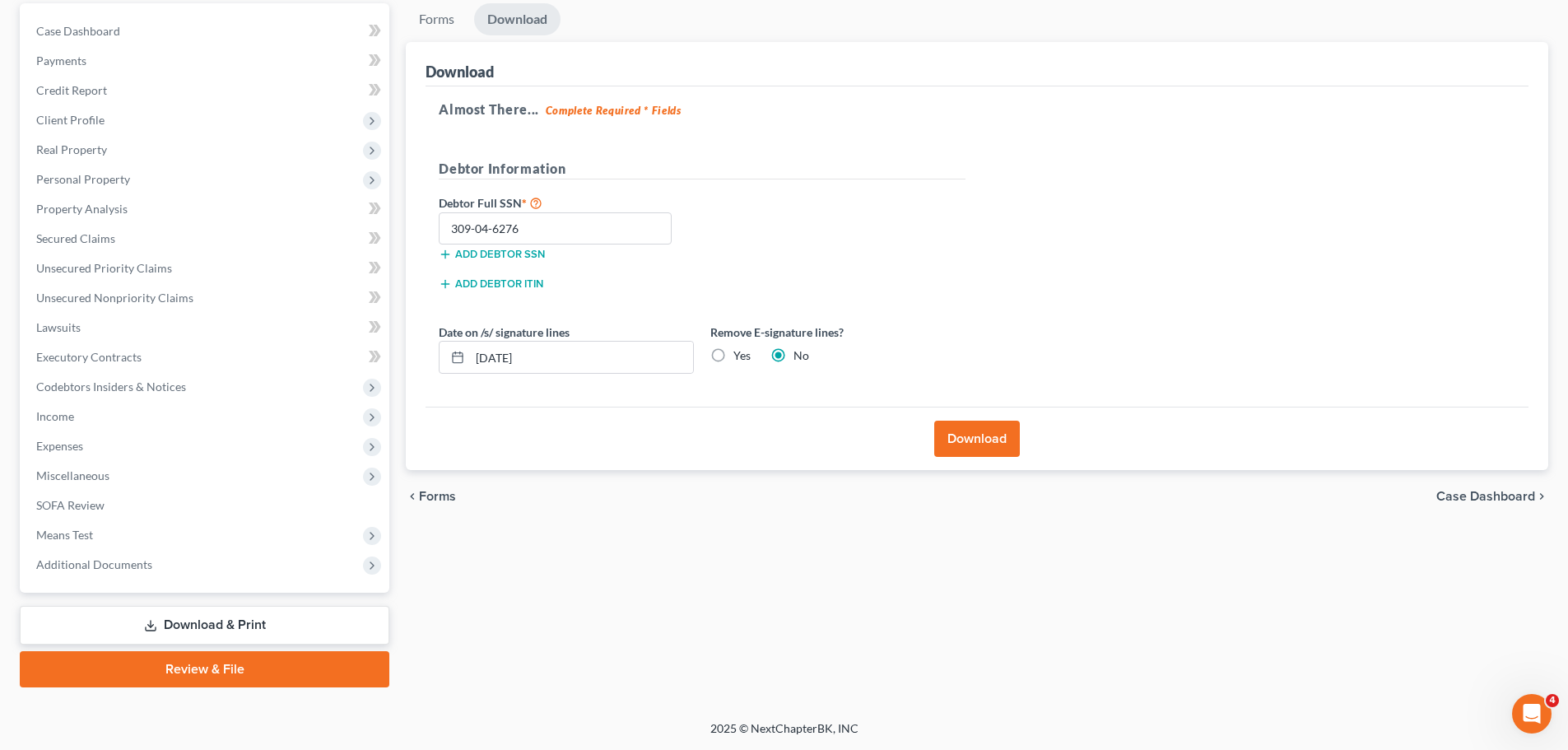
click at [149, 571] on link "Review & File" at bounding box center [205, 668] width 370 height 36
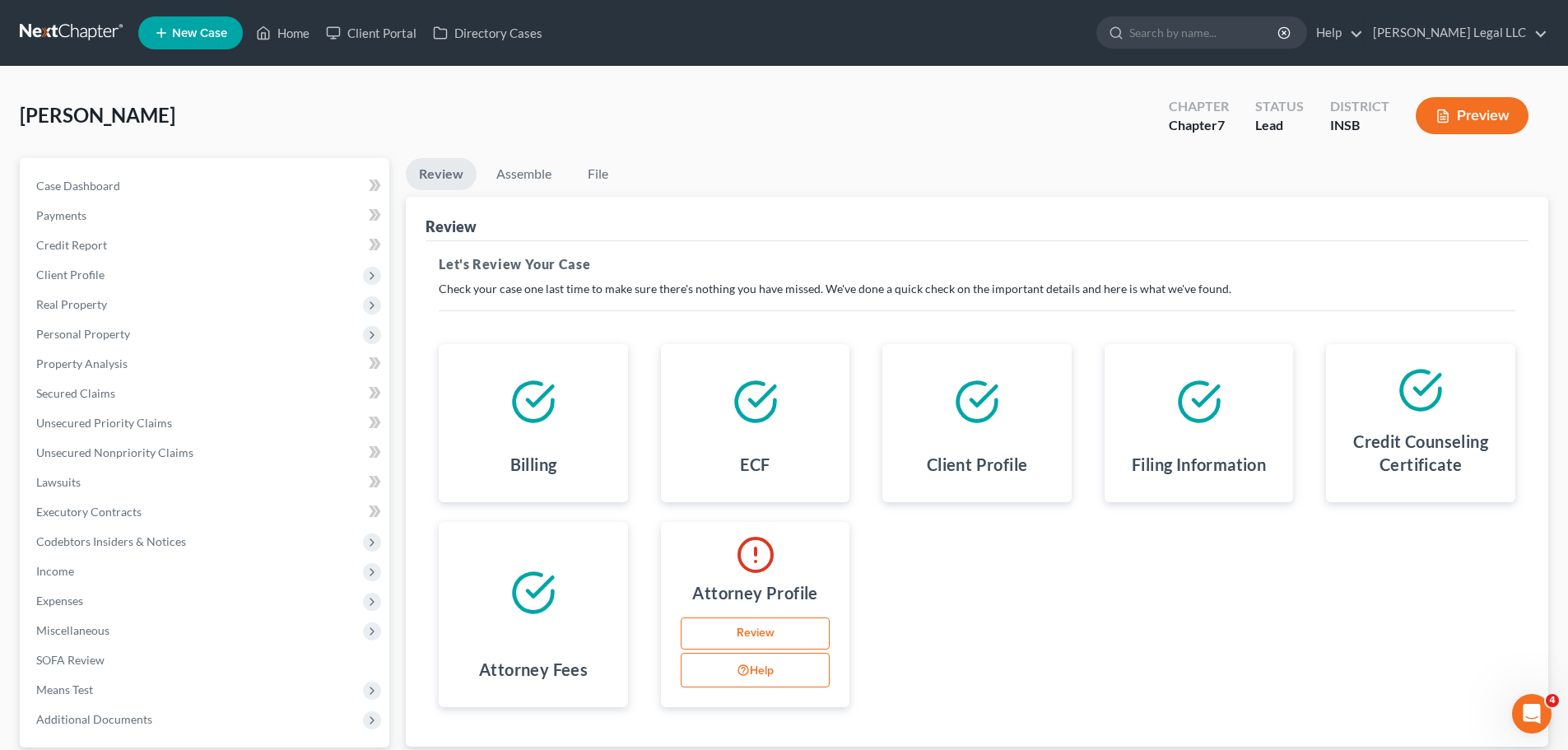
click at [786, 571] on link "Review" at bounding box center [755, 634] width 150 height 33
select select "15"
select select "attorney"
select select "0"
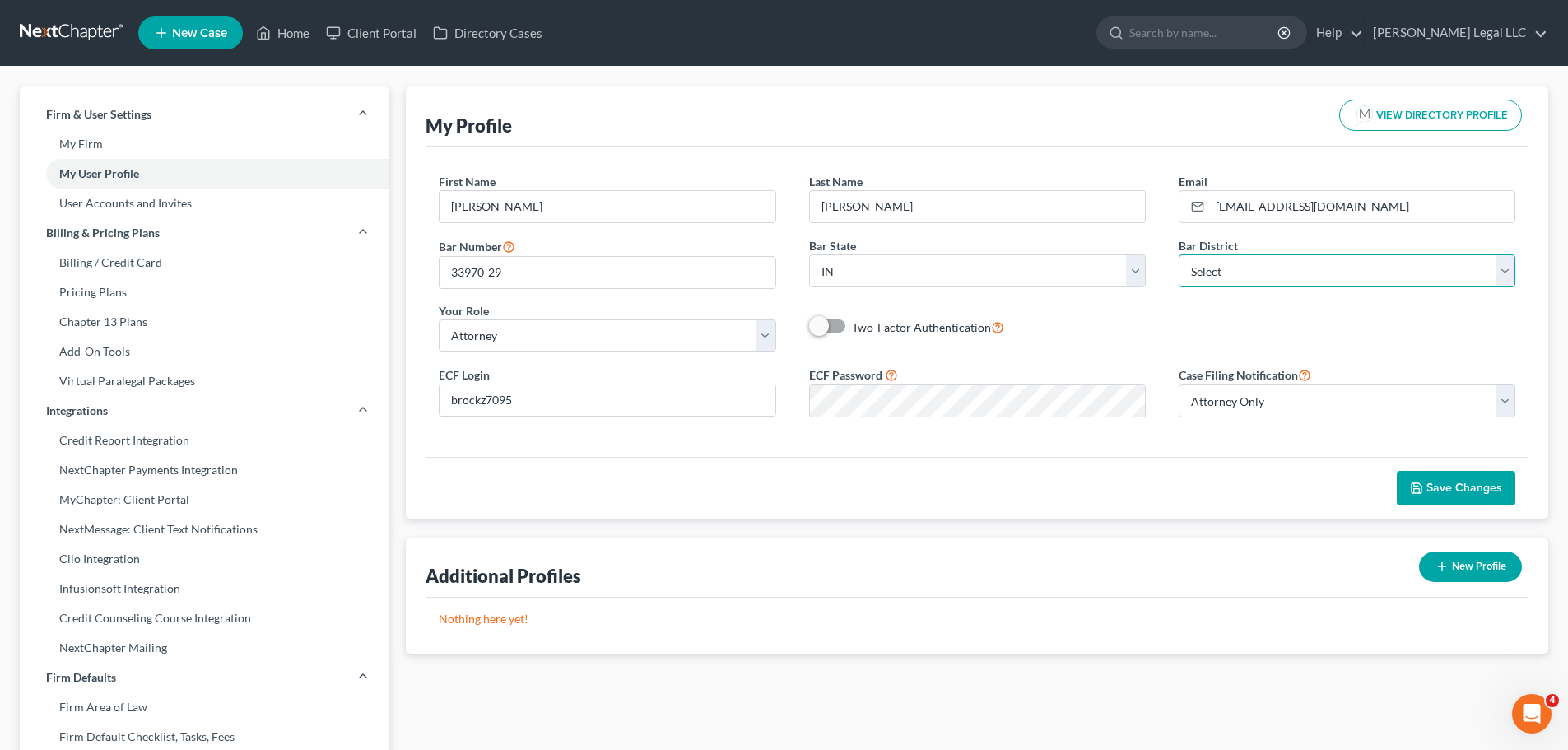
click at [1251, 272] on select "Select [US_STATE] - [GEOGRAPHIC_DATA] [US_STATE] - [GEOGRAPHIC_DATA][US_STATE] …" at bounding box center [1346, 271] width 337 height 33
select select "28"
click at [1178, 254] on select "Select [US_STATE] - [GEOGRAPHIC_DATA] [US_STATE] - [GEOGRAPHIC_DATA][US_STATE] …" at bounding box center [1346, 271] width 337 height 33
click at [1251, 482] on span "Save Changes" at bounding box center [1463, 487] width 76 height 14
click at [267, 40] on icon at bounding box center [263, 33] width 15 height 20
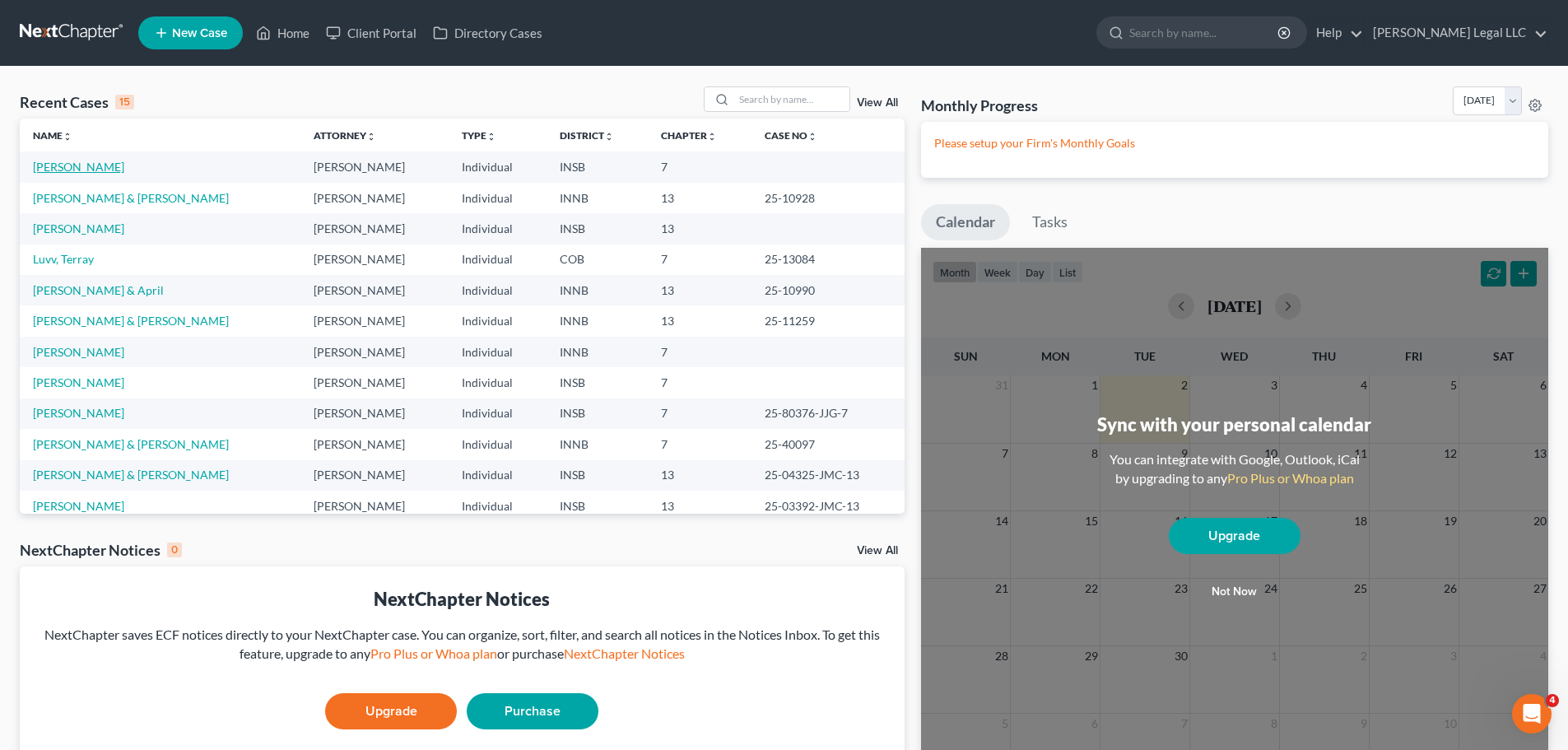
click at [90, 166] on link "[PERSON_NAME]" at bounding box center [79, 166] width 92 height 14
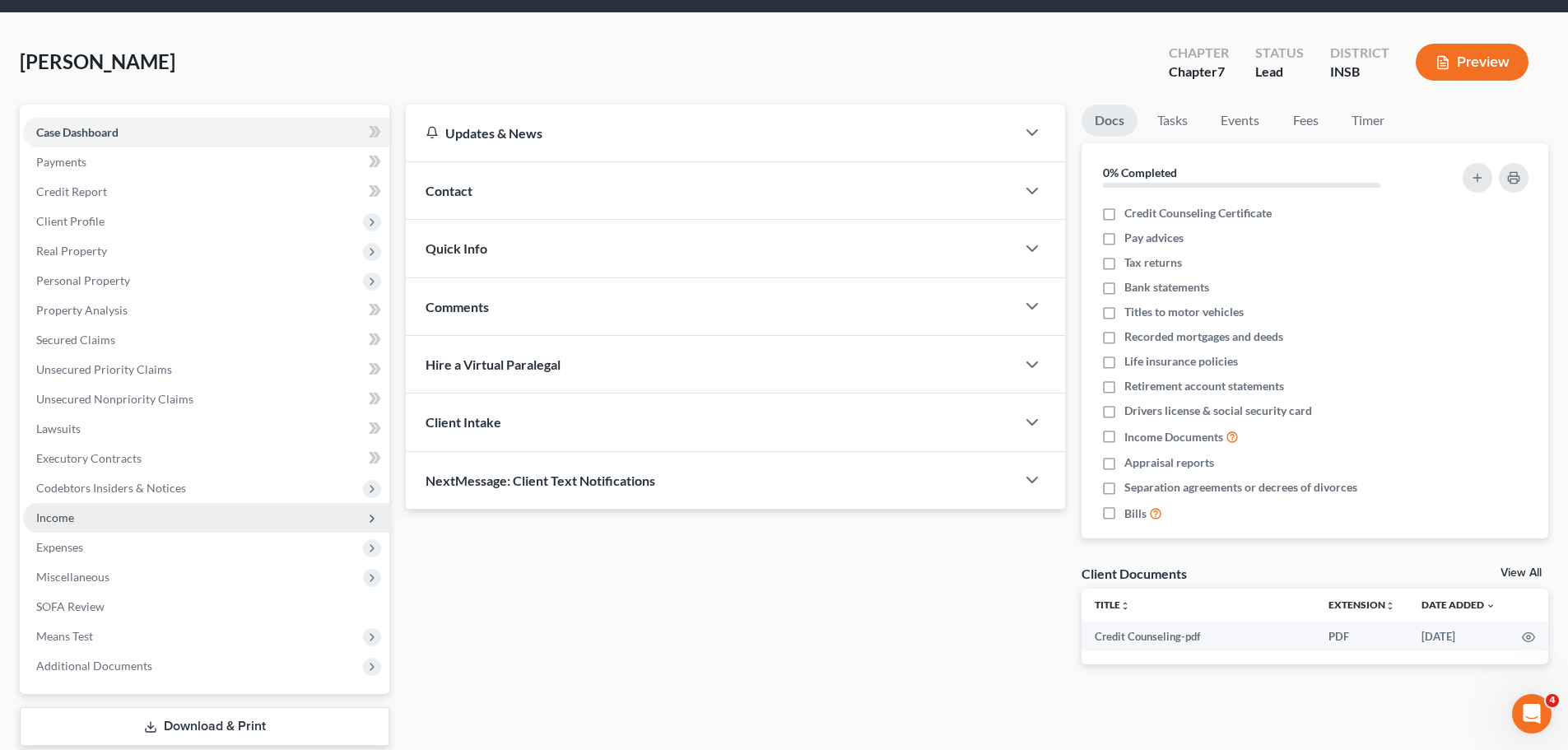
scroll to position [83, 0]
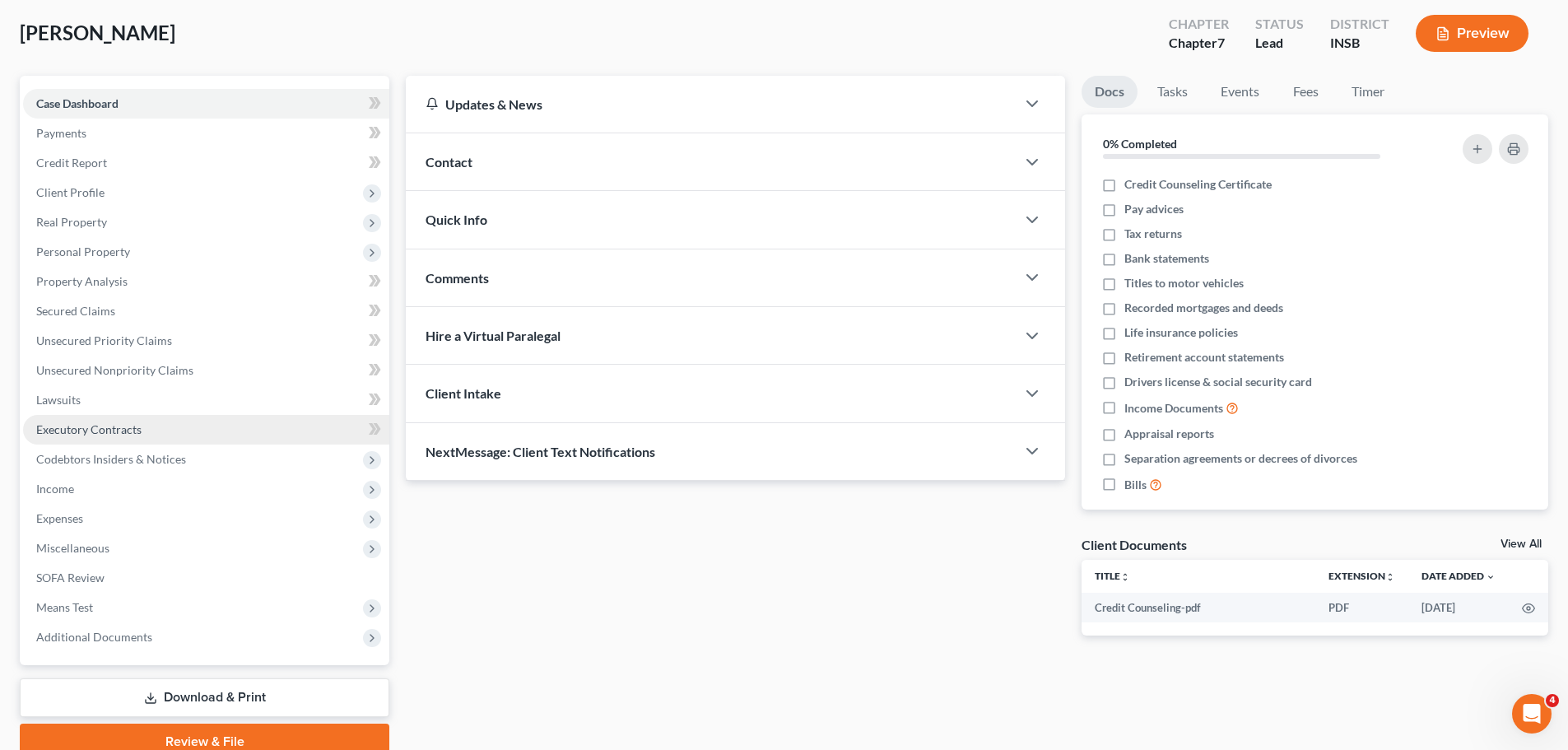
click at [81, 431] on span "Executory Contracts" at bounding box center [88, 429] width 106 height 14
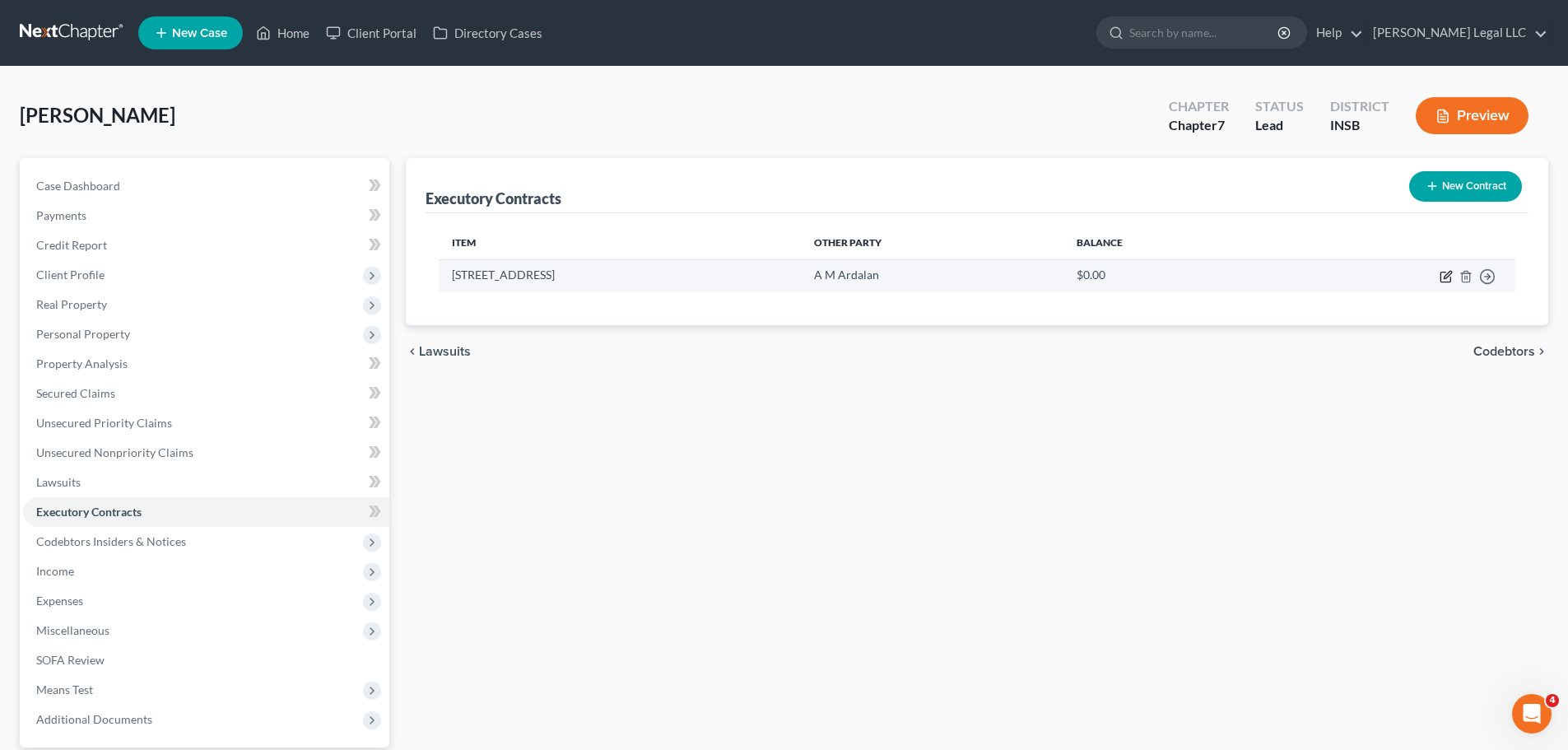
click at [1251, 277] on icon "button" at bounding box center [1446, 276] width 13 height 13
select select "3"
select select "15"
select select "3"
select select "0"
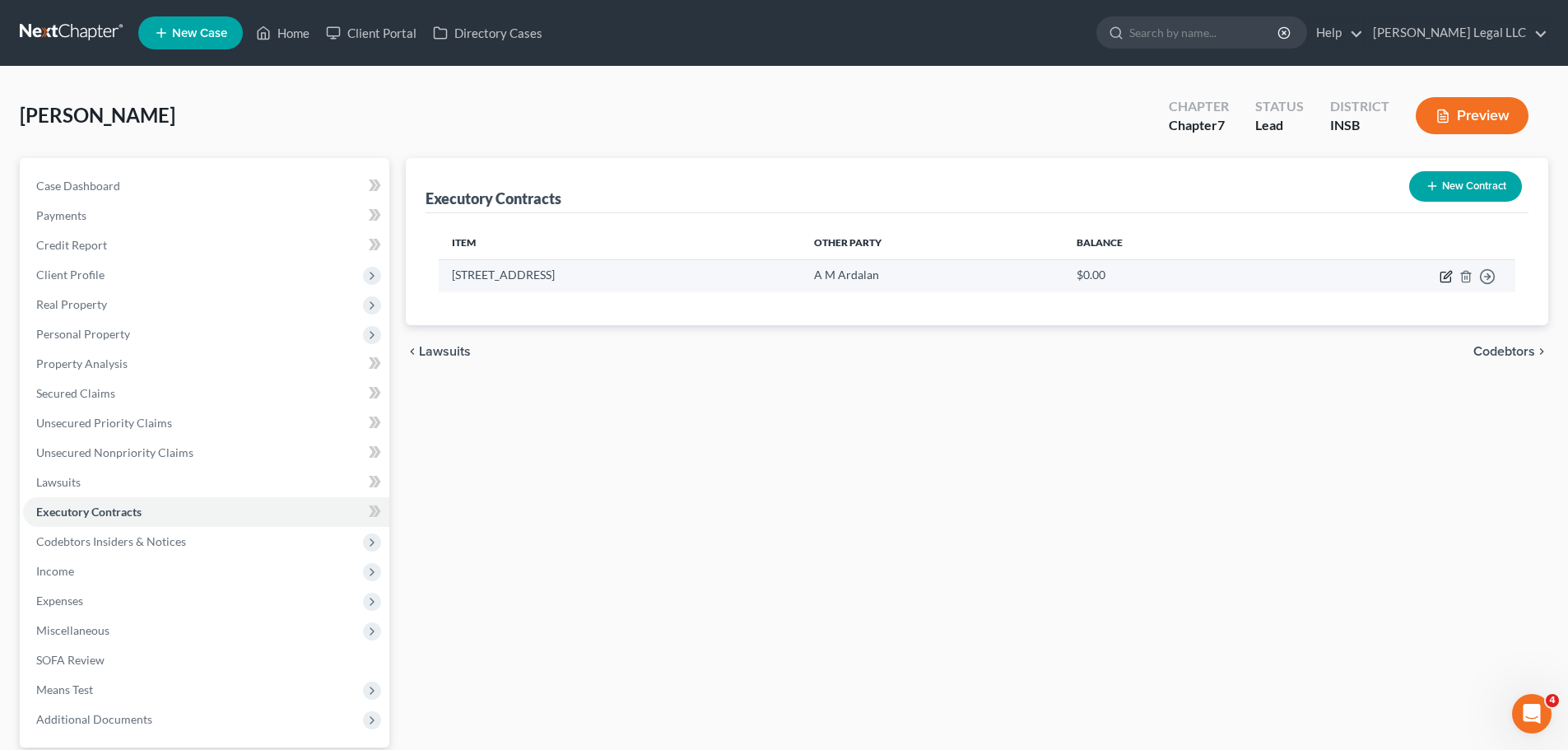
select select "15"
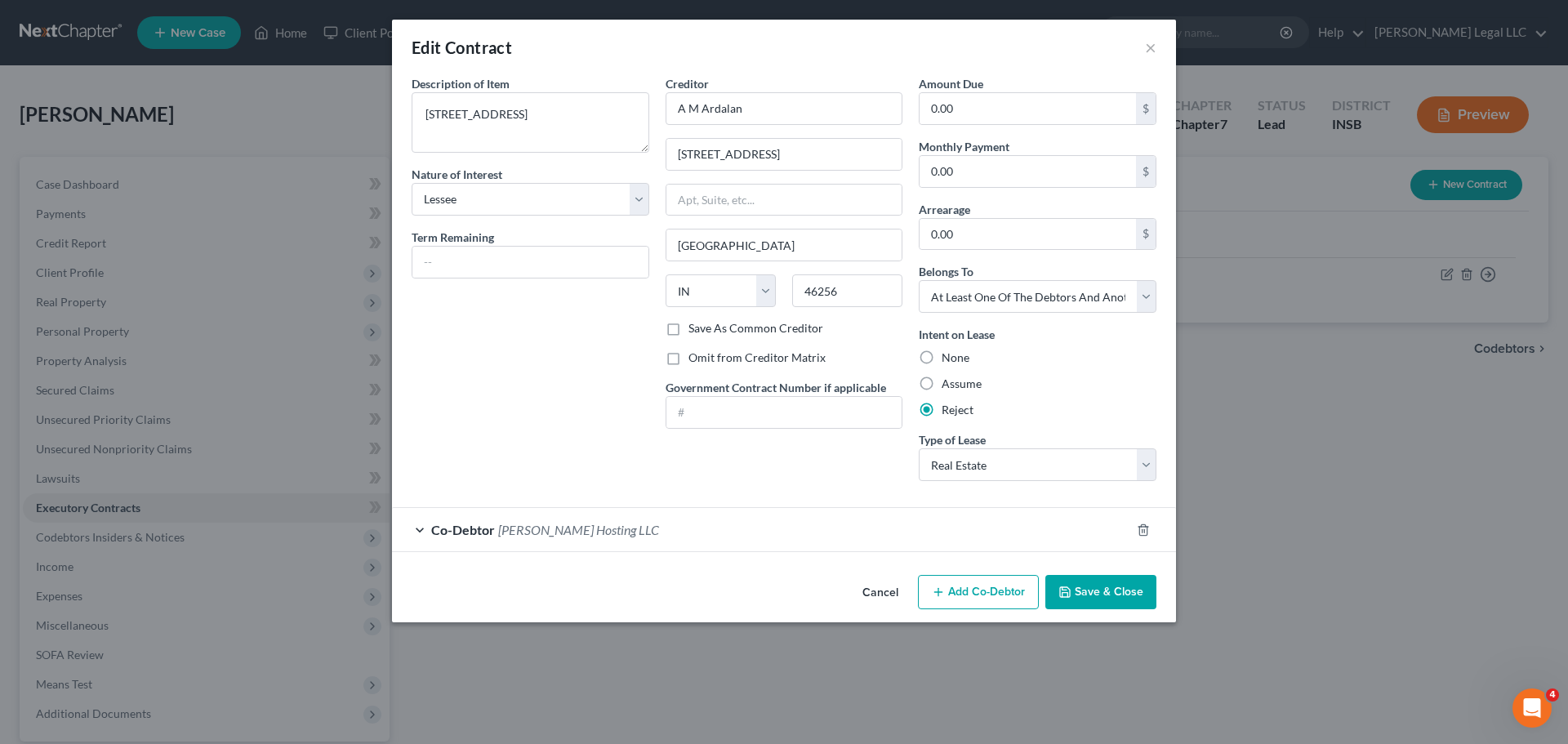
click at [691, 539] on div "Co-Debtor [PERSON_NAME] Hosting LLC" at bounding box center [761, 530] width 738 height 44
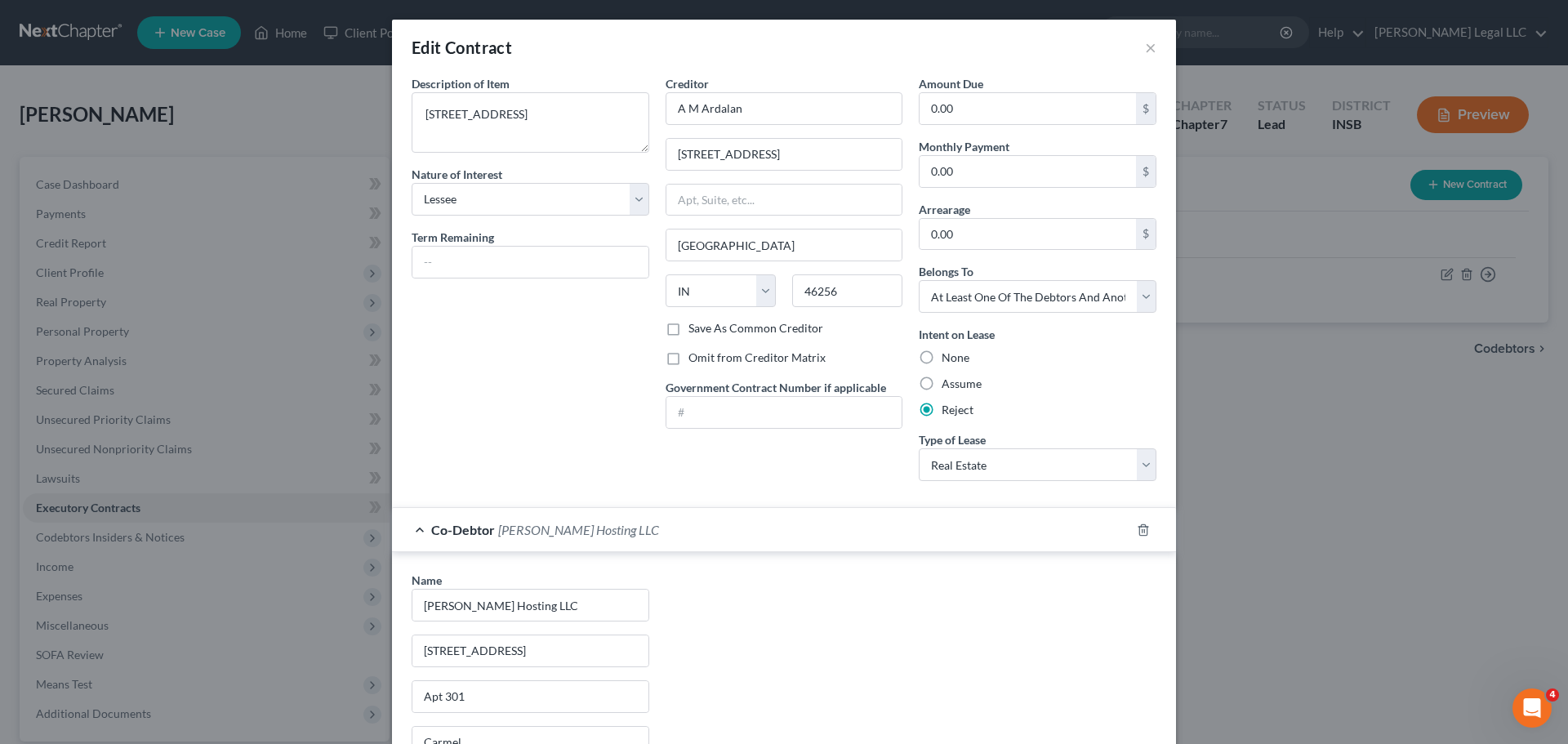
click at [600, 404] on div "Description of non-residential real property * Description of Item * [STREET_AD…" at bounding box center [530, 285] width 254 height 419
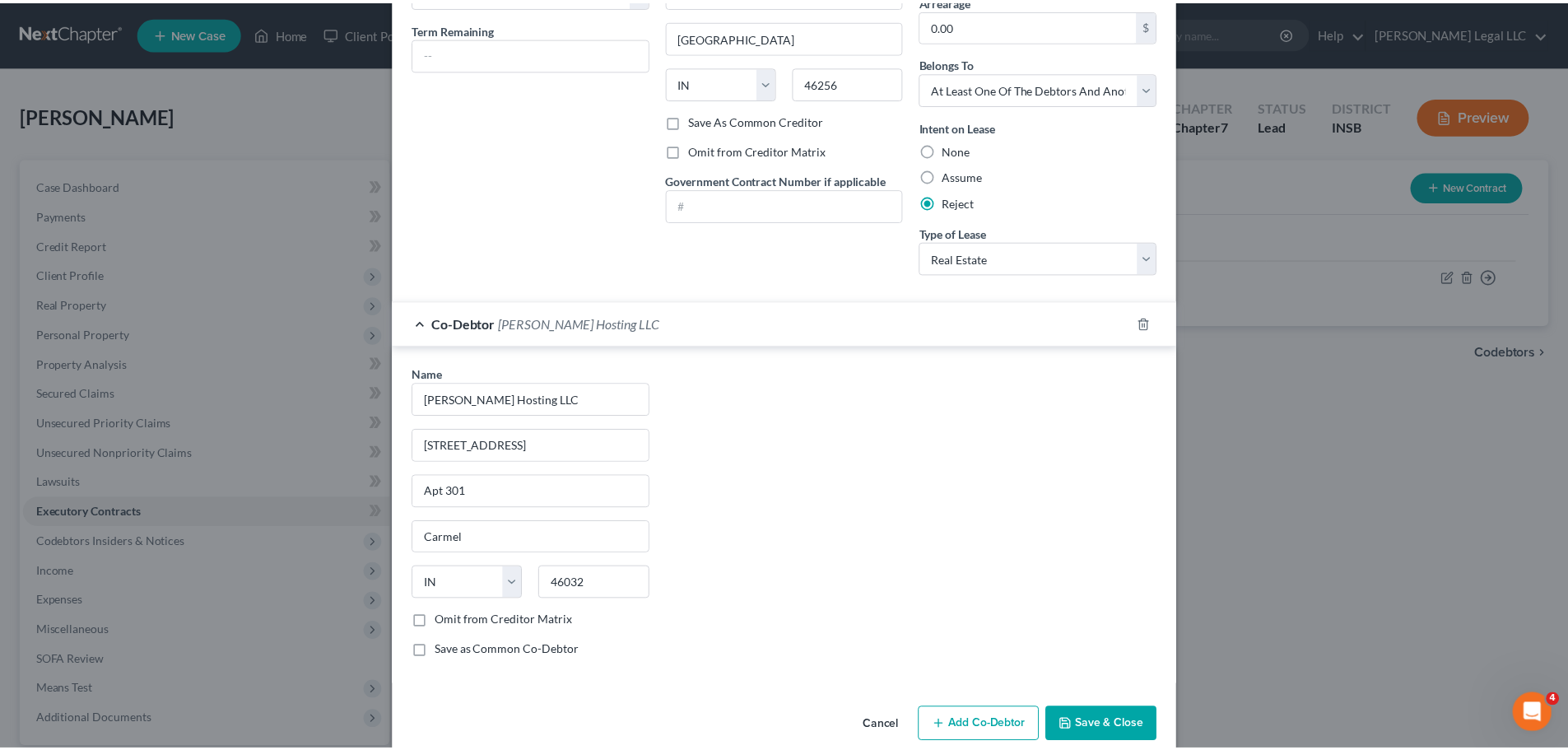
scroll to position [236, 0]
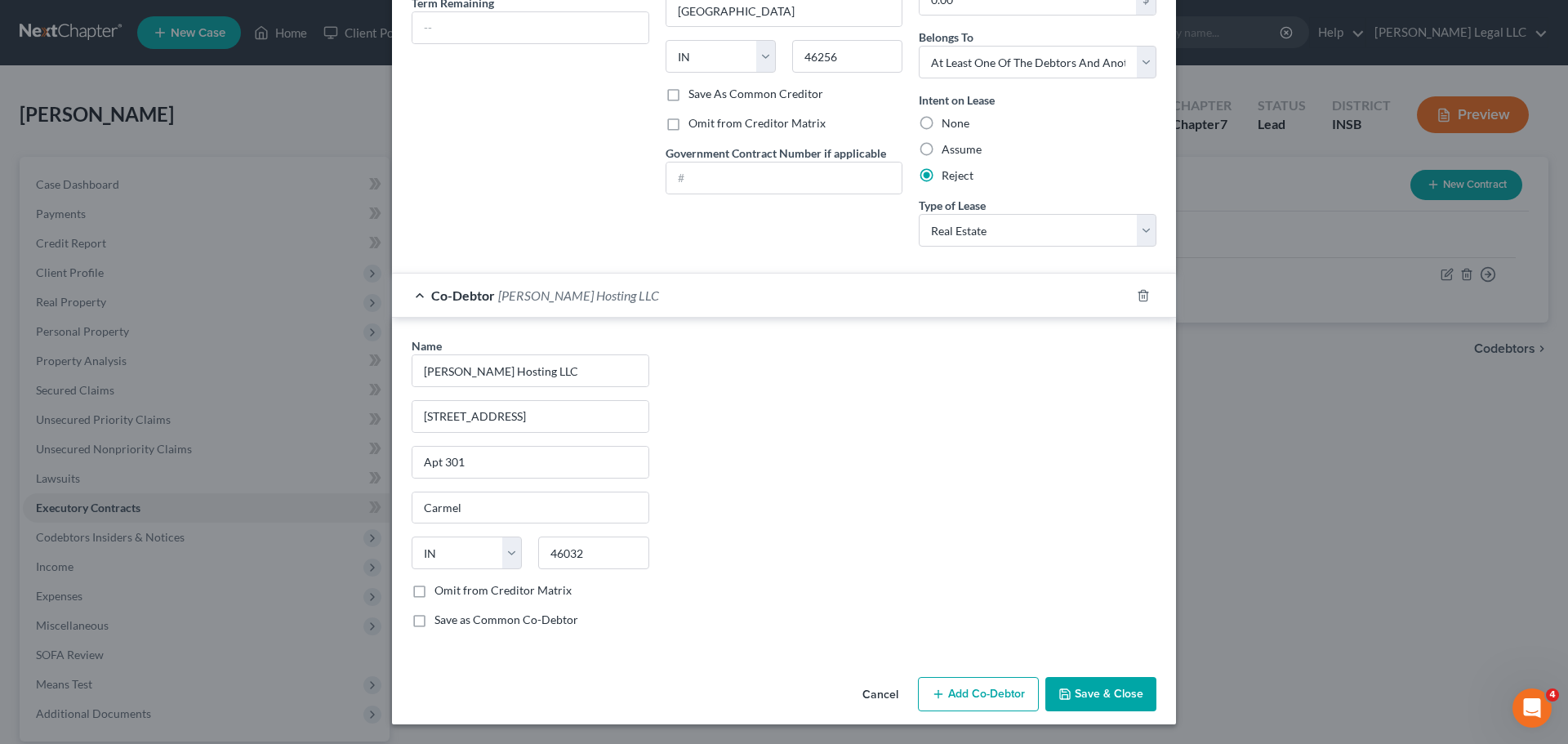
click at [1075, 566] on button "Save & Close" at bounding box center [1101, 695] width 111 height 35
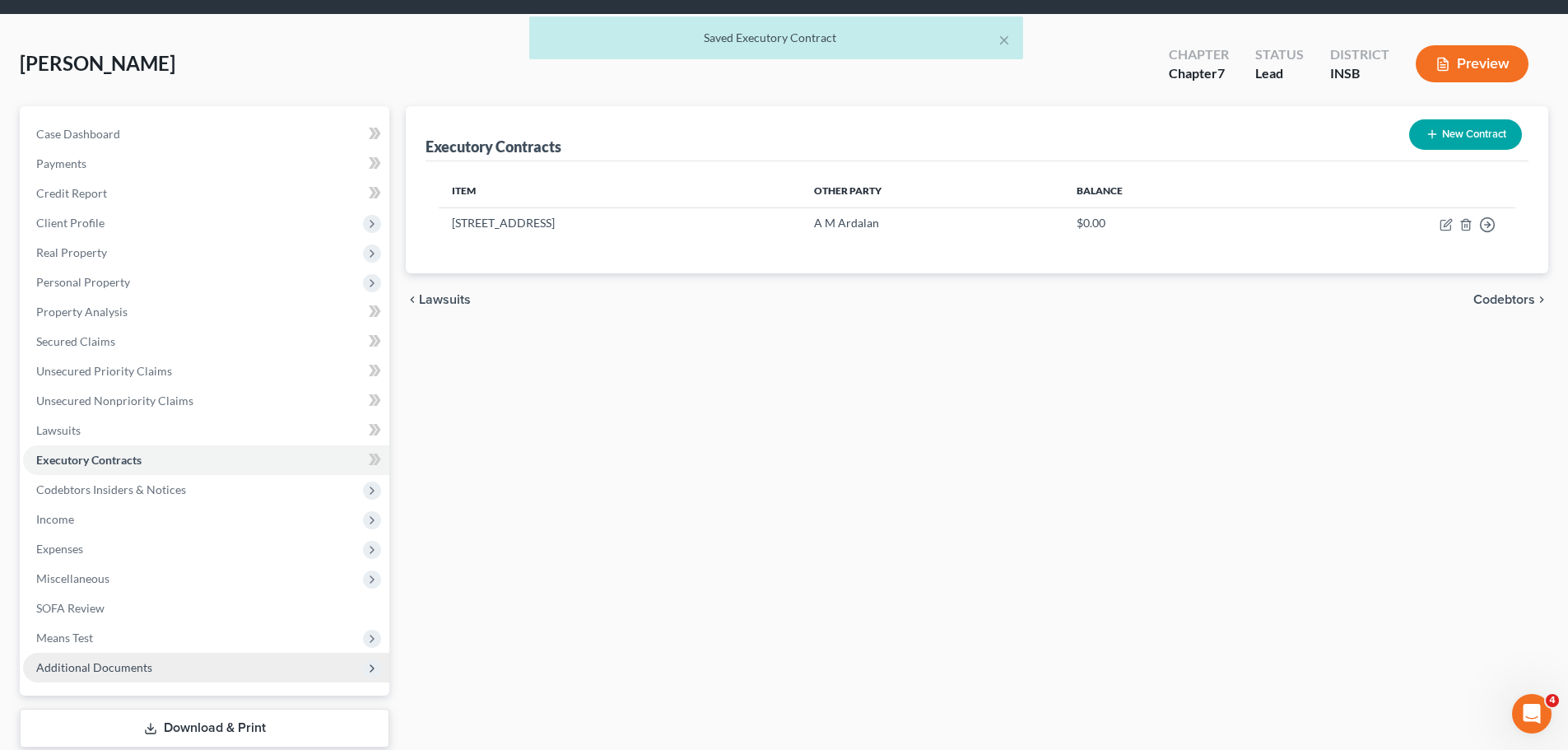
scroll to position [155, 0]
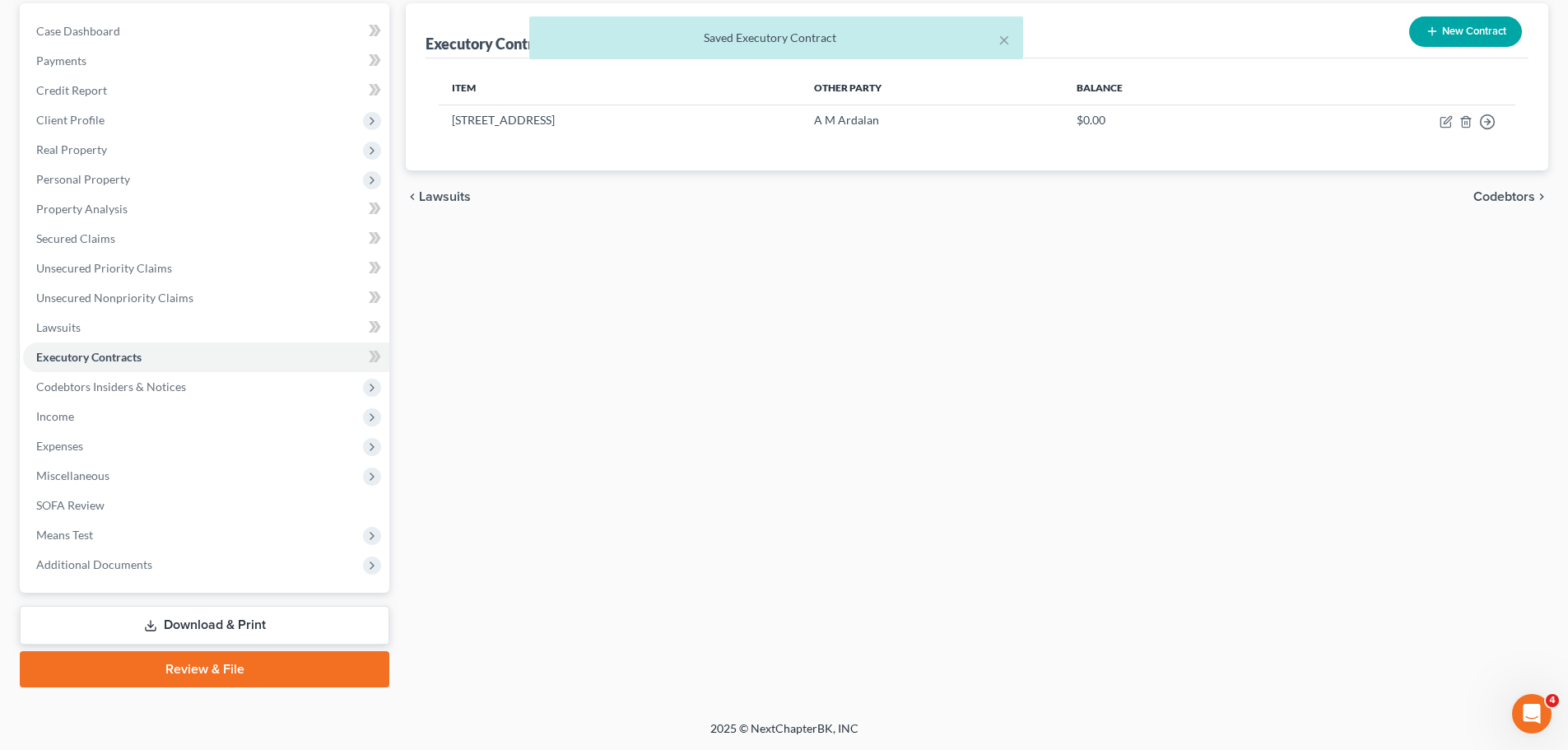
click at [242, 571] on link "Review & File" at bounding box center [205, 668] width 370 height 36
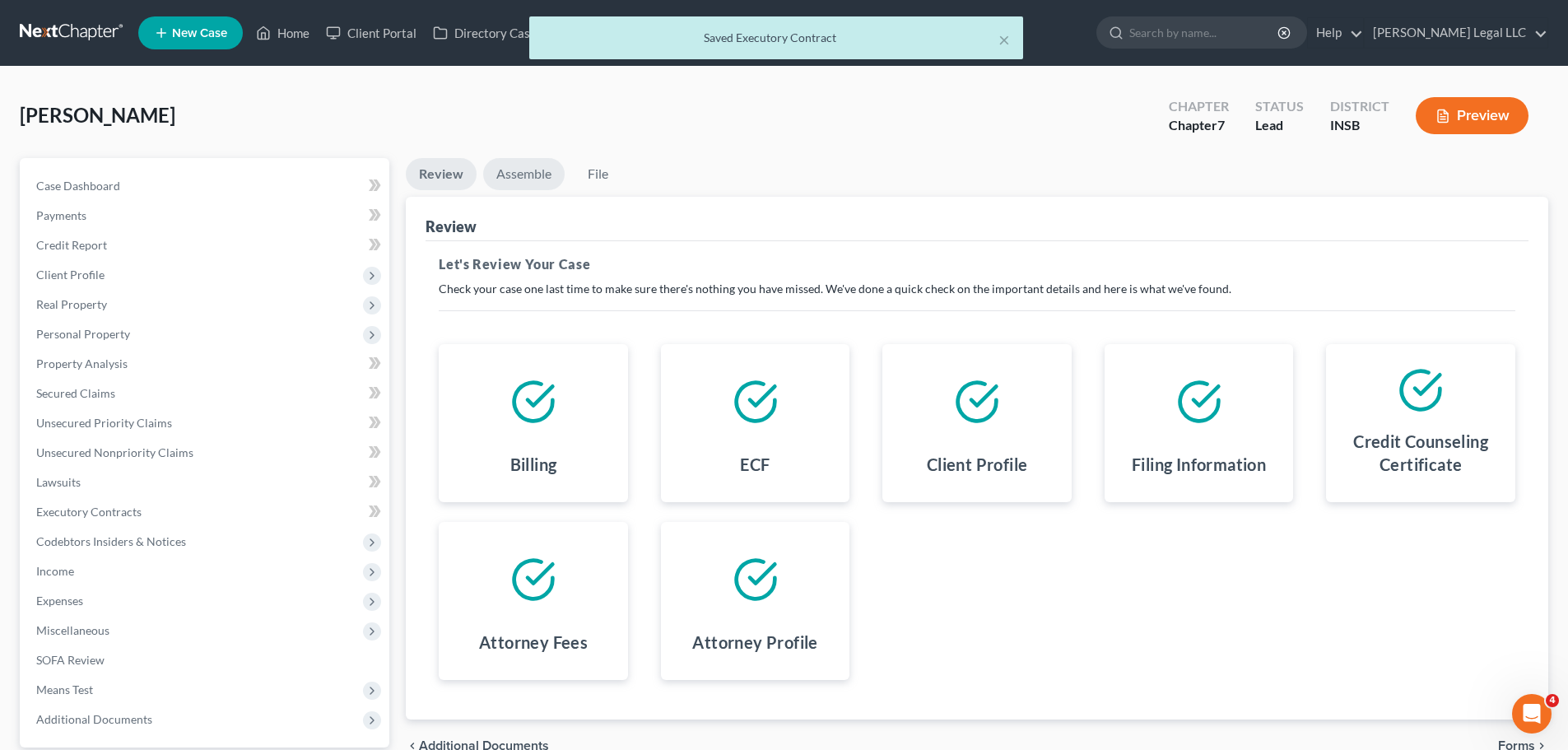
click at [528, 172] on link "Assemble" at bounding box center [523, 174] width 82 height 32
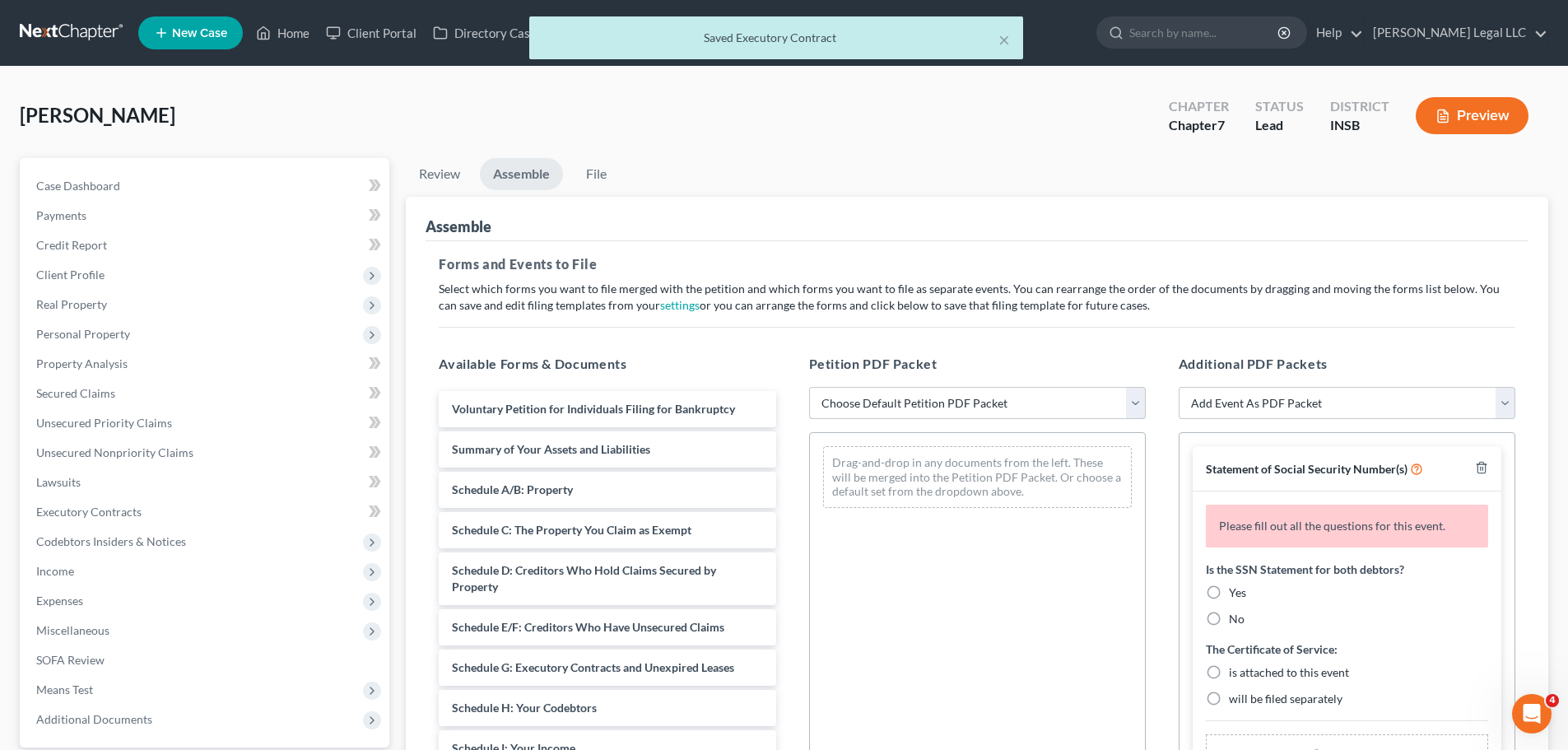
click at [857, 394] on select "Choose Default Petition PDF Packet Emergency Filing (Voluntary Petition and Cre…" at bounding box center [977, 404] width 337 height 33
select select "1"
click at [809, 387] on select "Choose Default Petition PDF Packet Emergency Filing (Voluntary Petition and Cre…" at bounding box center [977, 404] width 337 height 33
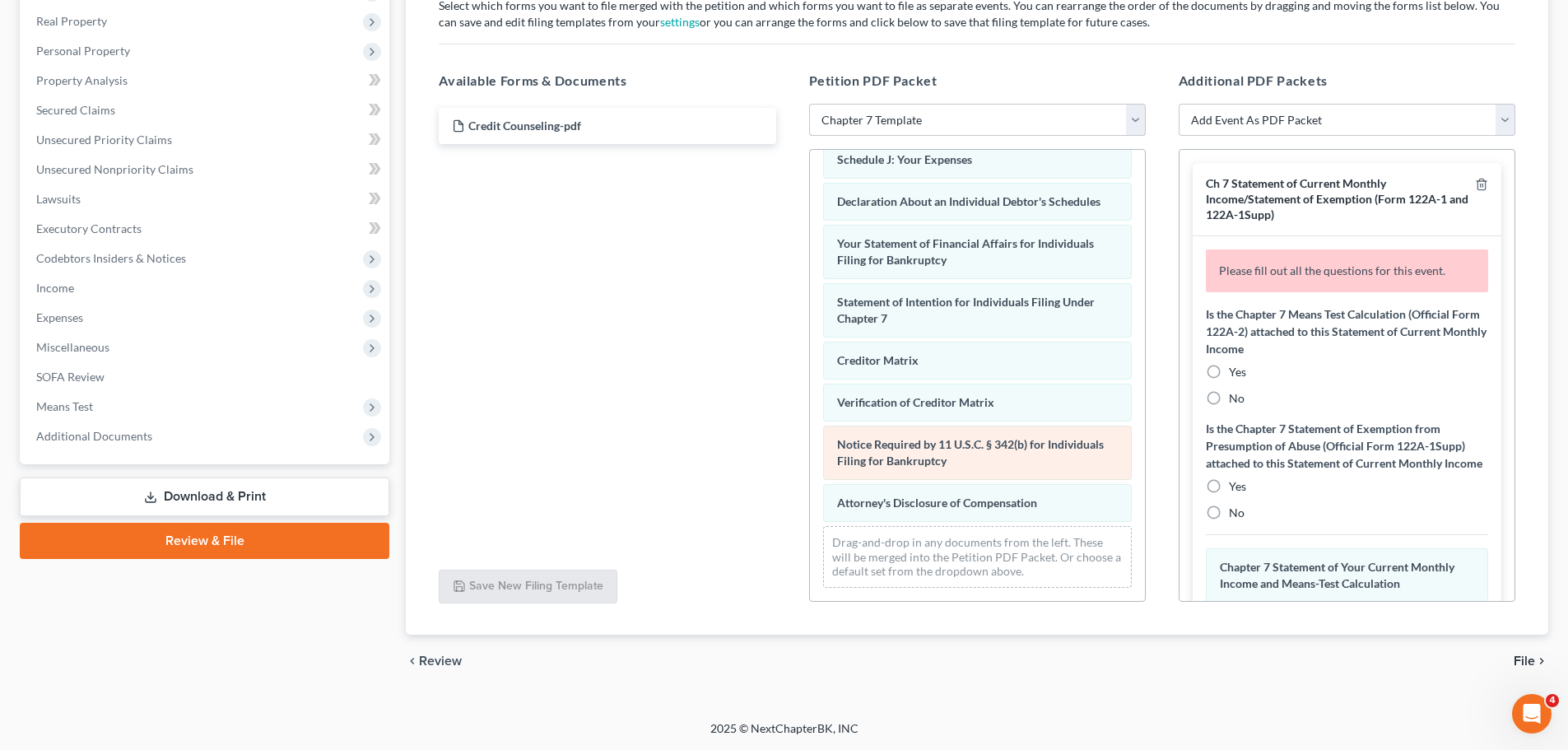
scroll to position [137, 0]
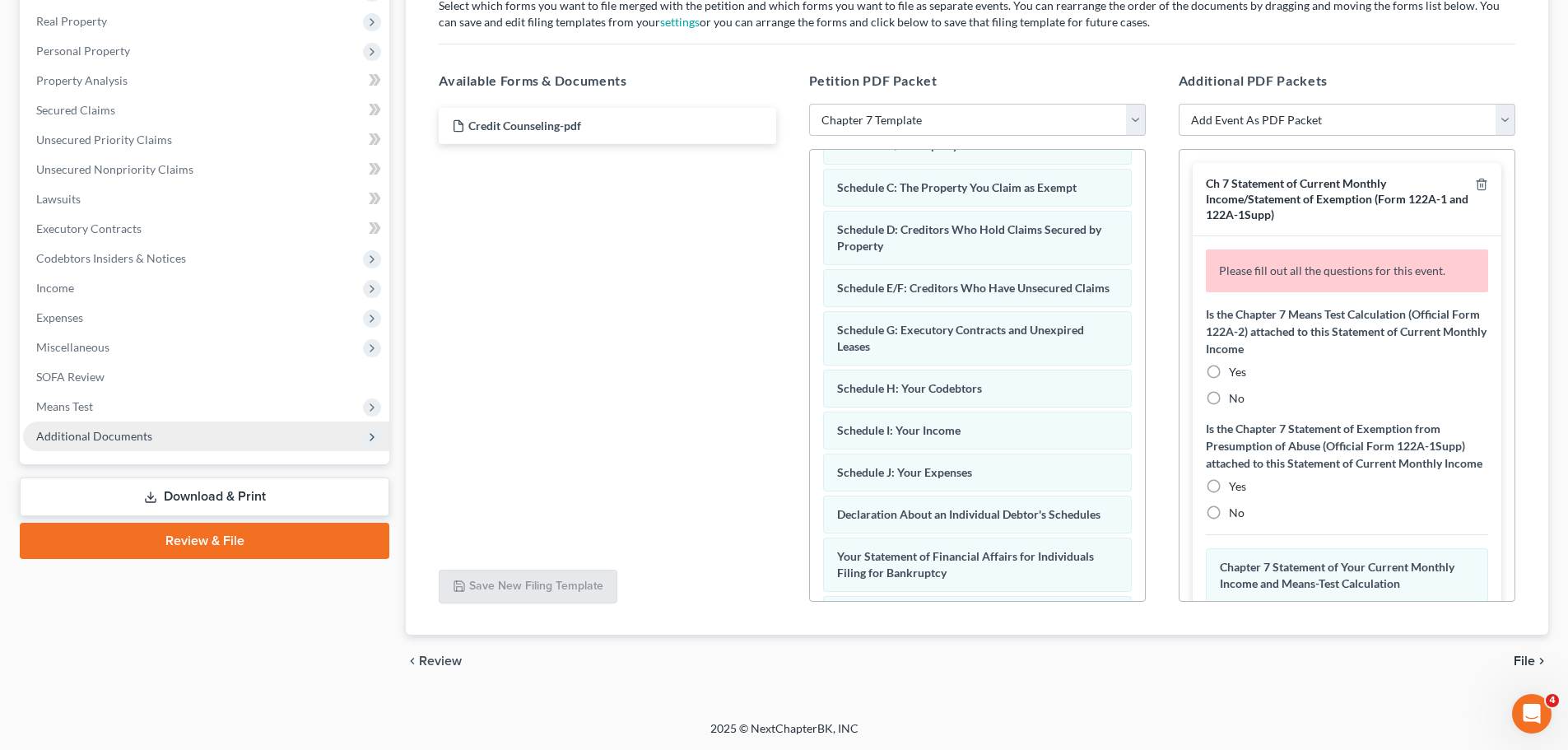
click at [83, 435] on span "Additional Documents" at bounding box center [94, 435] width 116 height 14
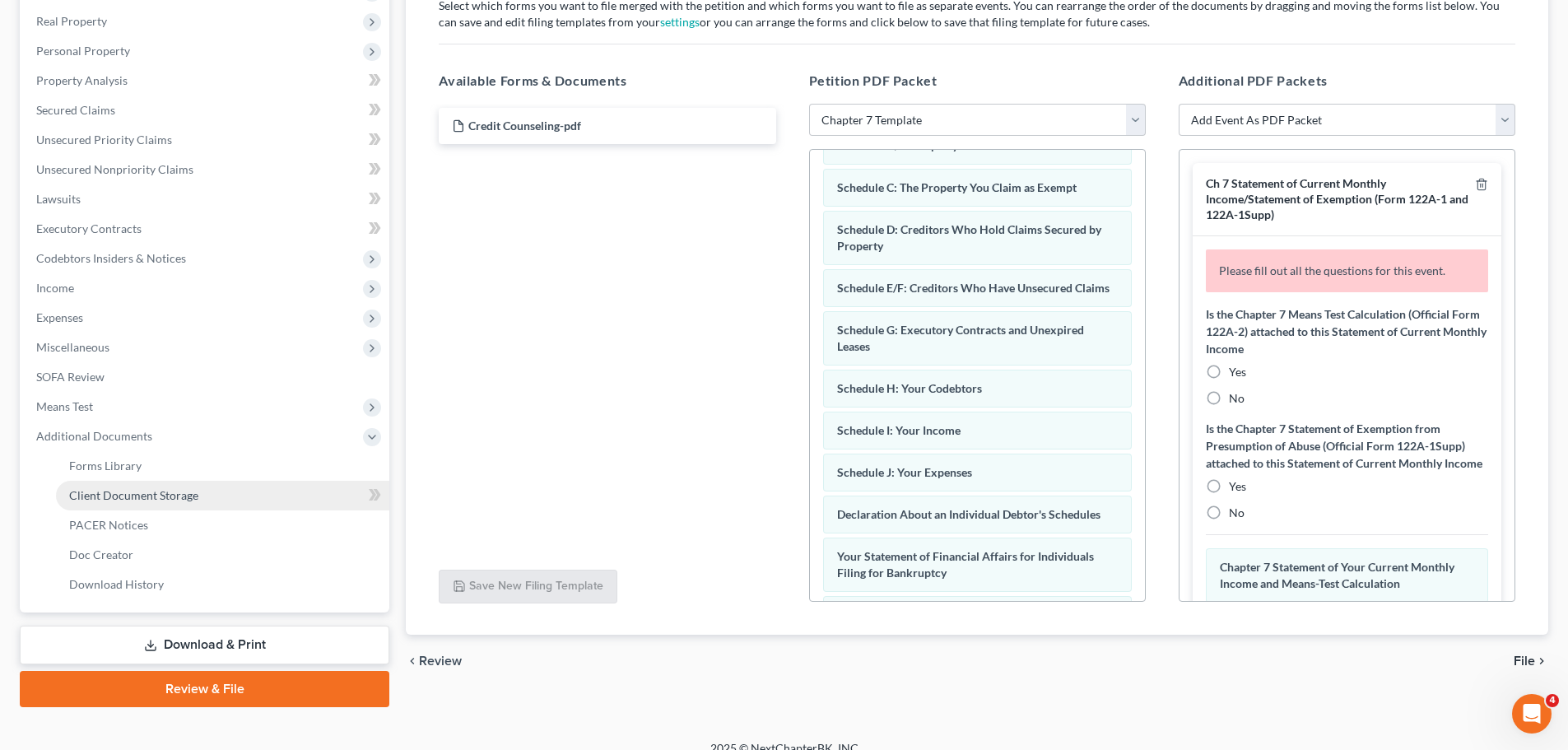
click at [217, 493] on link "Client Document Storage" at bounding box center [222, 496] width 333 height 29
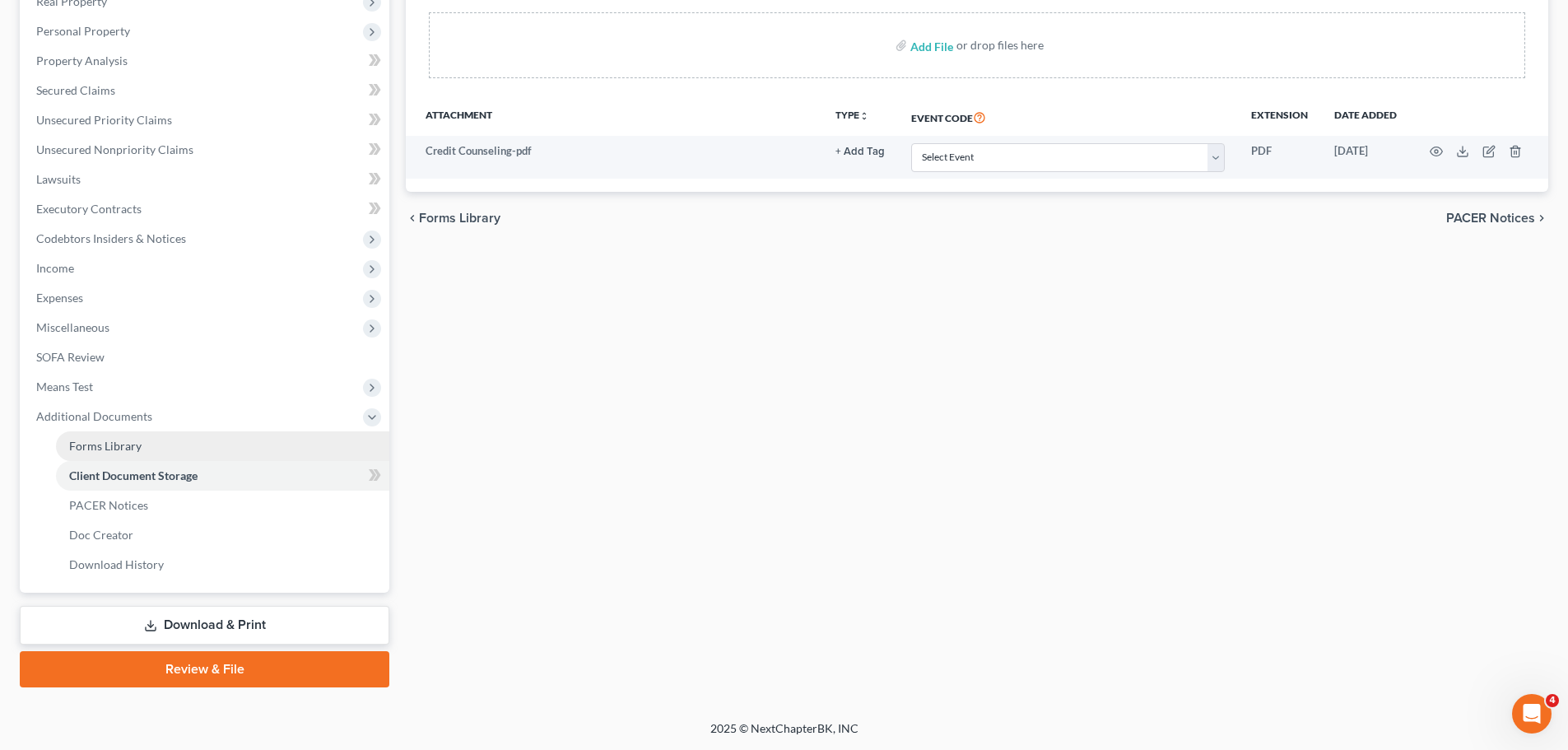
click at [139, 431] on link "Forms Library" at bounding box center [222, 446] width 333 height 29
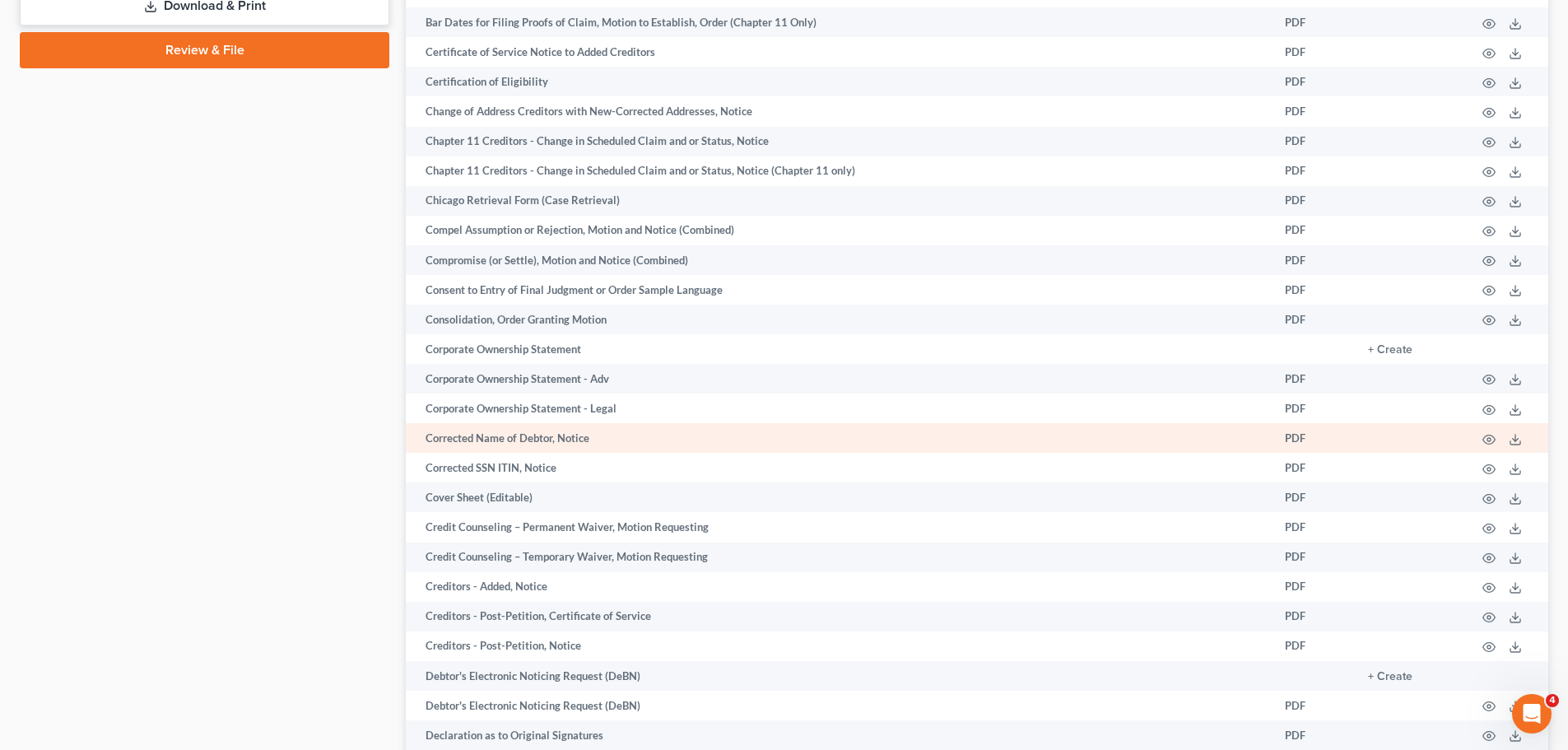
scroll to position [1209, 0]
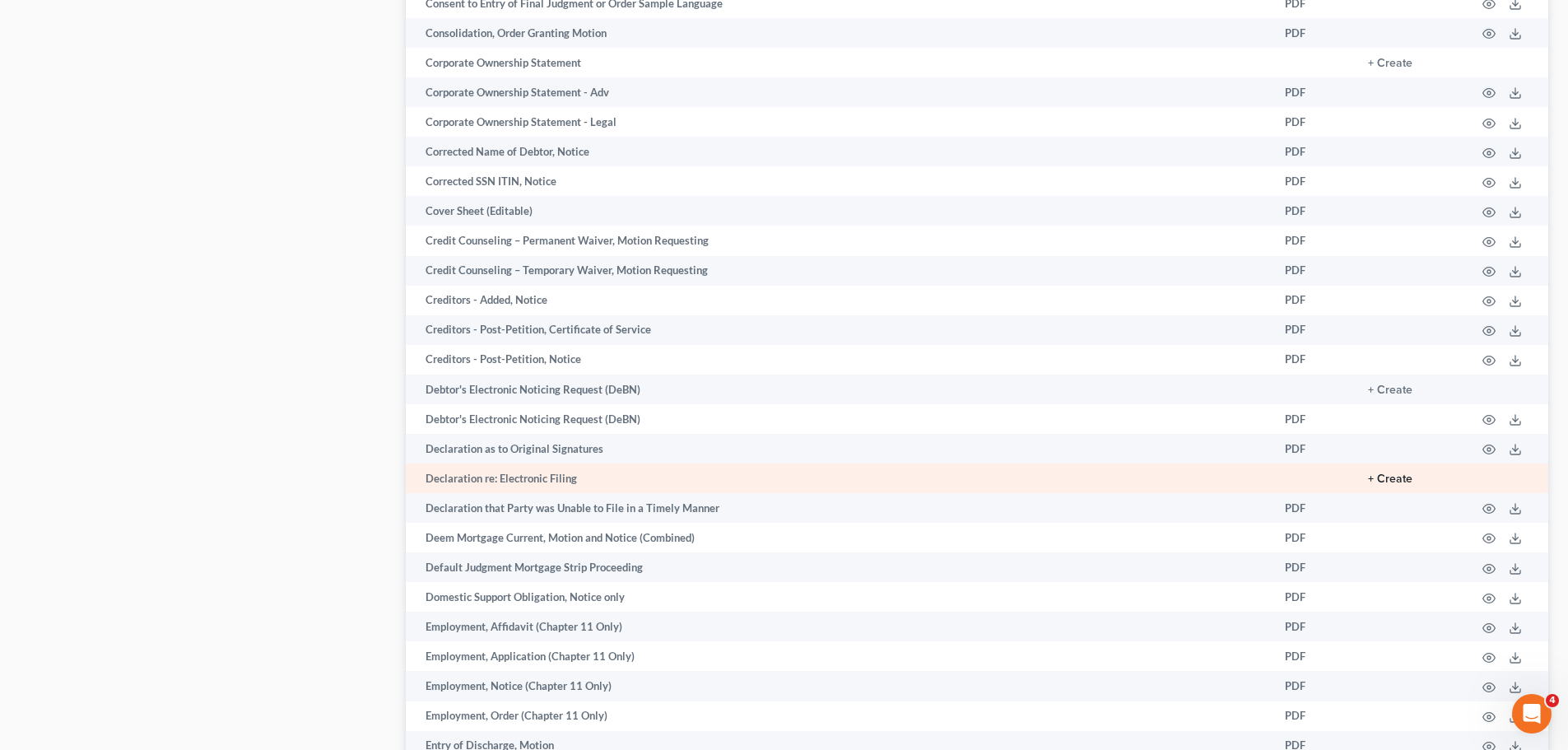
click at [1251, 476] on button "+ Create" at bounding box center [1390, 479] width 44 height 12
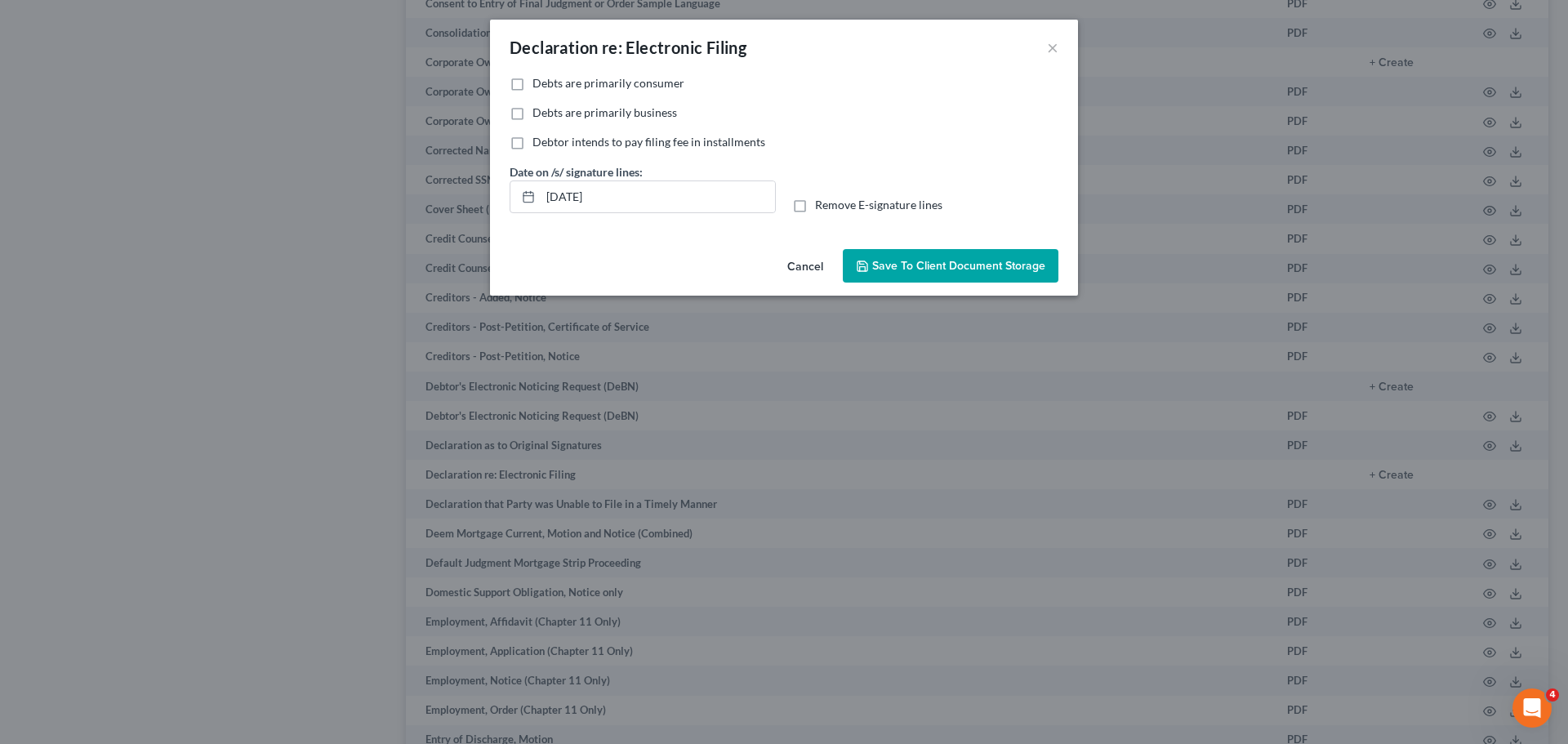
click at [533, 86] on label "Debts are primarily consumer" at bounding box center [608, 84] width 152 height 16
click at [539, 86] on input "Debts are primarily consumer" at bounding box center [545, 81] width 11 height 11
checkbox input "true"
drag, startPoint x: 944, startPoint y: 273, endPoint x: 936, endPoint y: 274, distance: 8.1
click at [944, 274] on button "Save to Client Document Storage" at bounding box center [951, 267] width 216 height 35
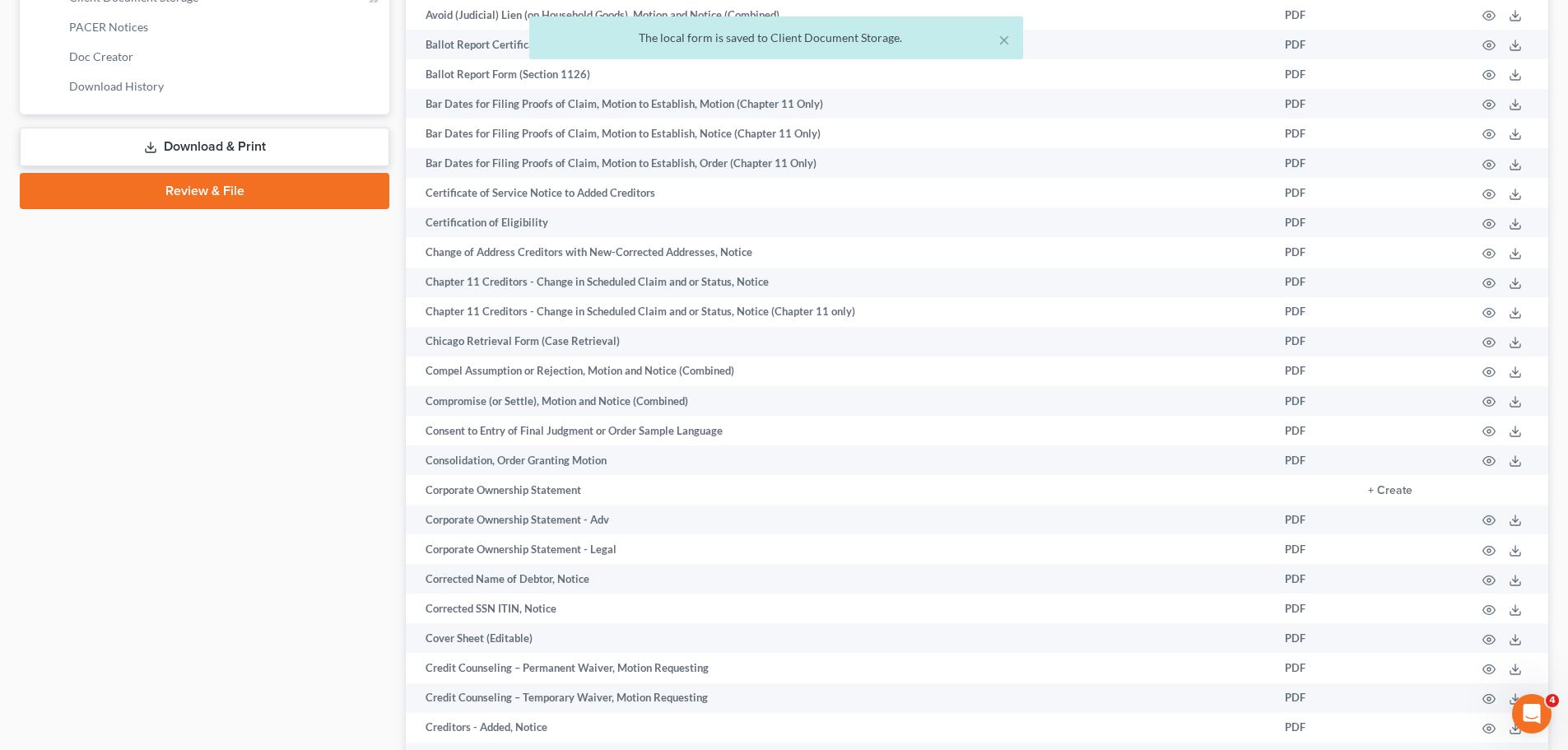
scroll to position [550, 0]
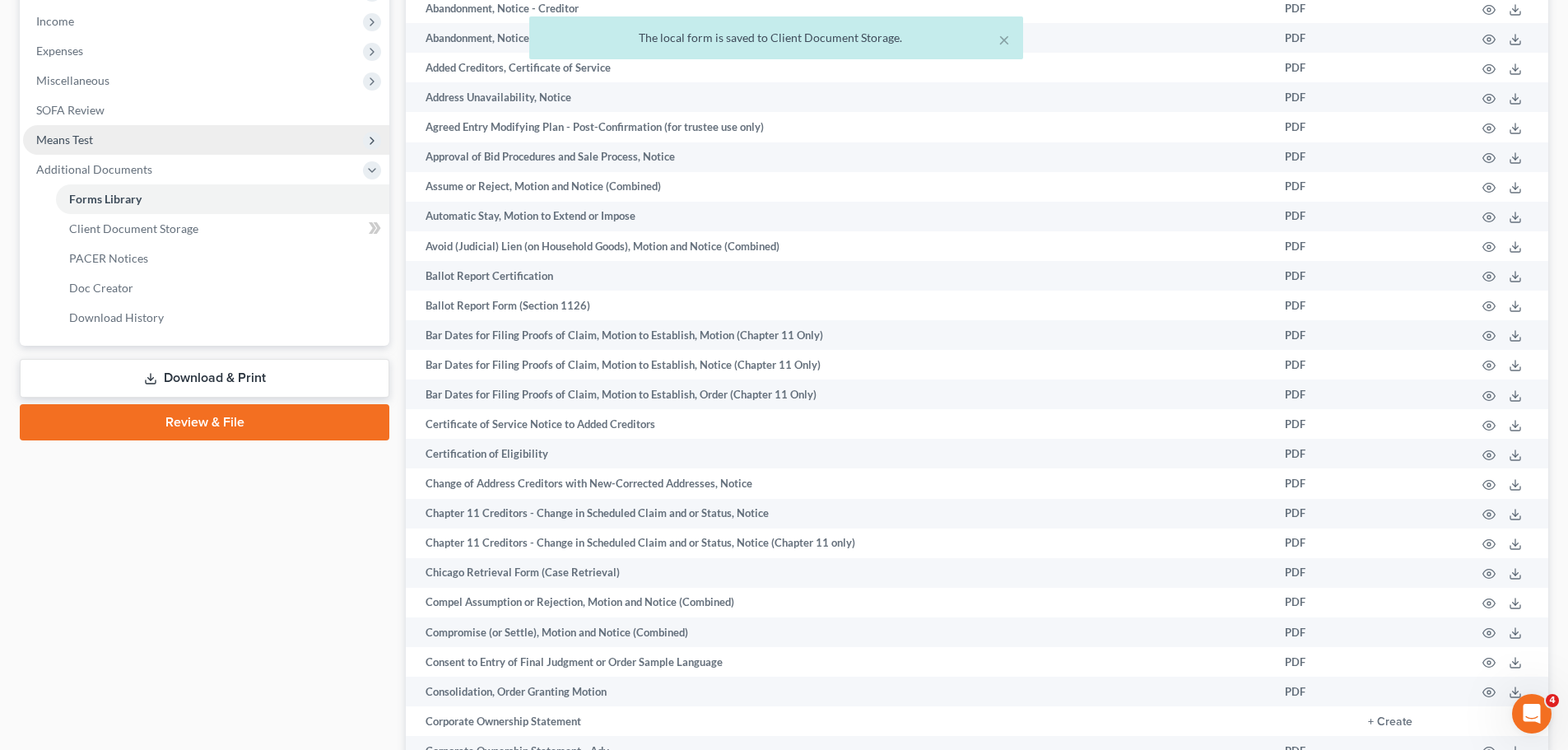
click at [212, 419] on link "Review & File" at bounding box center [205, 421] width 370 height 36
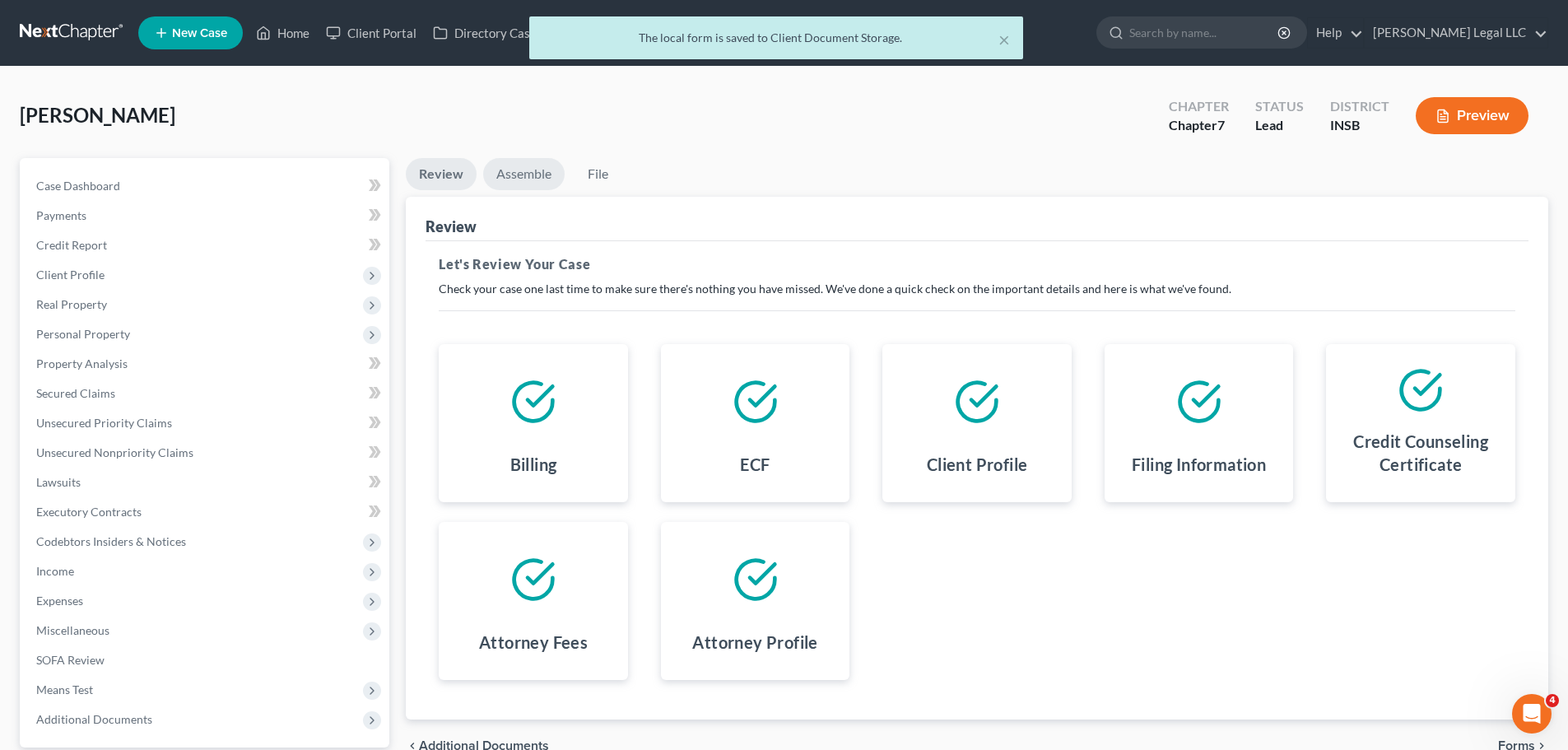
click at [537, 178] on link "Assemble" at bounding box center [523, 174] width 82 height 32
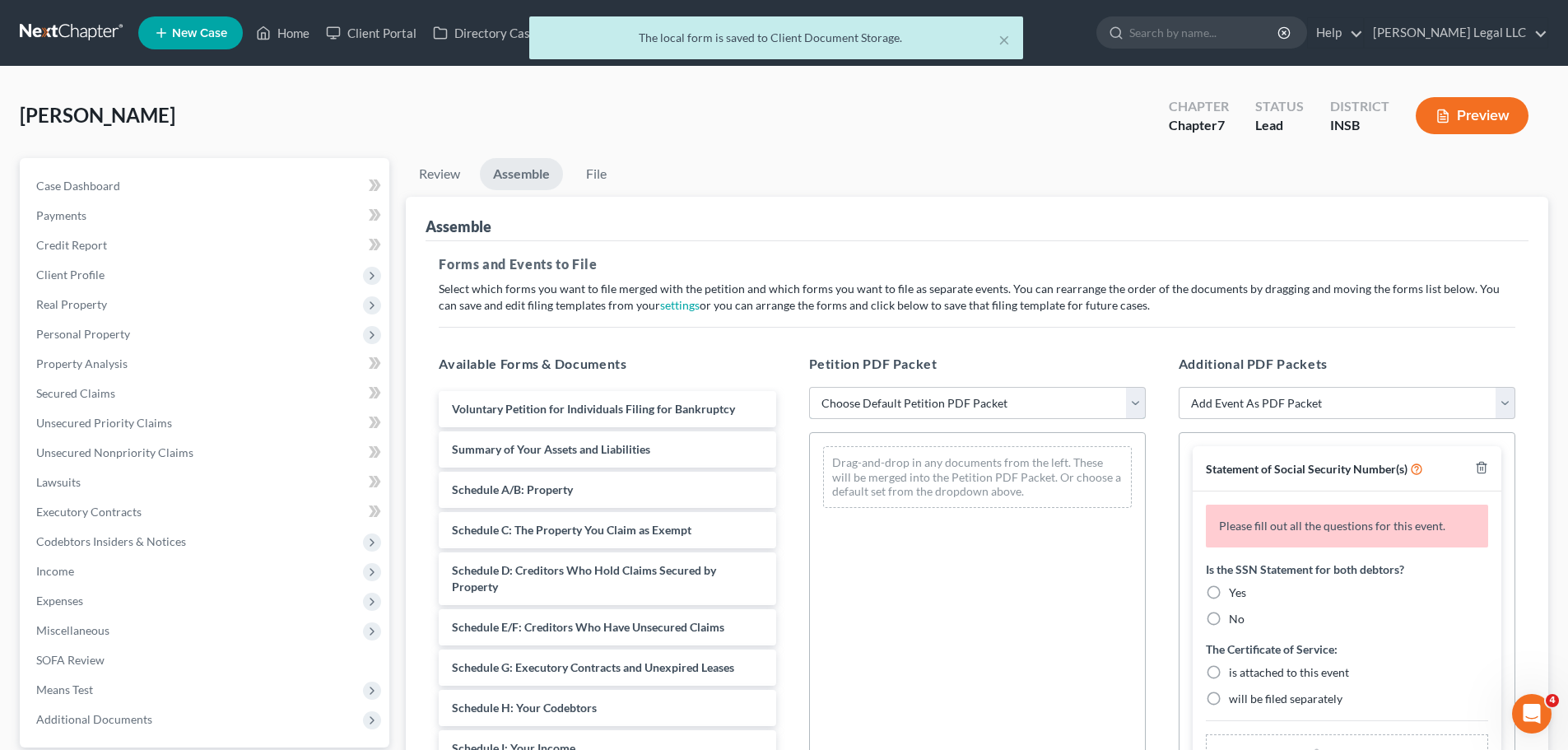
click at [954, 395] on select "Choose Default Petition PDF Packet Emergency Filing (Voluntary Petition and Cre…" at bounding box center [977, 404] width 337 height 33
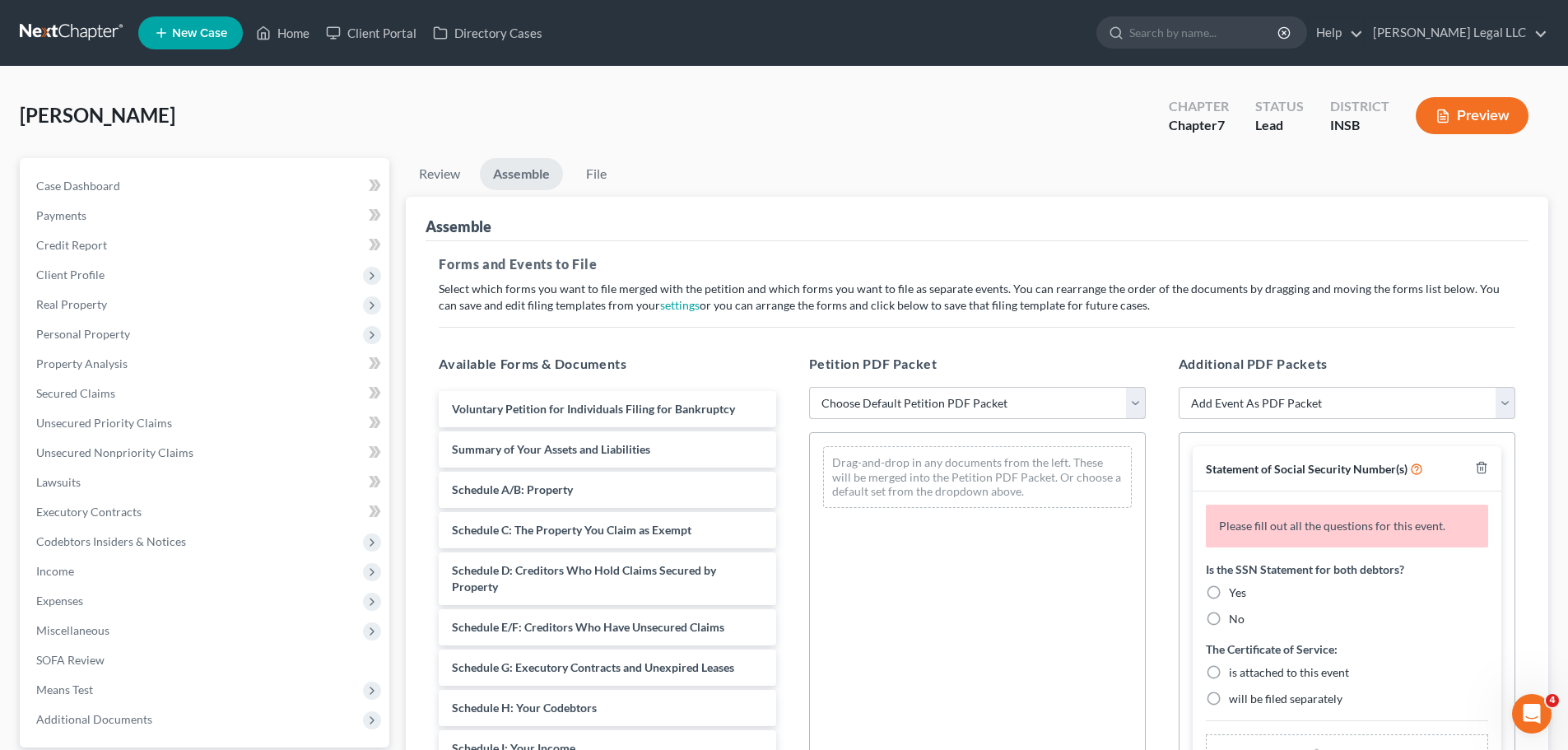
select select "1"
click at [809, 387] on select "Choose Default Petition PDF Packet Emergency Filing (Voluntary Petition and Cre…" at bounding box center [977, 404] width 337 height 33
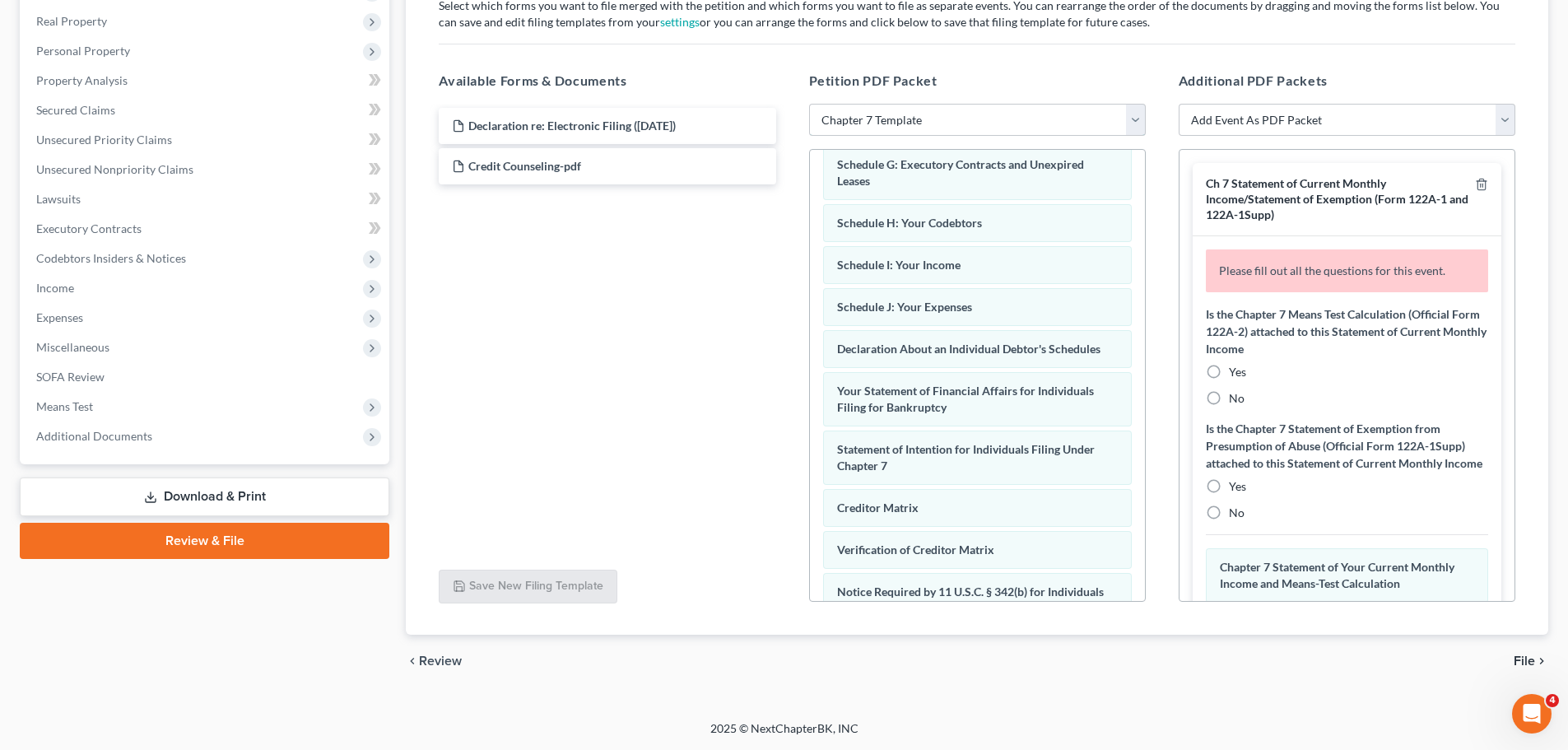
scroll to position [301, 0]
click at [1251, 118] on select "Add Event As PDF Packet Amended/Corrected Petition Ch 7 Means Test Calculation …" at bounding box center [1346, 120] width 337 height 33
select select "4"
click at [1178, 104] on select "Add Event As PDF Packet Amended/Corrected Petition Ch 7 Means Test Calculation …" at bounding box center [1346, 120] width 337 height 33
select select
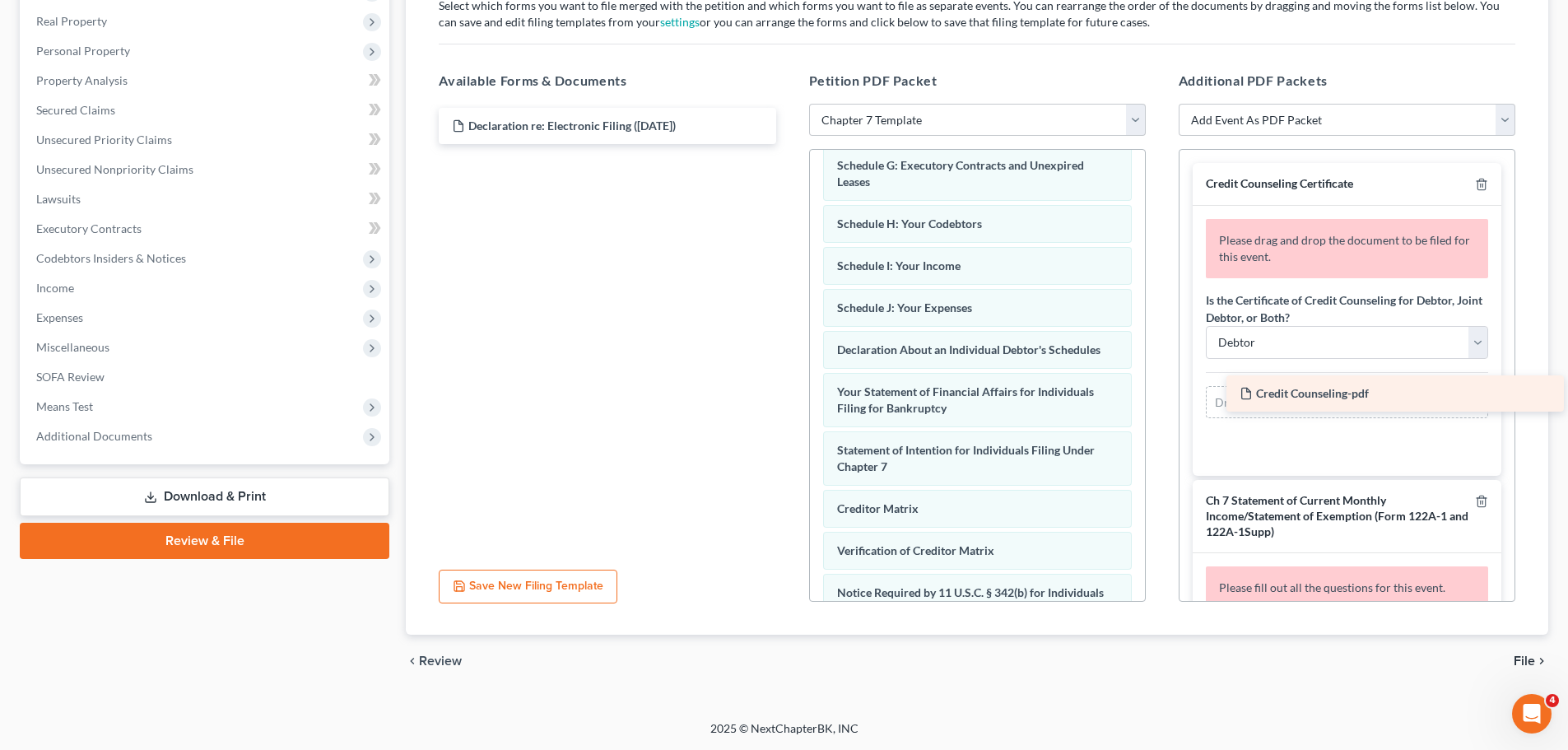
drag, startPoint x: 520, startPoint y: 162, endPoint x: 1276, endPoint y: 381, distance: 787.1
click at [788, 144] on div "Credit Counseling-pdf Declaration re: Electronic Filing ([DATE]) Credit Counsel…" at bounding box center [607, 125] width 363 height 36
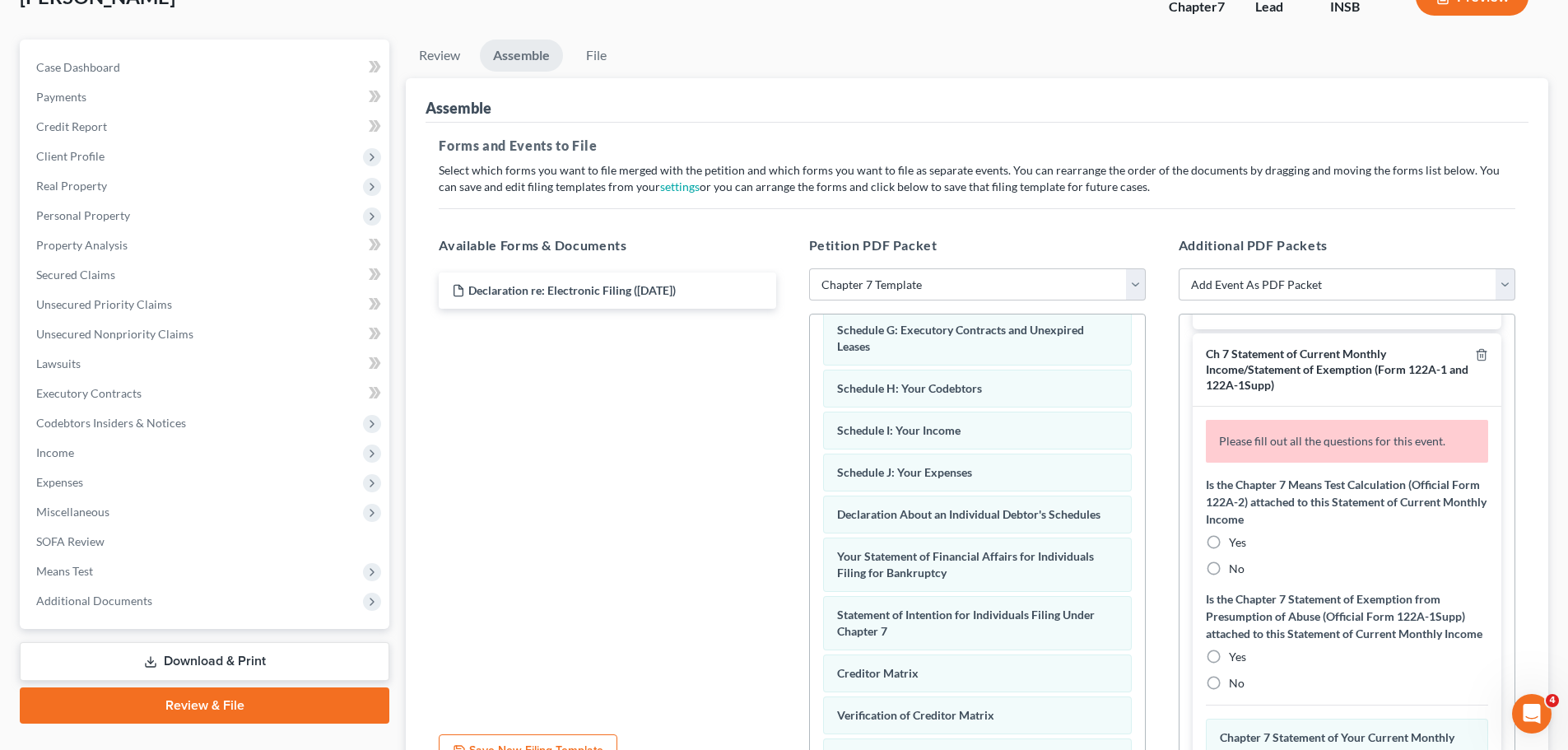
scroll to position [247, 0]
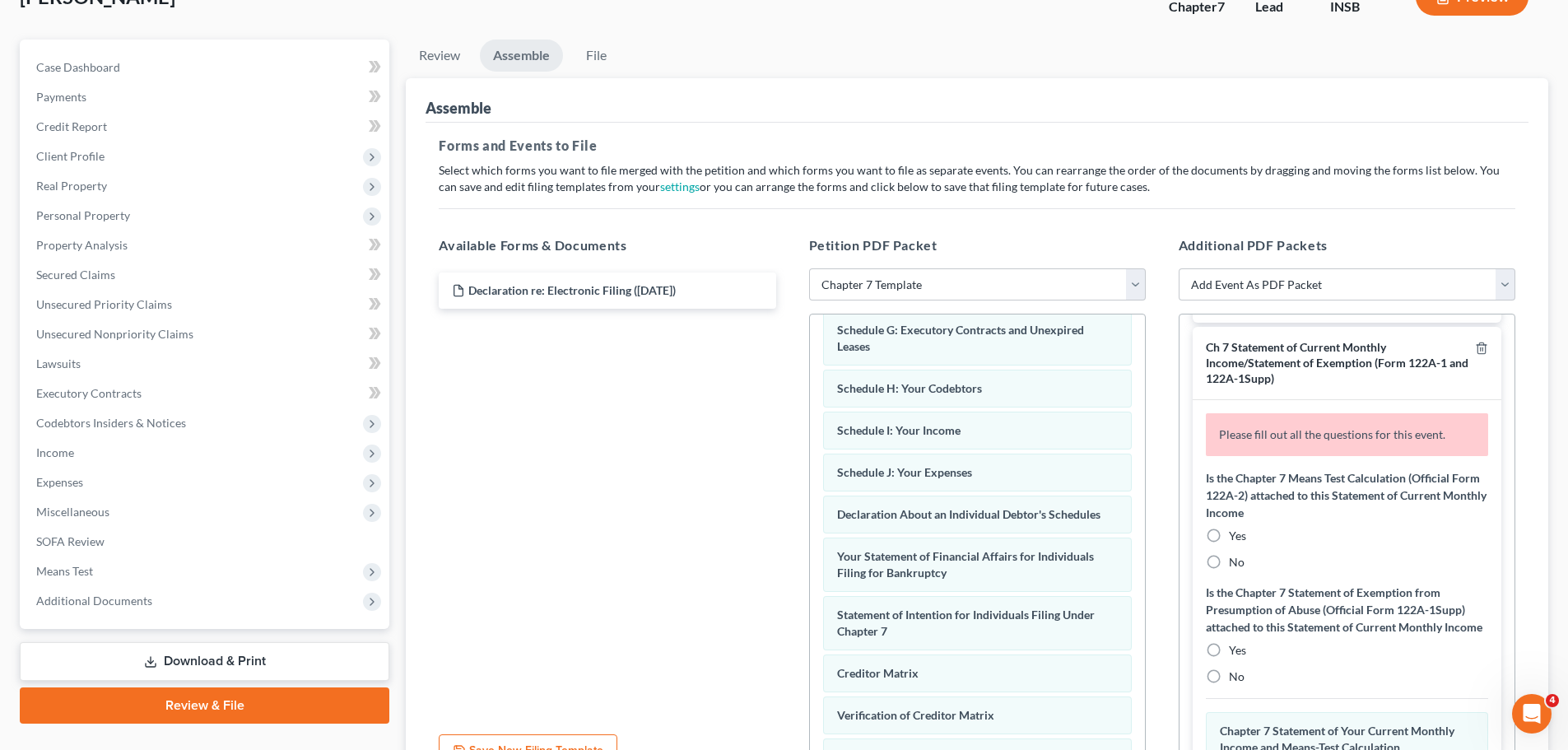
click at [1229, 561] on label "No" at bounding box center [1236, 563] width 16 height 17
click at [1235, 561] on input "No" at bounding box center [1240, 560] width 11 height 11
radio input "true"
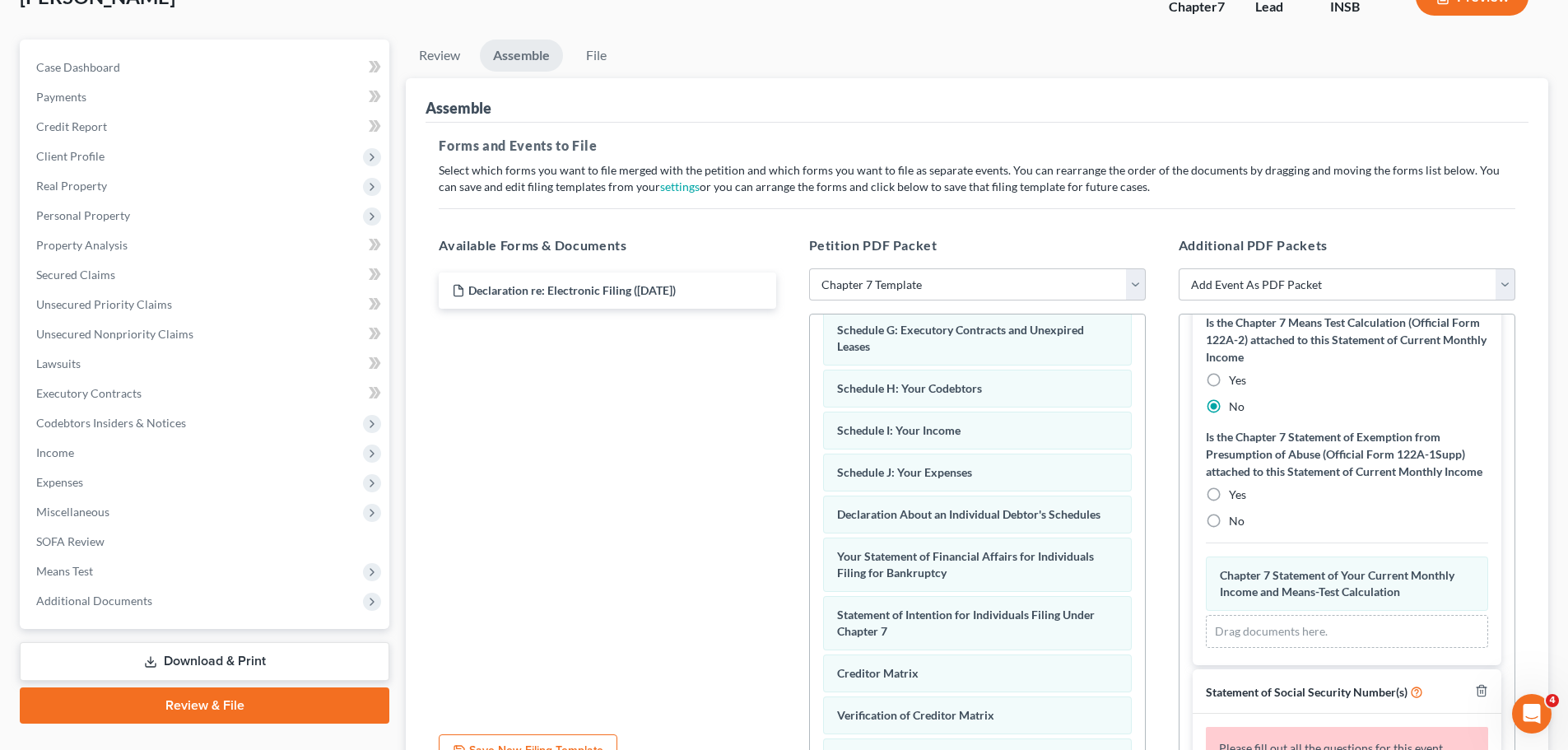
scroll to position [411, 0]
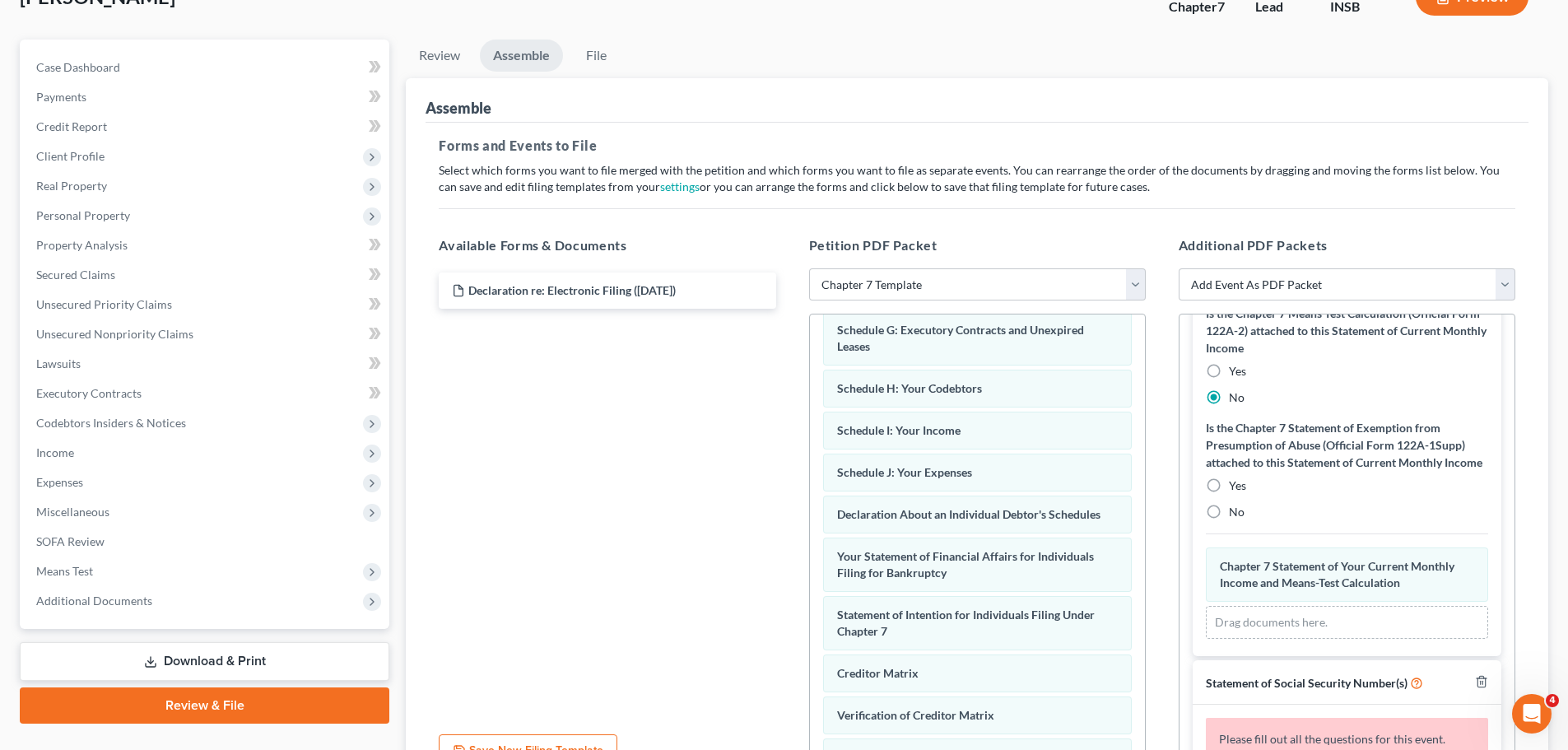
click at [1229, 521] on label "No" at bounding box center [1236, 512] width 16 height 17
click at [1235, 515] on input "No" at bounding box center [1240, 509] width 11 height 11
radio input "true"
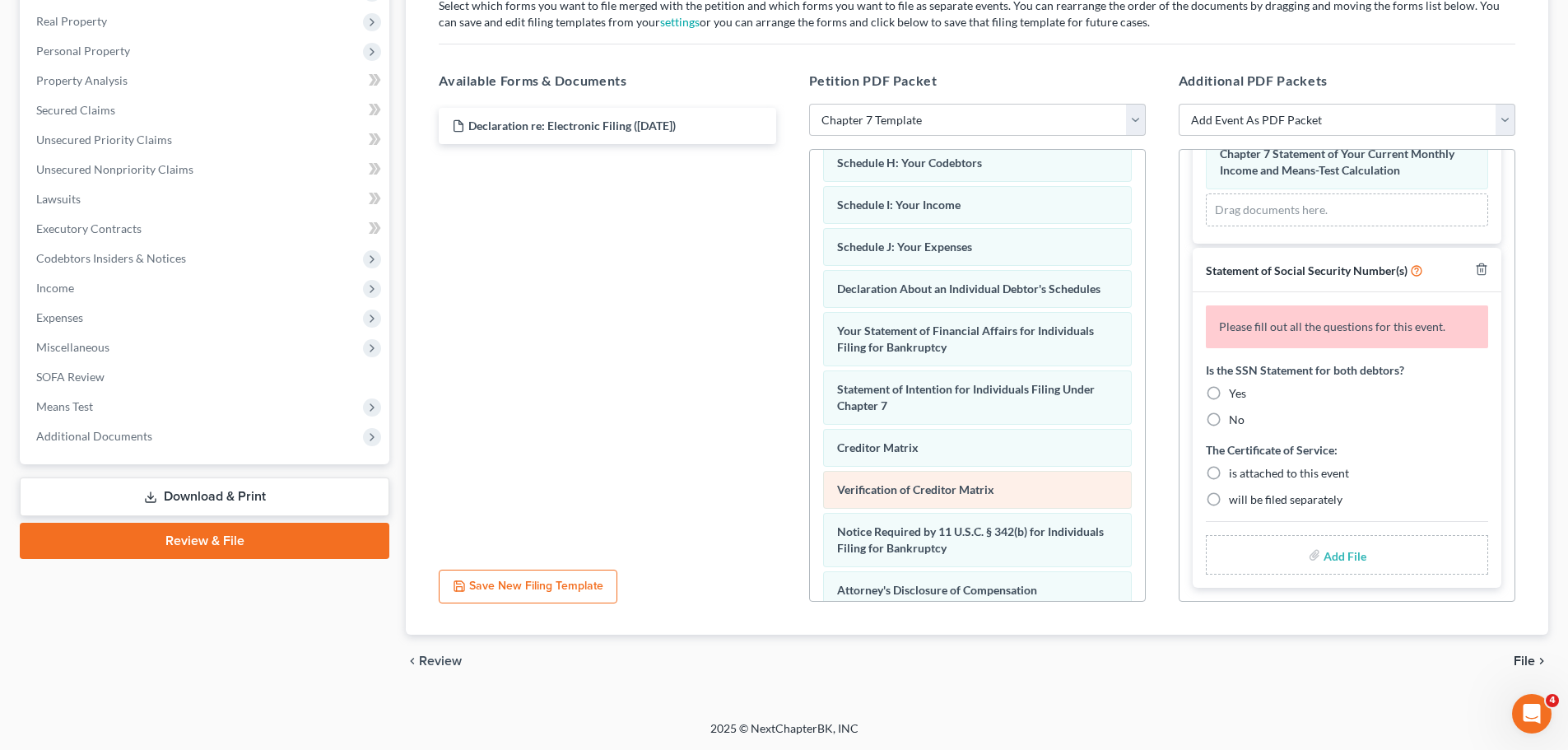
scroll to position [466, 0]
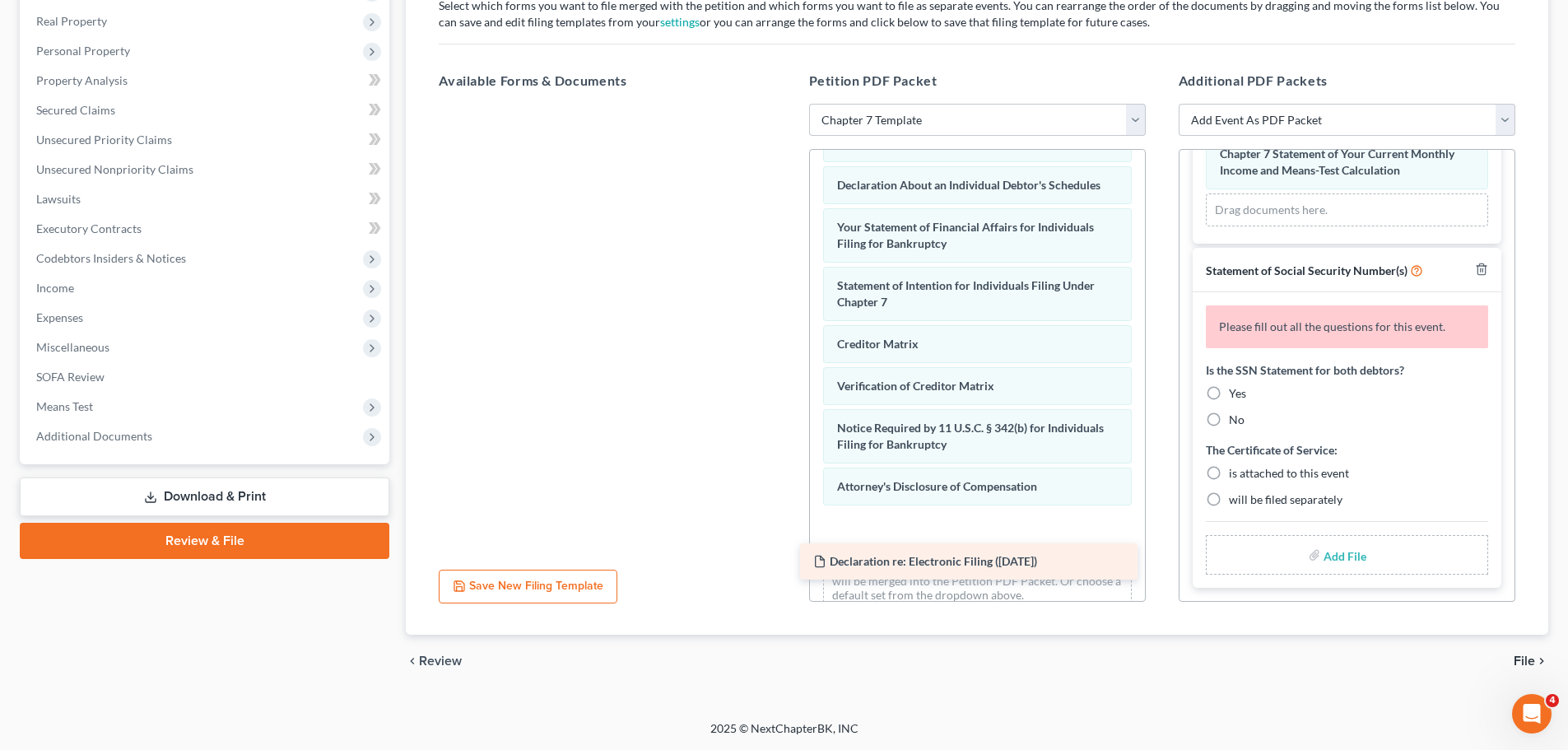
drag, startPoint x: 699, startPoint y: 201, endPoint x: 981, endPoint y: 555, distance: 452.6
click at [788, 104] on div "Declaration re: Electronic Filing ([DATE]) Declaration re: Electronic Filing ([…" at bounding box center [607, 104] width 363 height 0
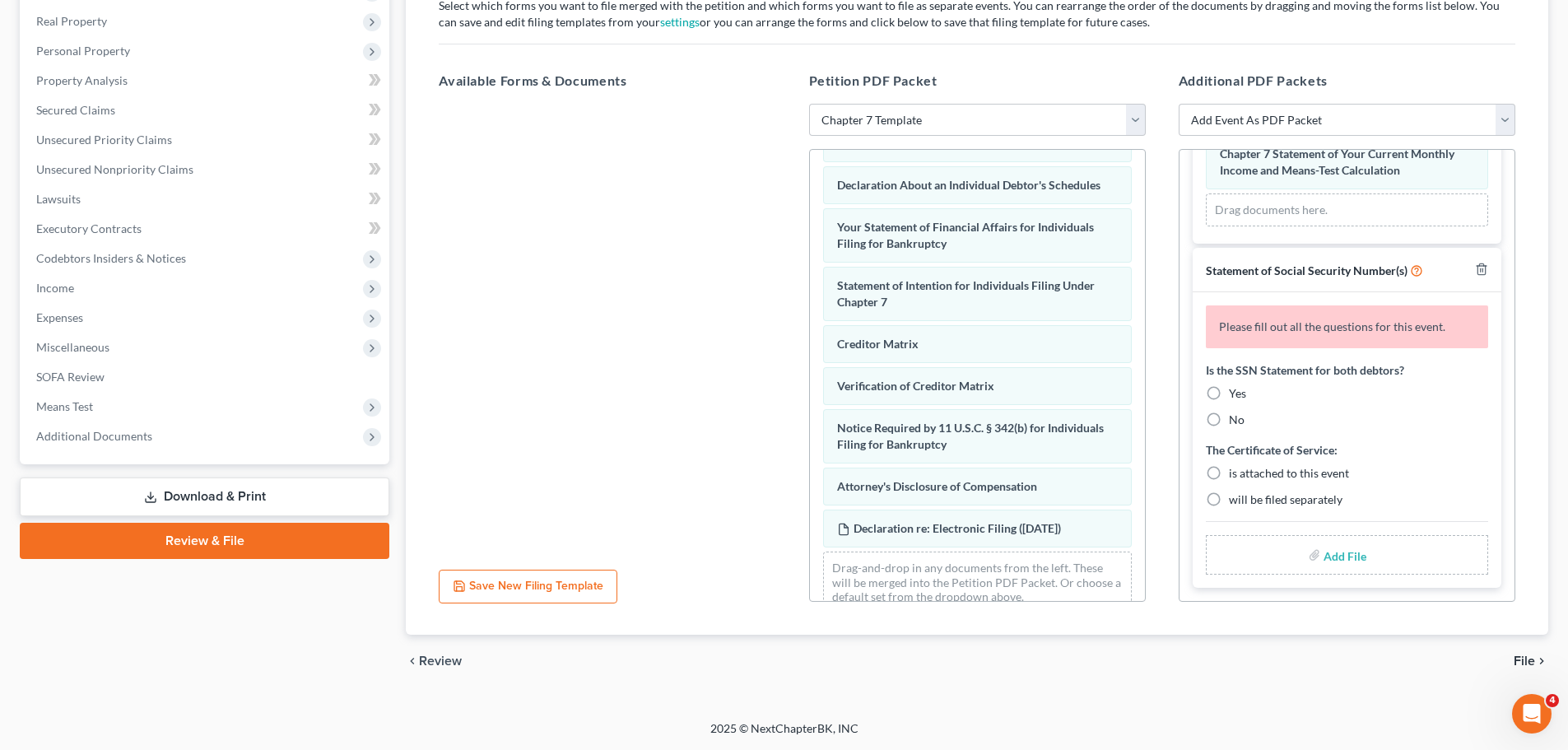
click at [1229, 395] on label "Yes" at bounding box center [1237, 394] width 17 height 17
click at [1235, 395] on input "Yes" at bounding box center [1240, 391] width 11 height 11
radio input "true"
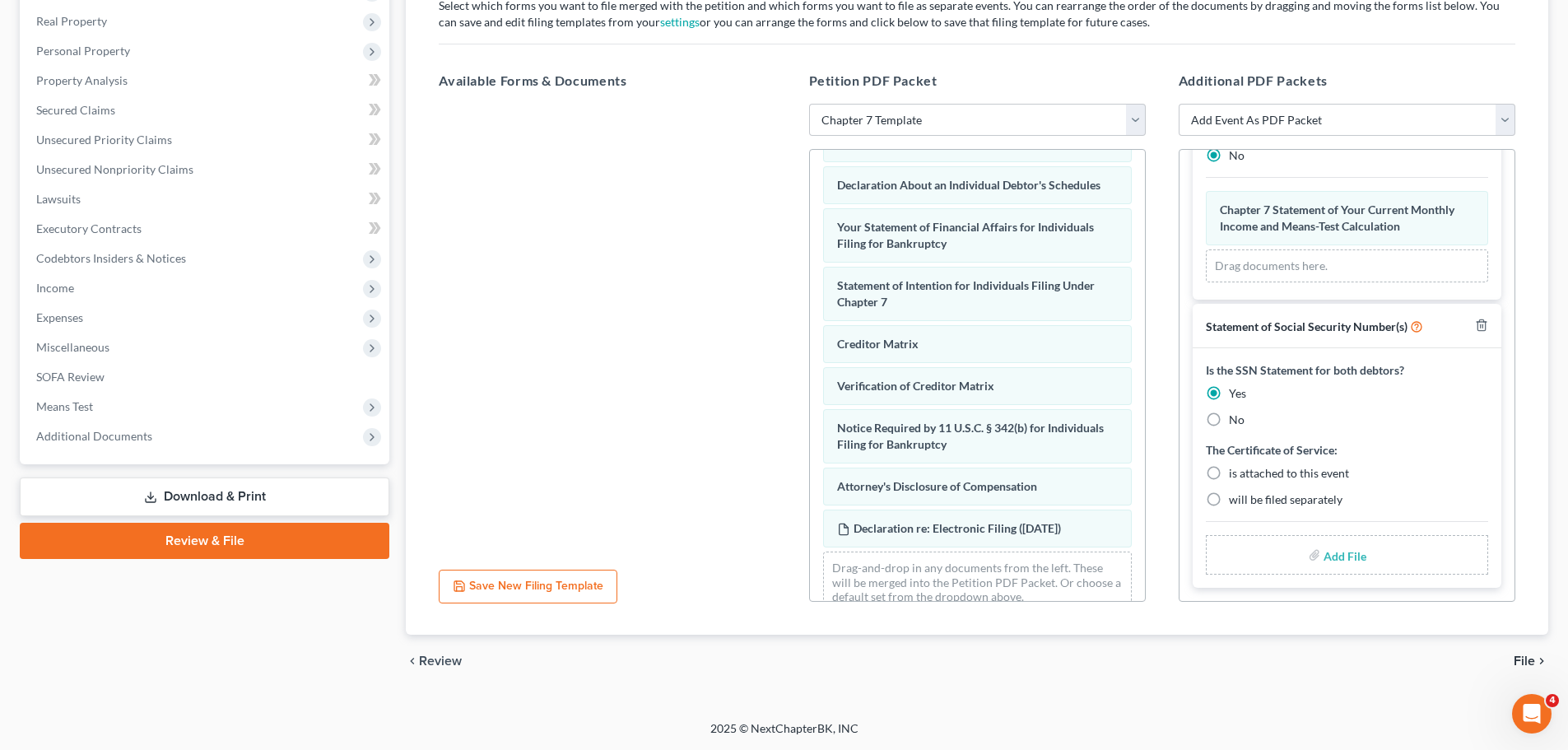
click at [1229, 500] on label "will be filed separately" at bounding box center [1285, 499] width 114 height 17
click at [1235, 500] on input "will be filed separately" at bounding box center [1240, 497] width 11 height 11
radio input "true"
drag, startPoint x: 1304, startPoint y: 565, endPoint x: 1289, endPoint y: 563, distance: 15.1
click at [1251, 565] on div "Add File" at bounding box center [1347, 554] width 283 height 39
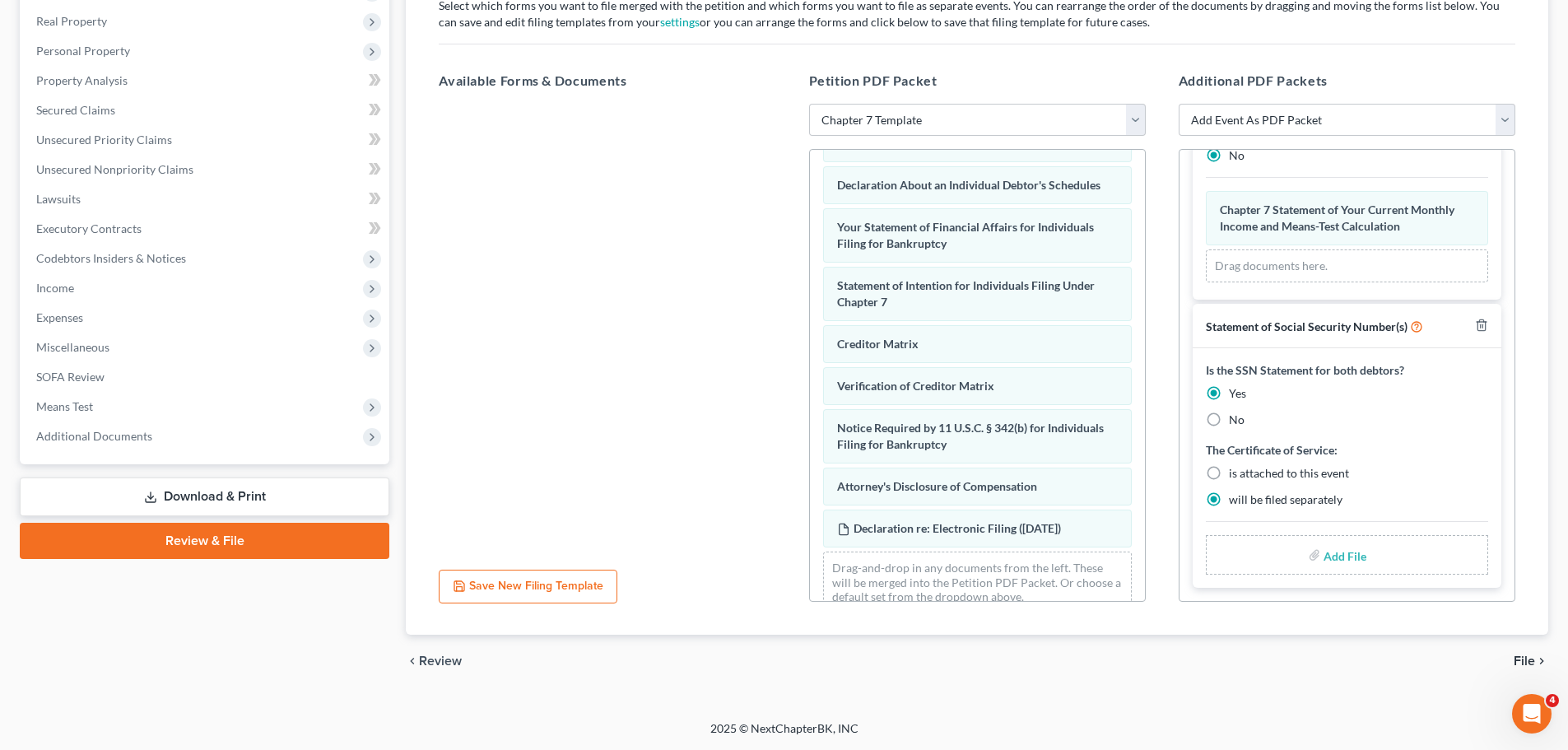
click at [1251, 559] on input "file" at bounding box center [1342, 554] width 39 height 29
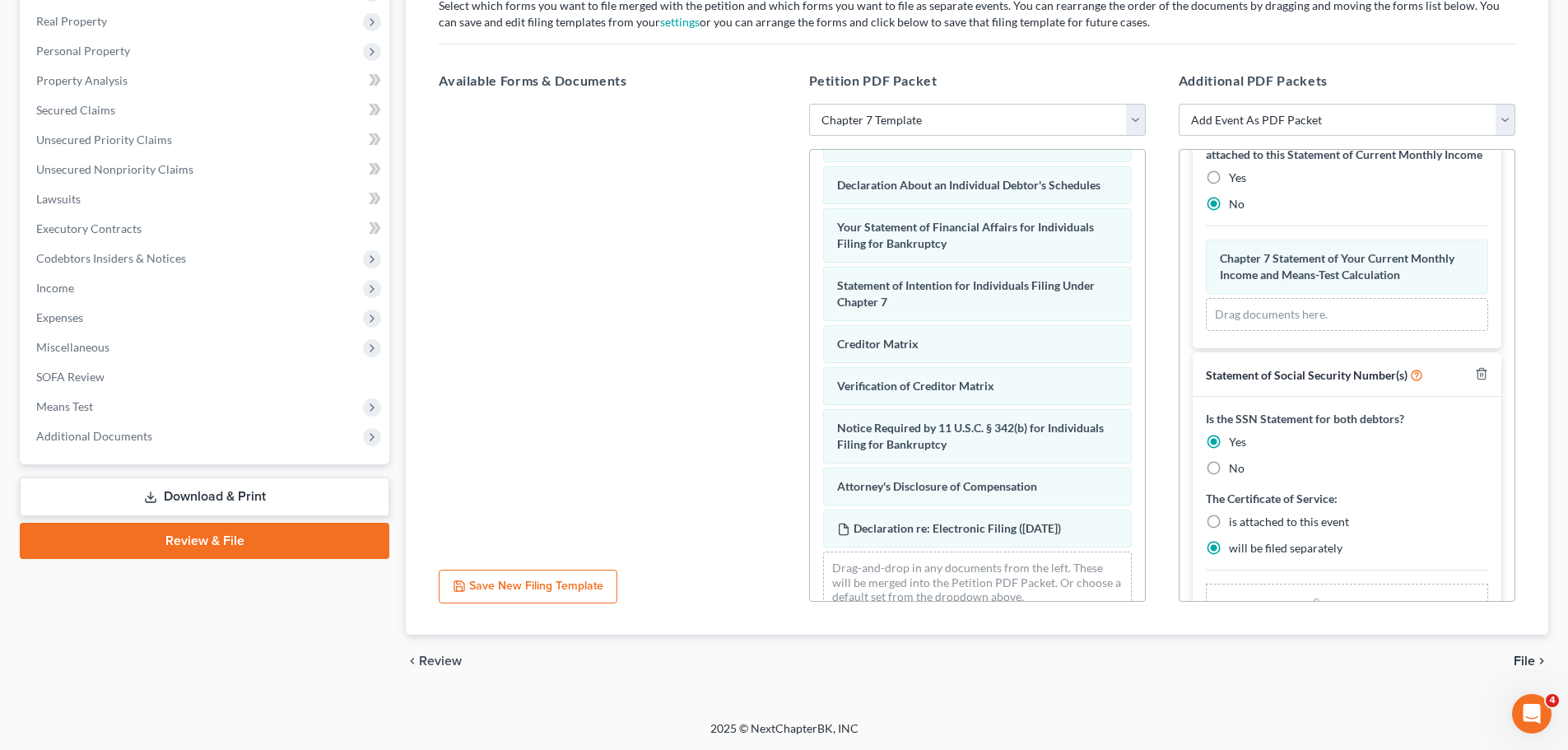
scroll to position [400, 0]
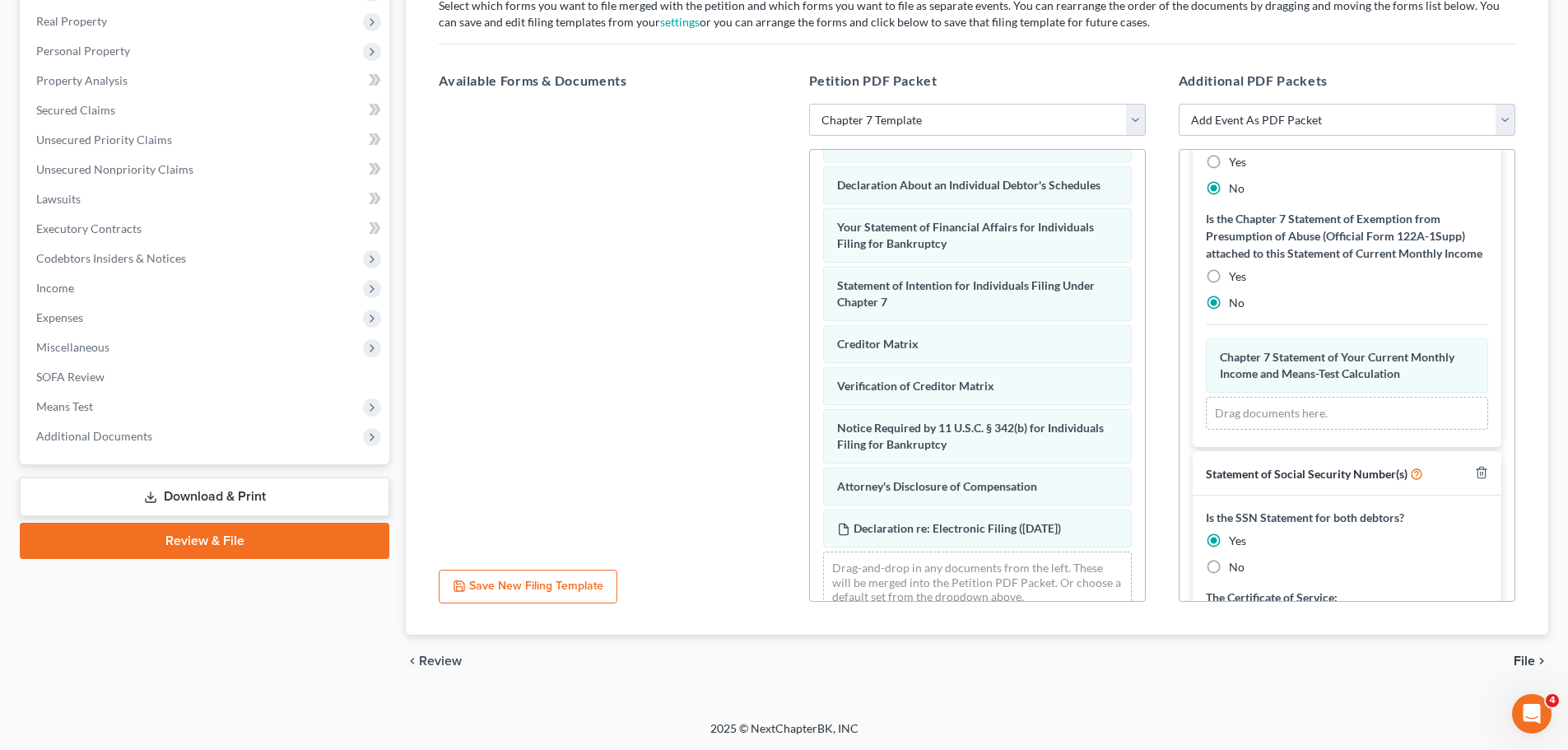
type input "C:\fakepath\SSN Statement.pdf"
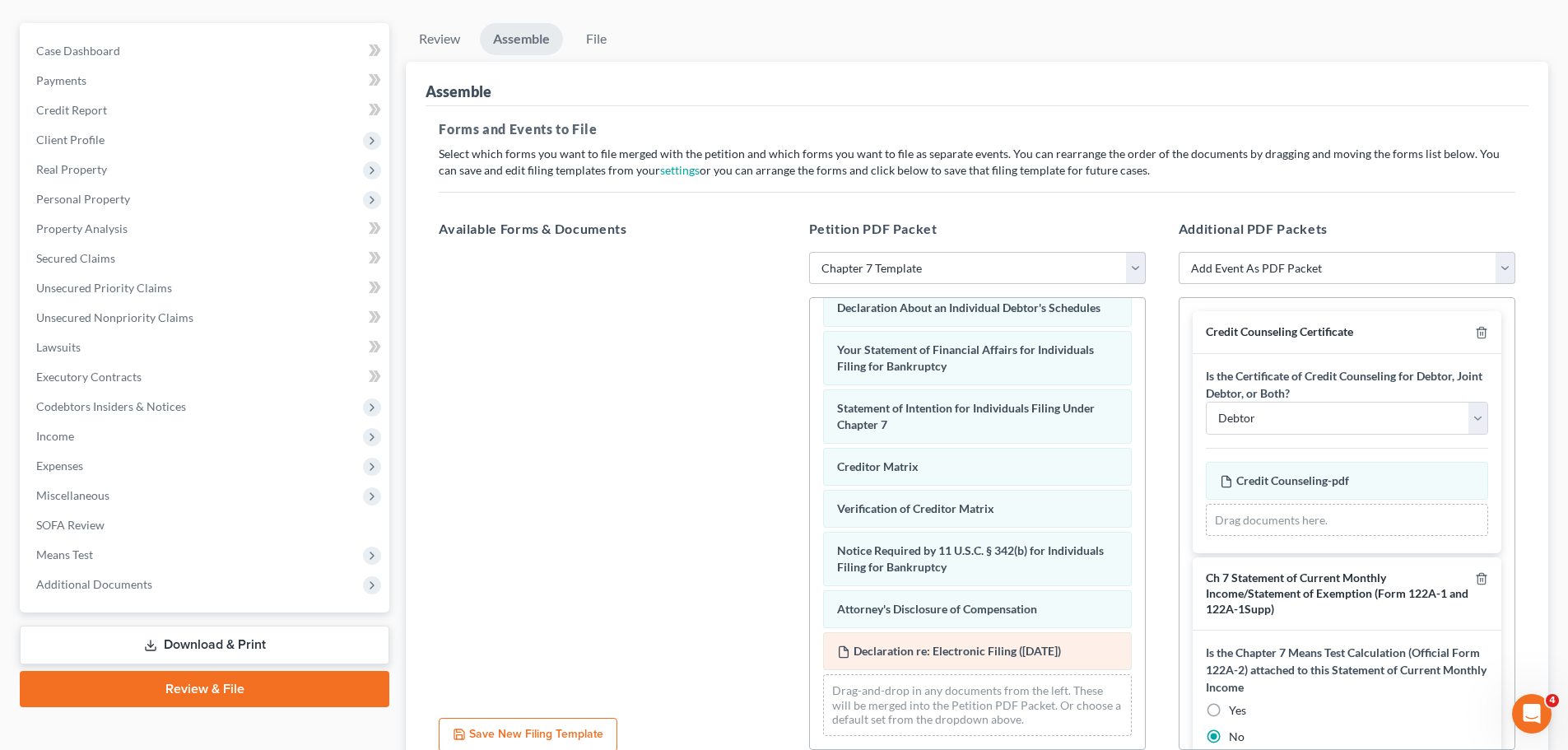
scroll to position [284, 0]
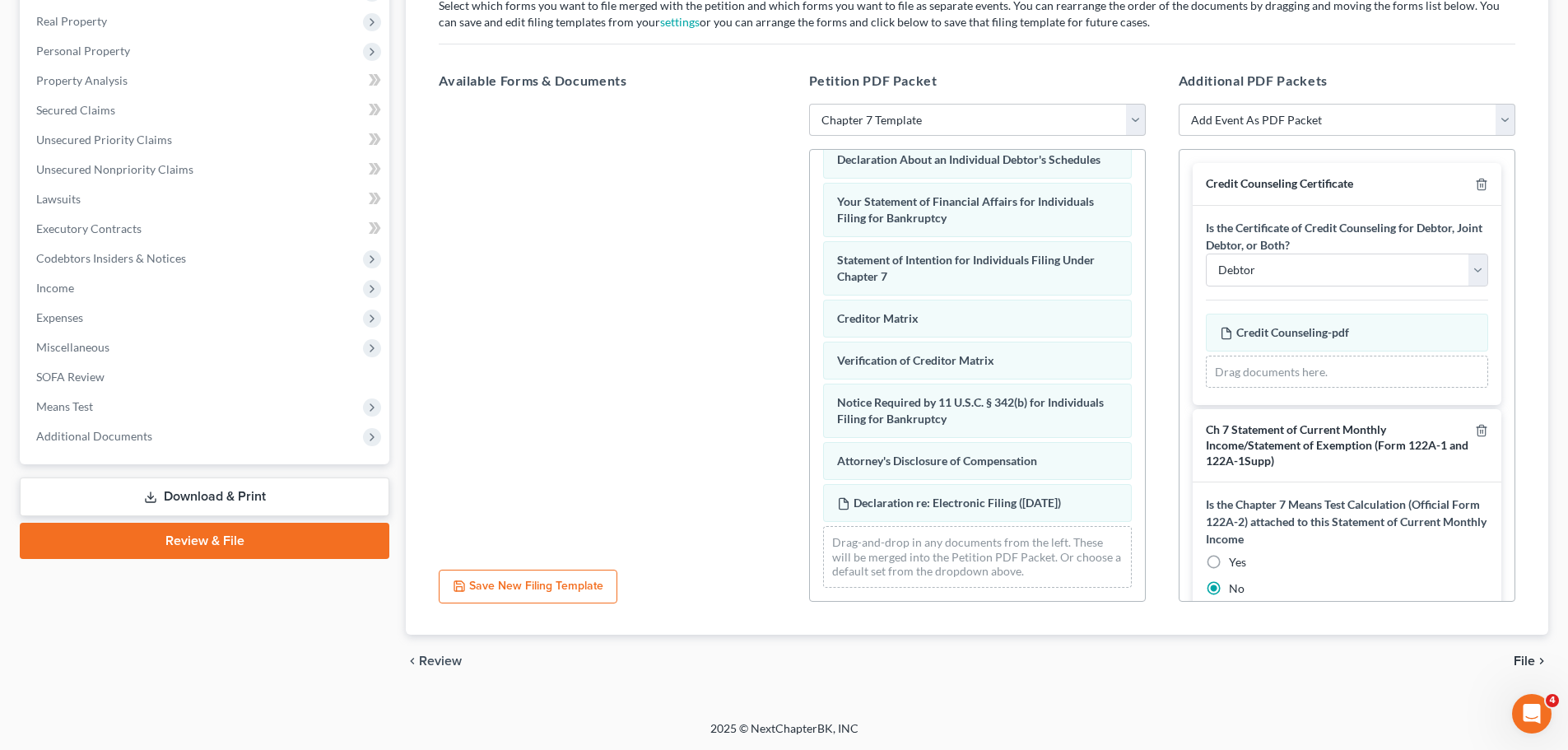
click at [1251, 571] on span "File" at bounding box center [1523, 661] width 21 height 13
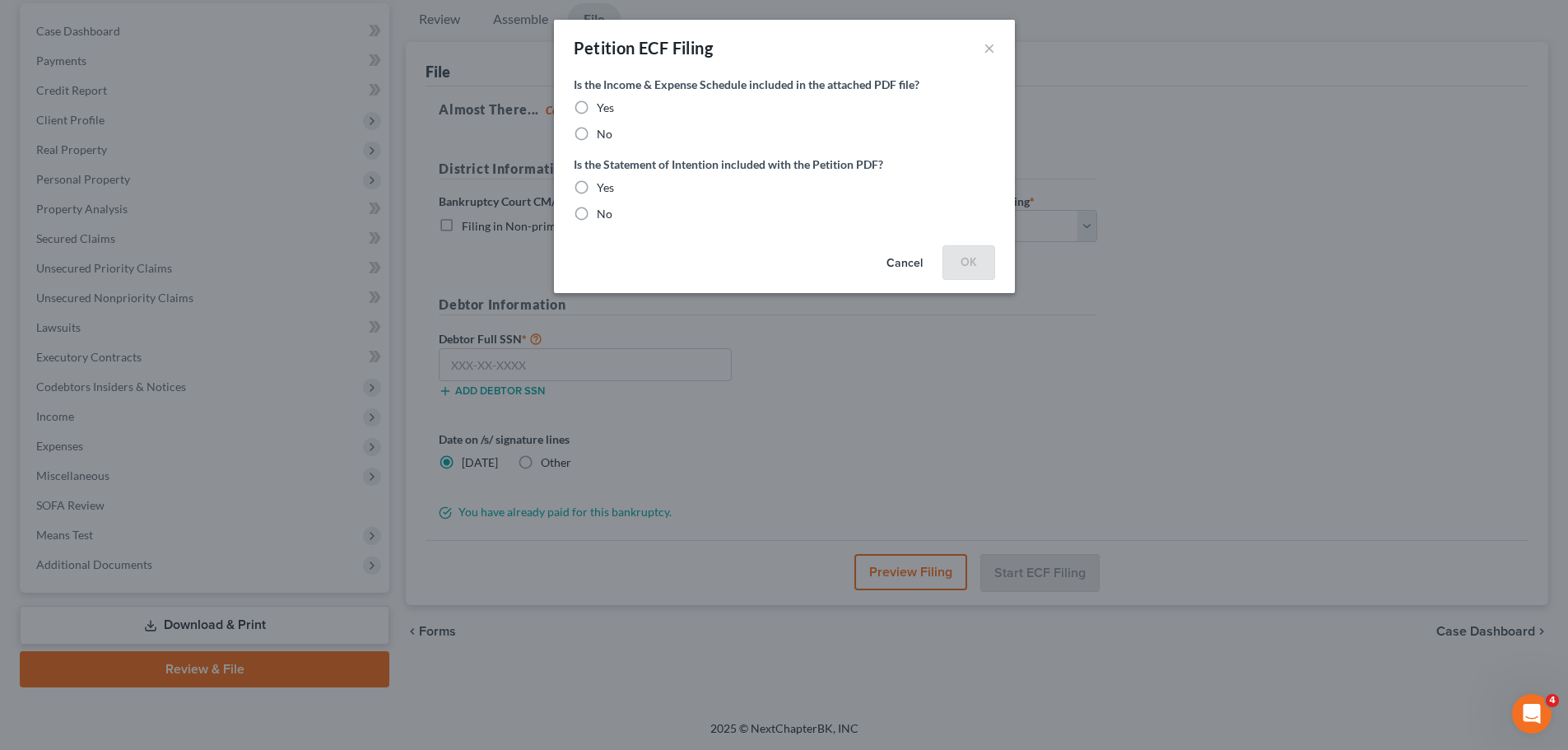
scroll to position [155, 0]
click at [603, 106] on label "Yes" at bounding box center [611, 108] width 17 height 17
click at [609, 106] on input "Yes" at bounding box center [615, 106] width 11 height 11
radio input "true"
click at [603, 183] on label "Yes" at bounding box center [611, 188] width 17 height 17
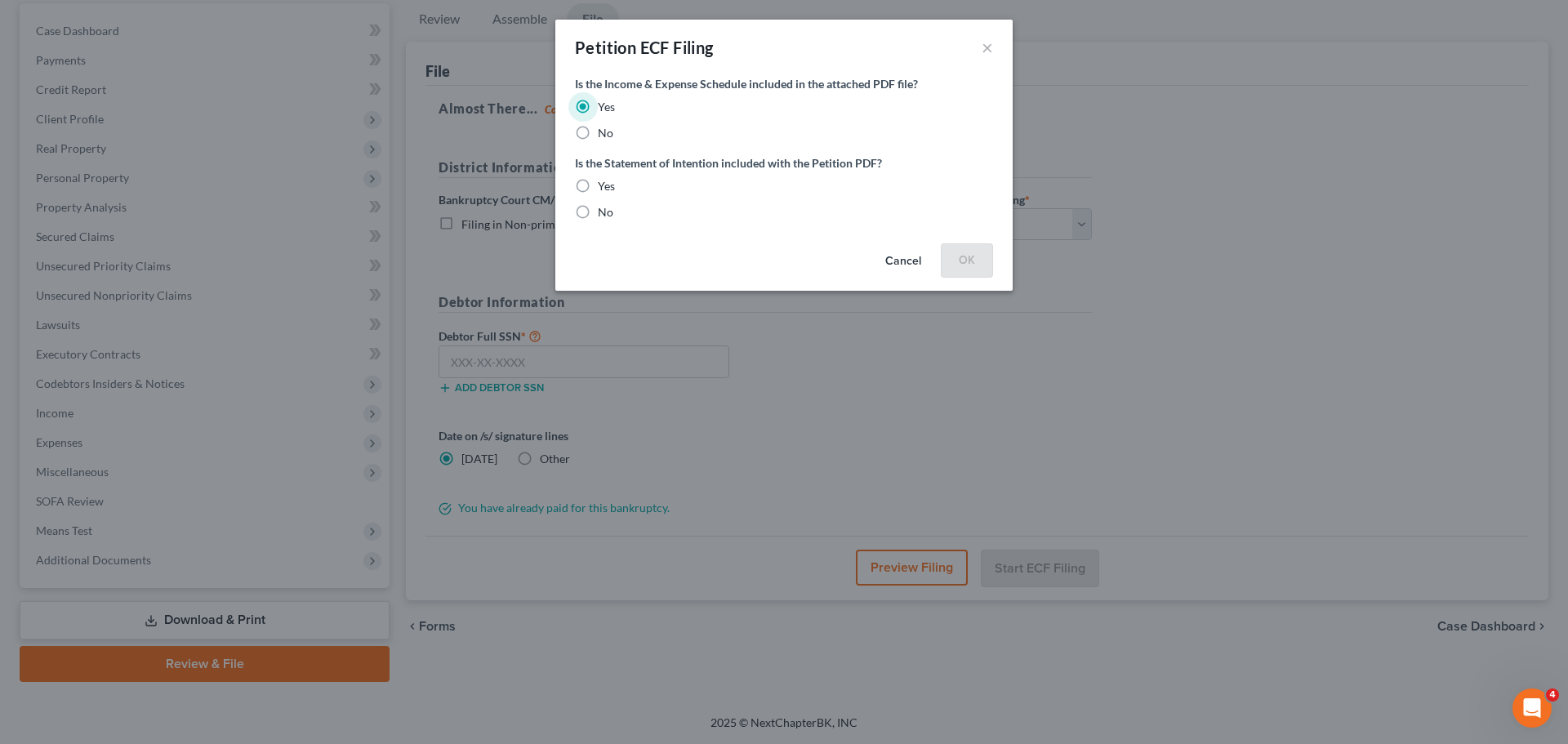
click at [605, 181] on input "Yes" at bounding box center [610, 184] width 11 height 11
radio input "true"
click at [969, 260] on button "OK" at bounding box center [966, 260] width 52 height 33
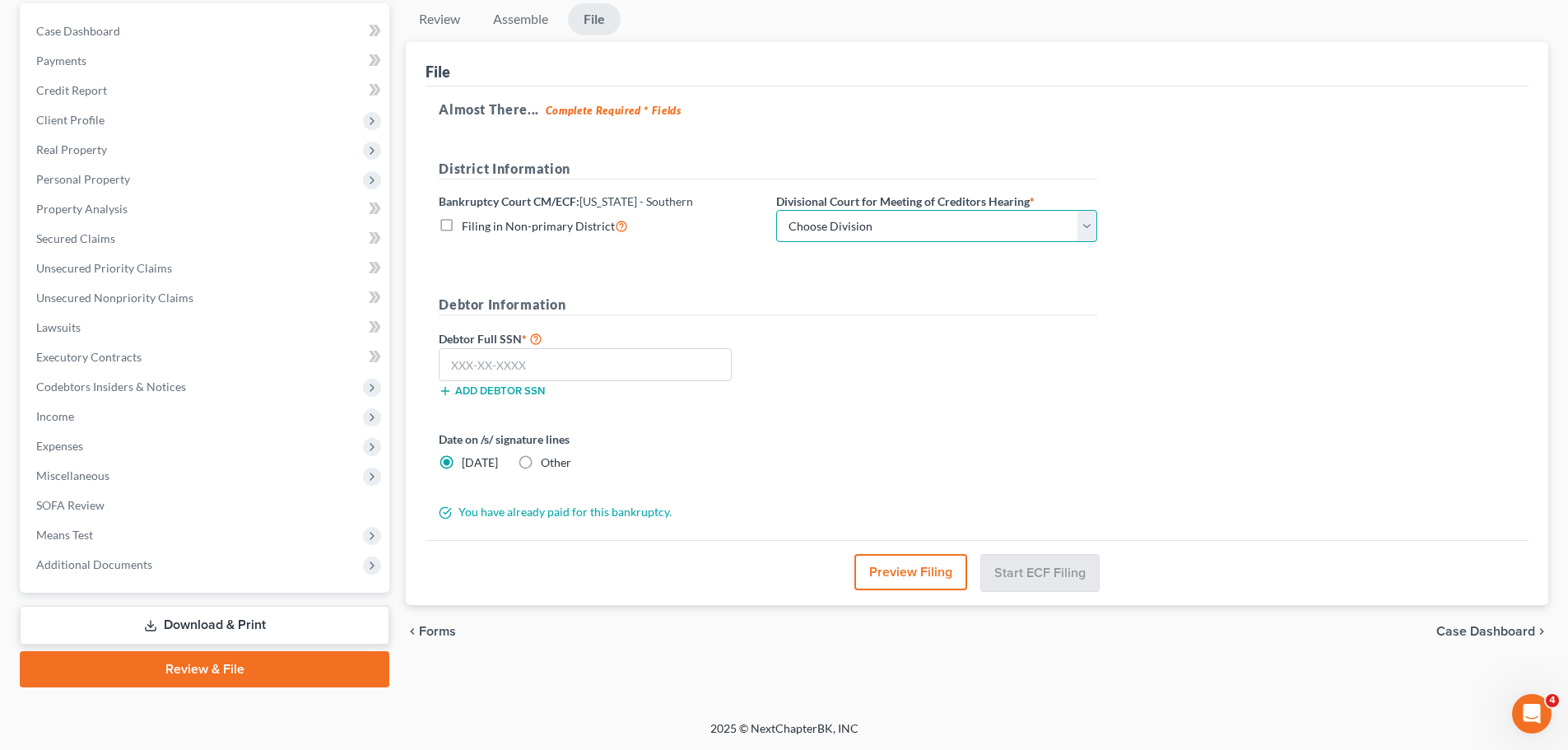
click at [931, 218] on select "Choose Division [GEOGRAPHIC_DATA] [GEOGRAPHIC_DATA] [GEOGRAPHIC_DATA] [GEOGRAPH…" at bounding box center [937, 227] width 321 height 33
select select "1"
click at [776, 210] on select "Choose Division [GEOGRAPHIC_DATA] [GEOGRAPHIC_DATA] [GEOGRAPHIC_DATA] [GEOGRAPH…" at bounding box center [937, 227] width 321 height 33
click at [539, 359] on input "text" at bounding box center [584, 364] width 293 height 33
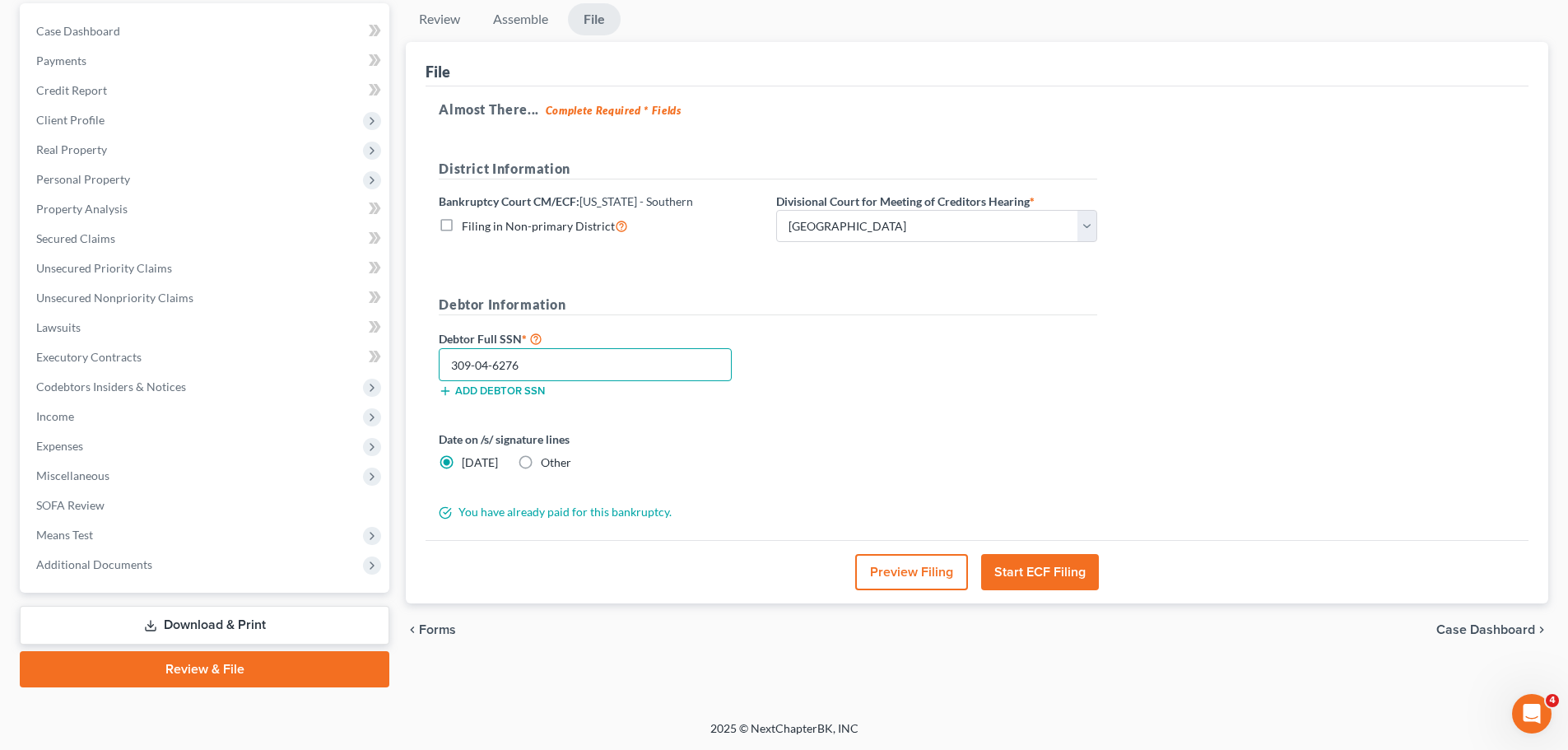
type input "309-04-6276"
click at [1060, 558] on button "Start ECF Filing" at bounding box center [1040, 572] width 117 height 36
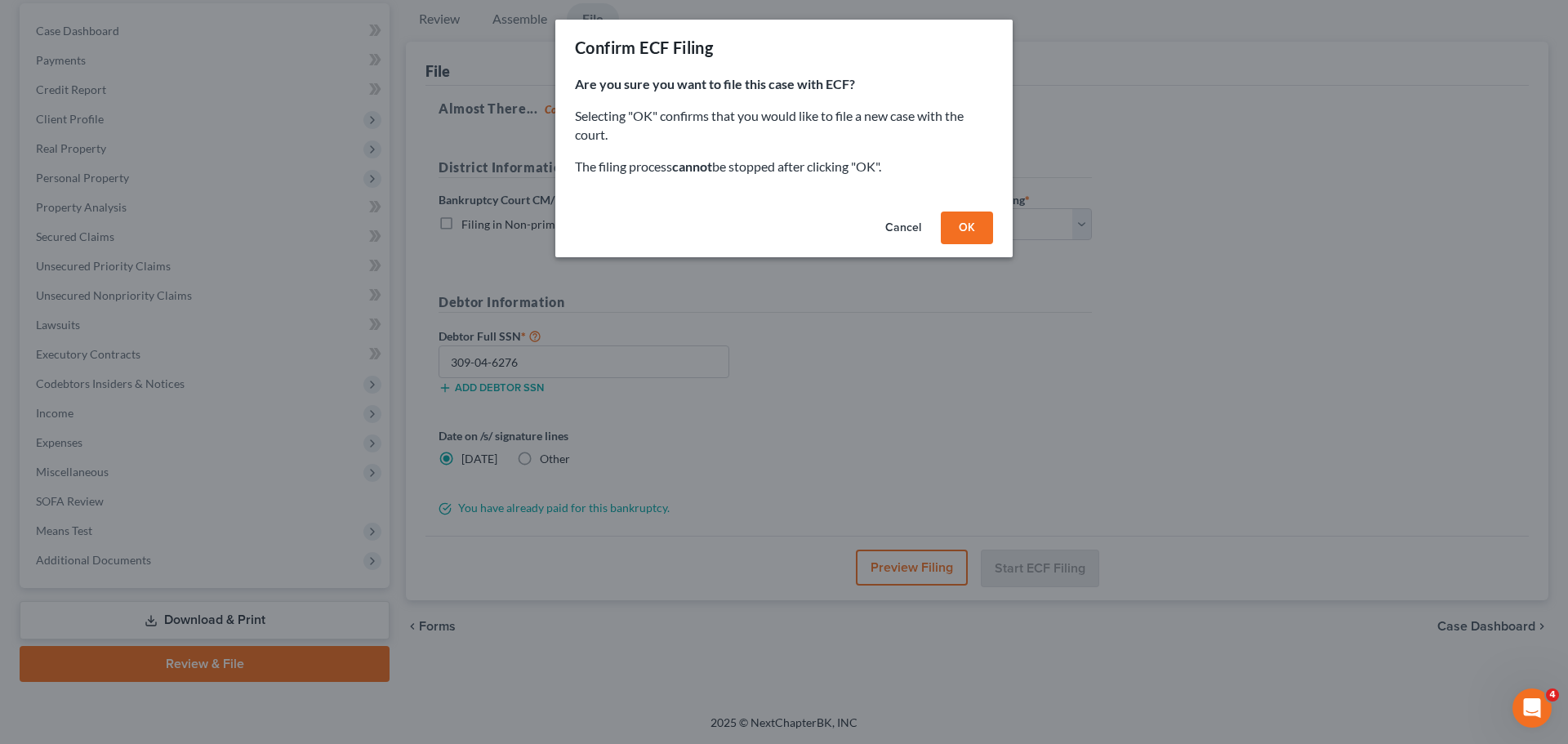
click at [971, 226] on button "OK" at bounding box center [966, 228] width 52 height 33
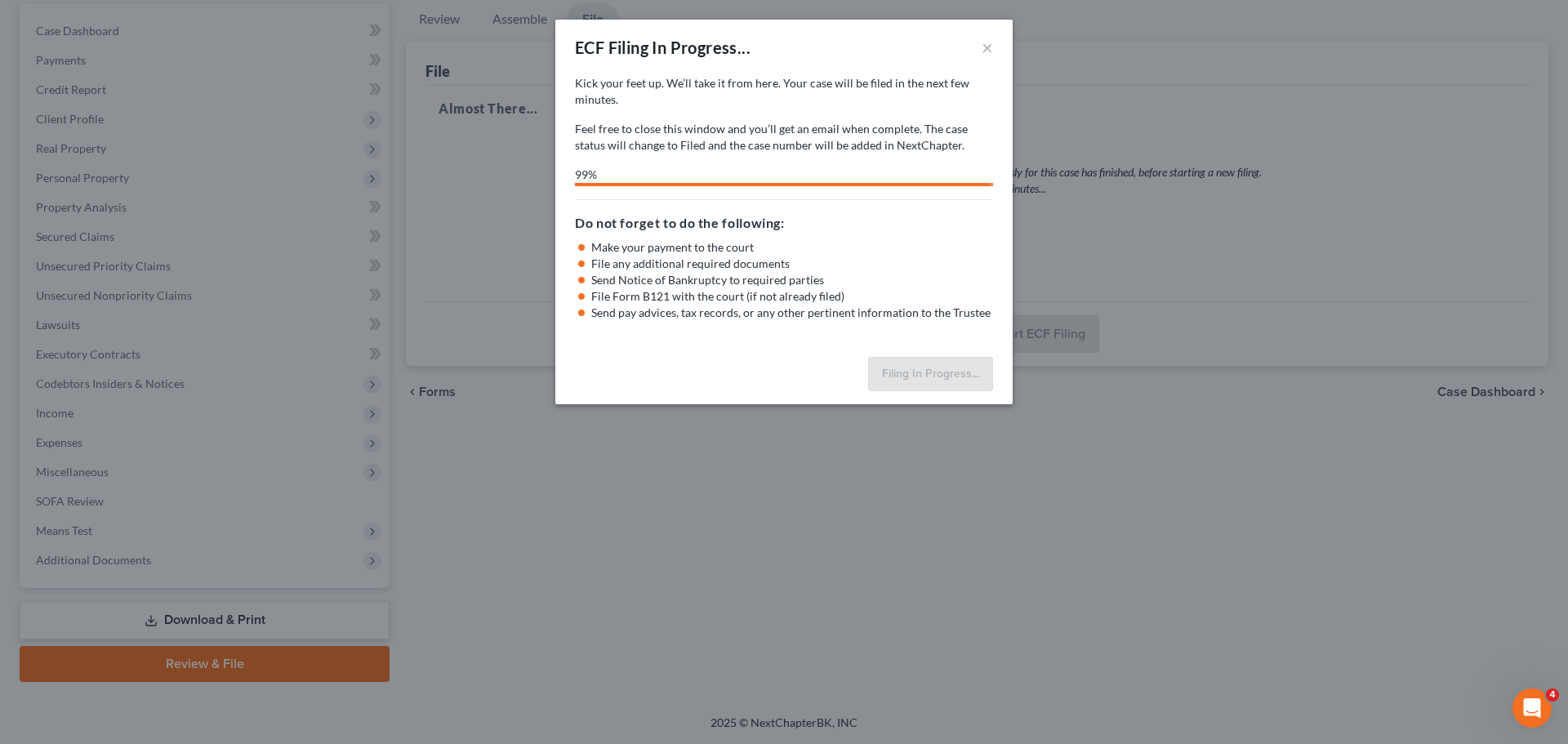
select select "1"
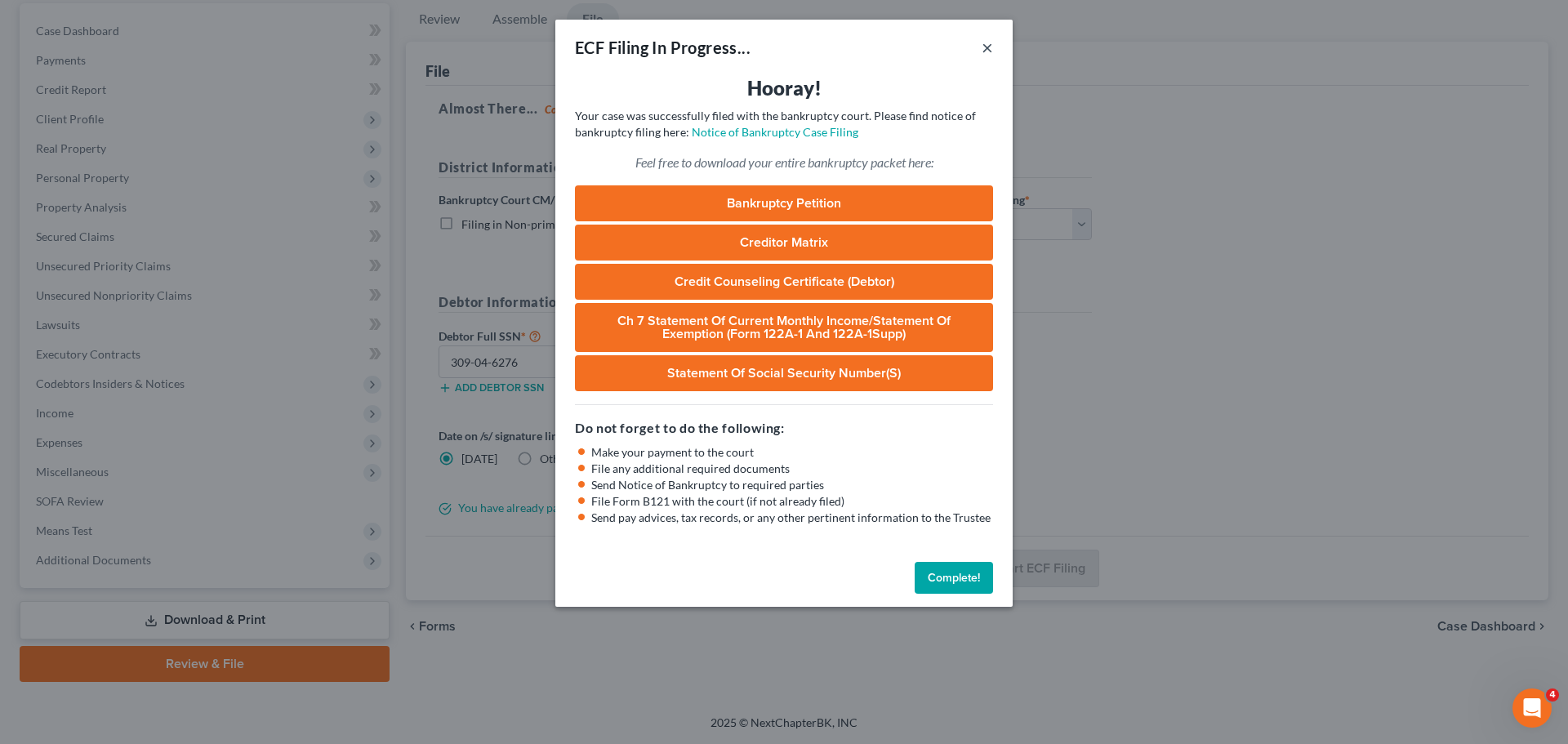
click at [988, 55] on button "×" at bounding box center [987, 47] width 12 height 20
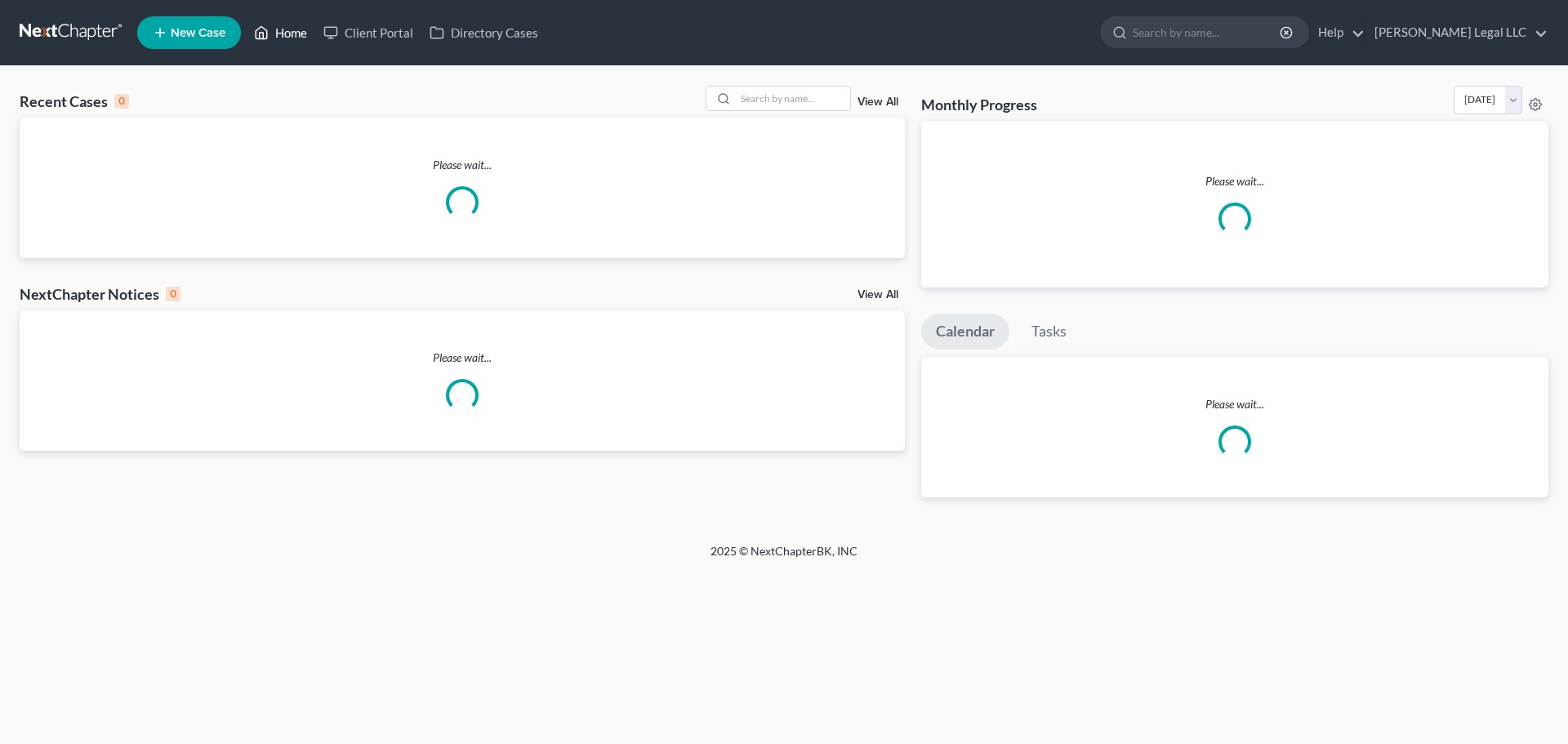
click at [286, 45] on link "Home" at bounding box center [280, 33] width 69 height 29
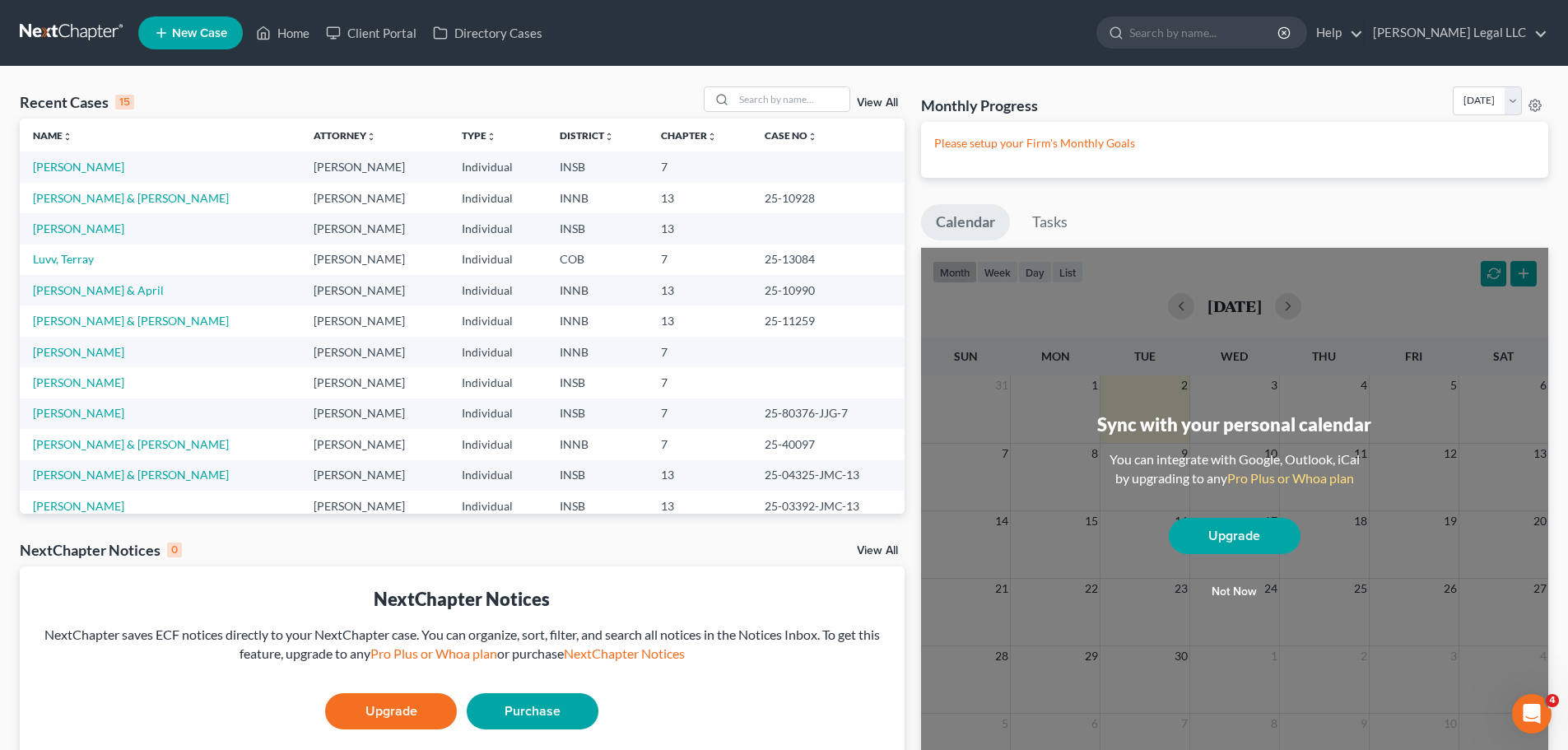
click at [872, 106] on link "View All" at bounding box center [877, 103] width 41 height 12
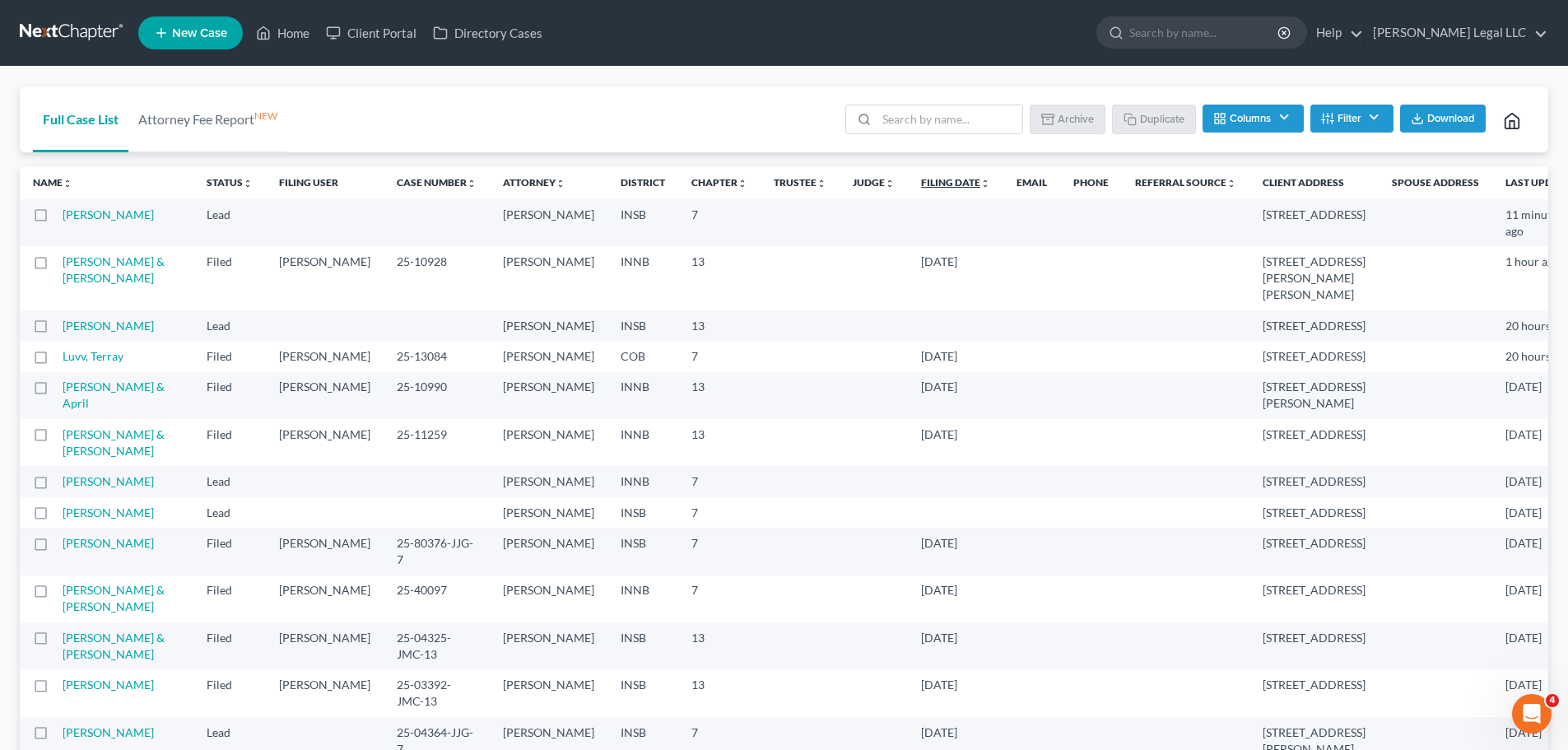
click at [921, 183] on link "Filing Date unfold_more expand_more expand_less" at bounding box center [955, 182] width 69 height 12
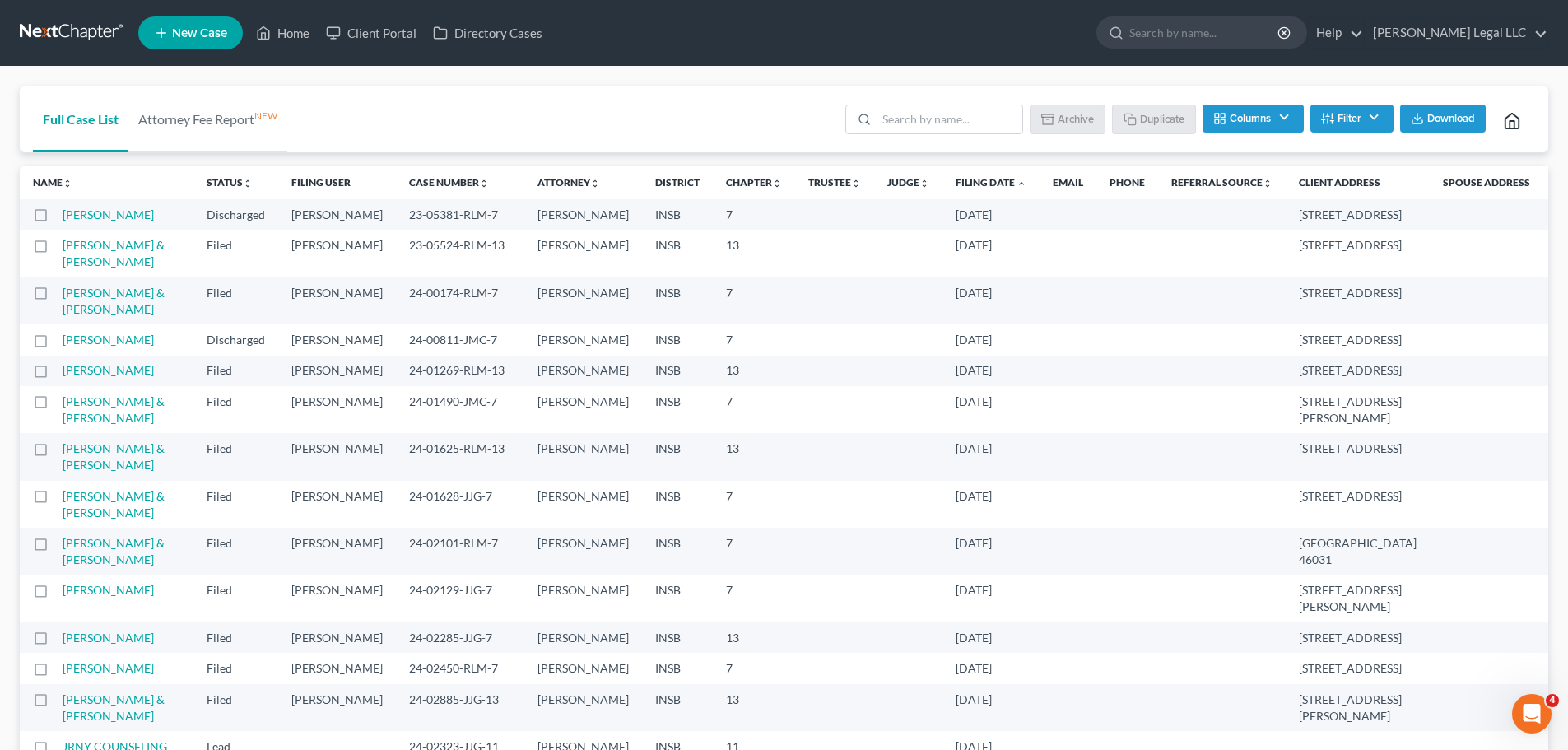
click at [955, 183] on link "Filing Date unfold_more expand_more expand_less" at bounding box center [990, 182] width 71 height 12
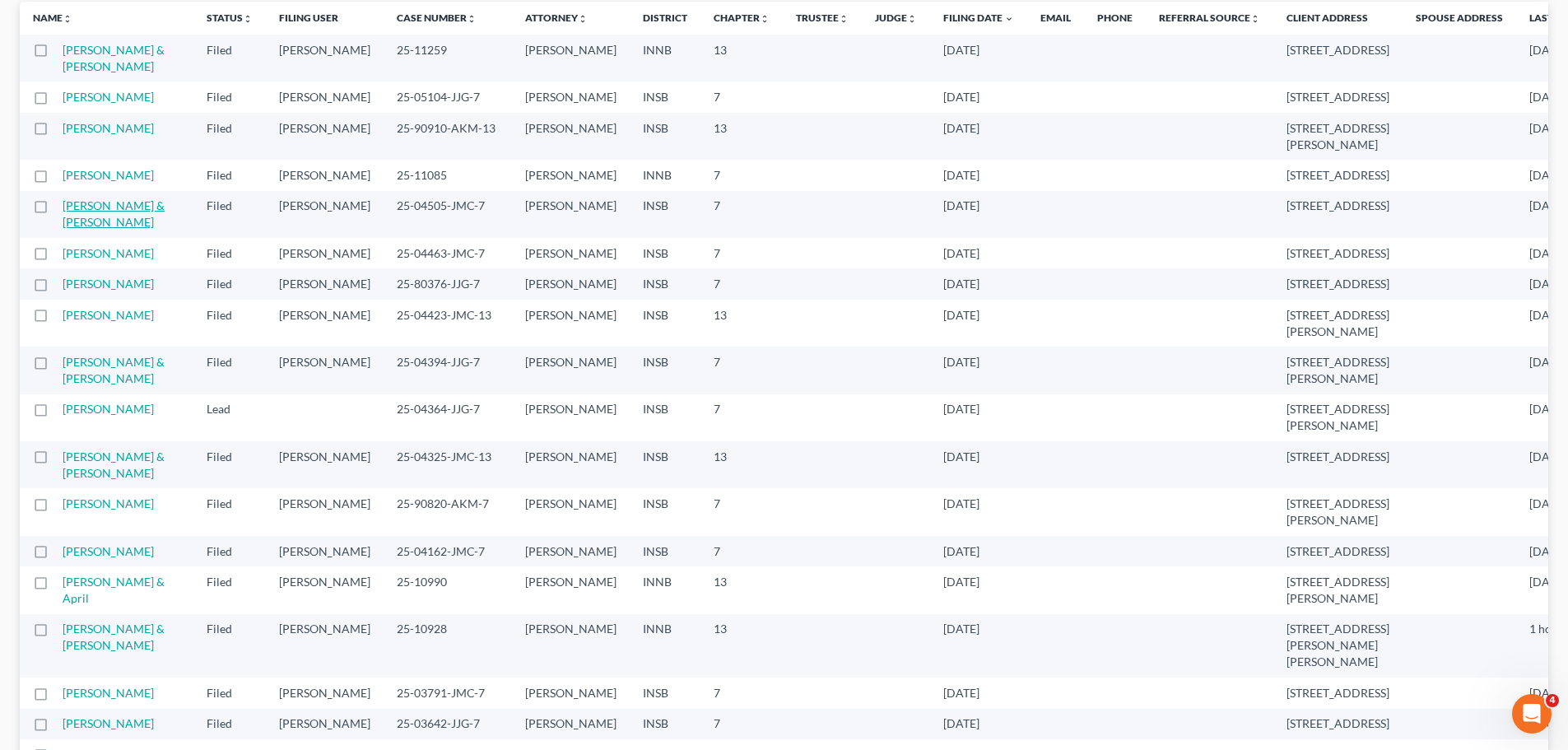
scroll to position [83, 0]
